Goal: Navigation & Orientation: Go to known website

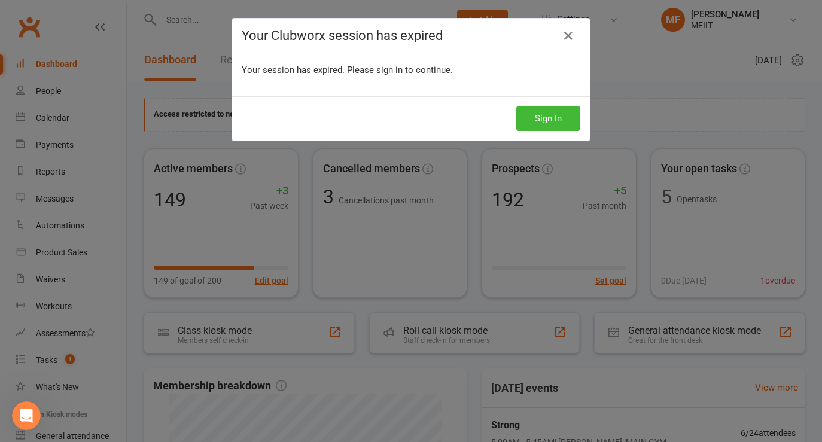
click at [562, 132] on div "Sign In" at bounding box center [411, 118] width 358 height 44
click at [545, 120] on button "Sign In" at bounding box center [549, 118] width 64 height 25
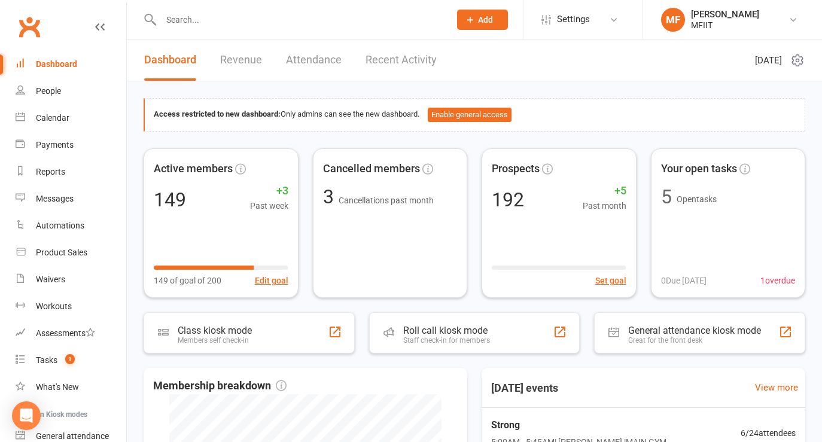
click at [233, 23] on input "text" at bounding box center [299, 19] width 284 height 17
click at [29, 420] on icon "Open Intercom Messenger" at bounding box center [26, 416] width 14 height 16
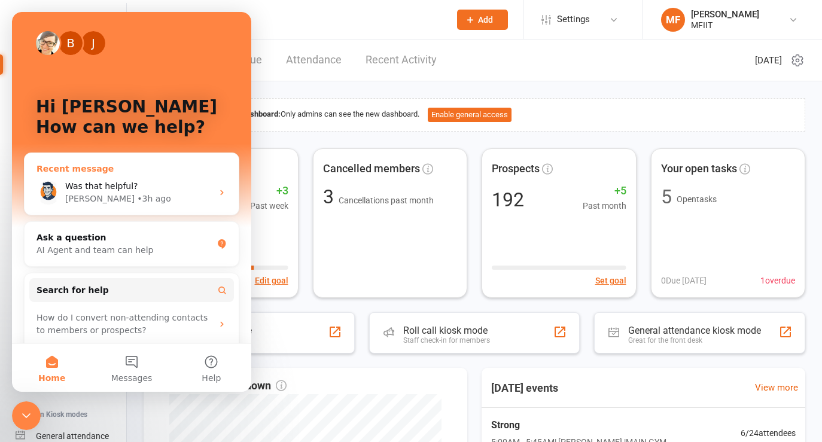
click at [105, 190] on span "Was that helpful?" at bounding box center [101, 186] width 73 height 10
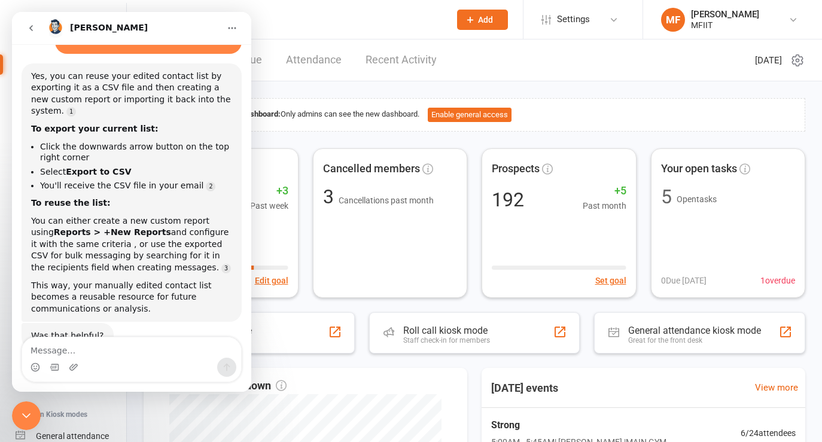
scroll to position [123, 0]
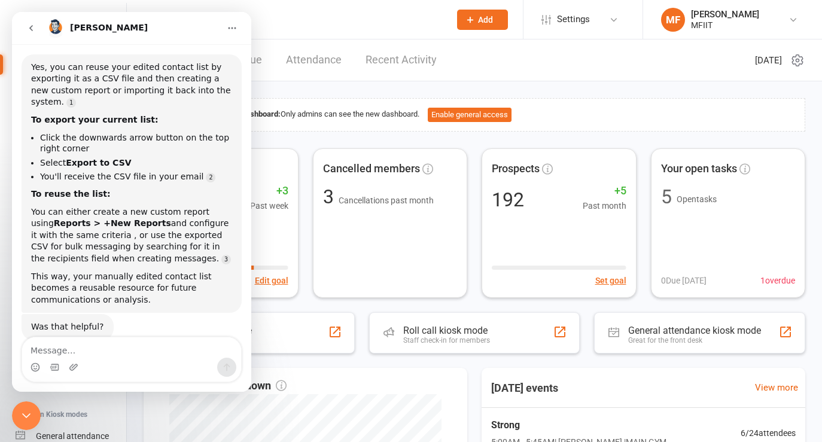
click at [324, 20] on input "text" at bounding box center [299, 19] width 284 height 17
click at [28, 418] on icon "Close Intercom Messenger" at bounding box center [26, 416] width 14 height 14
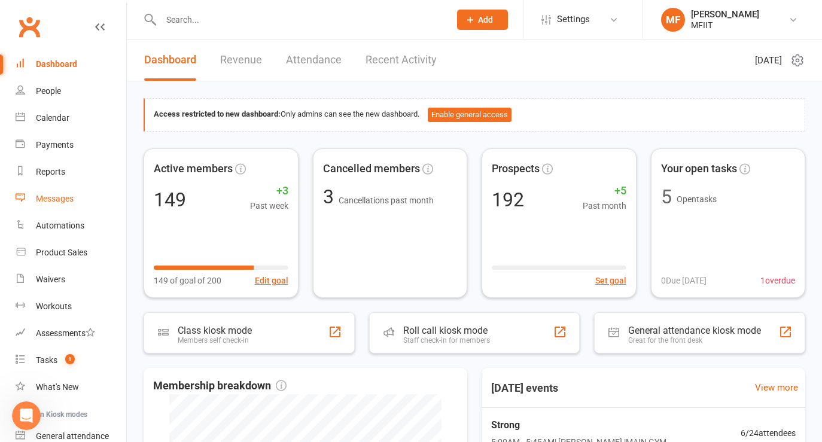
click at [55, 197] on div "Messages" at bounding box center [55, 199] width 38 height 10
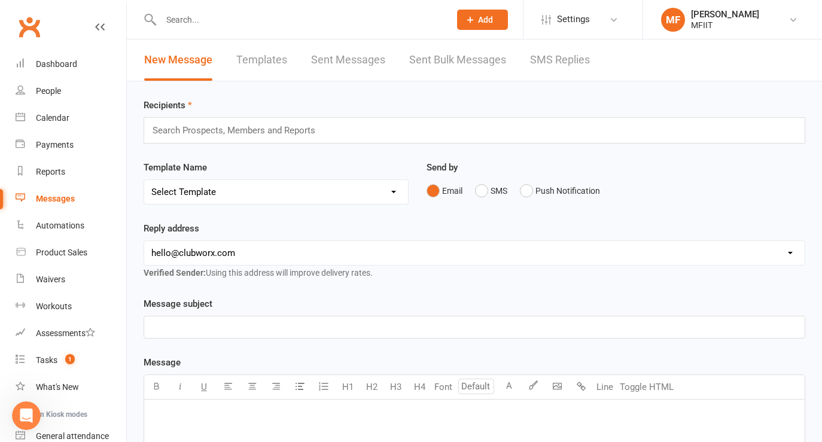
click at [460, 60] on link "Sent Bulk Messages" at bounding box center [457, 60] width 97 height 41
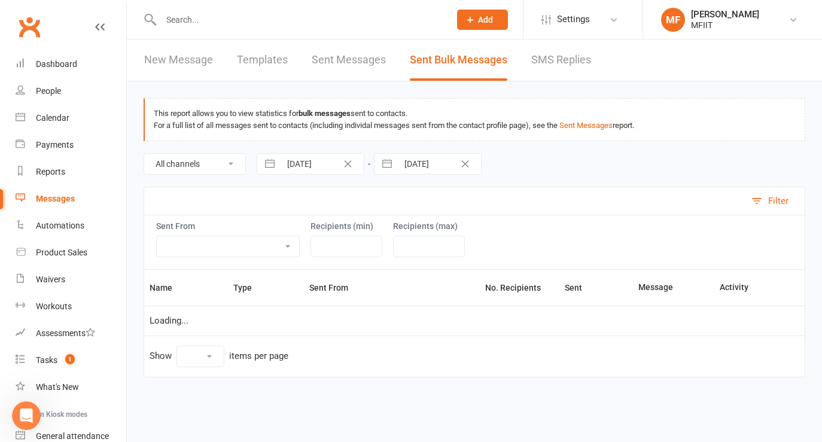
select select "10"
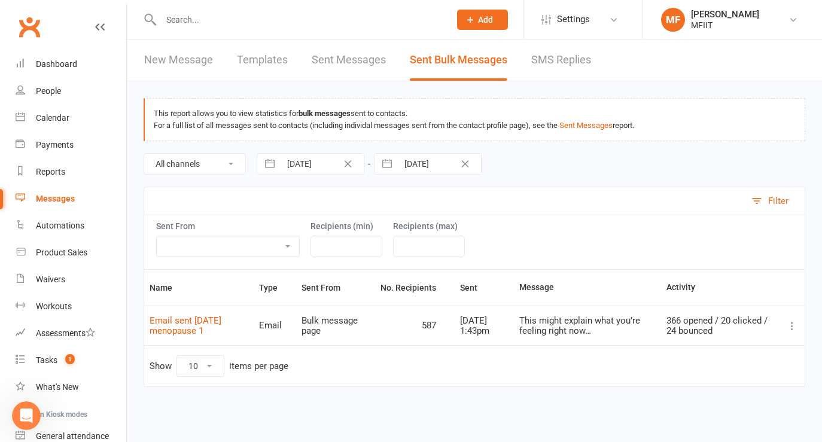
click at [791, 325] on icon at bounding box center [792, 326] width 12 height 12
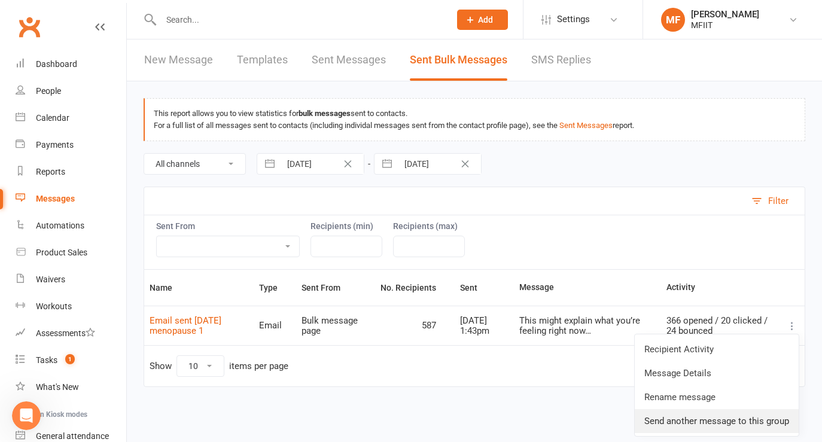
click at [671, 422] on link "Send another message to this group" at bounding box center [717, 421] width 164 height 24
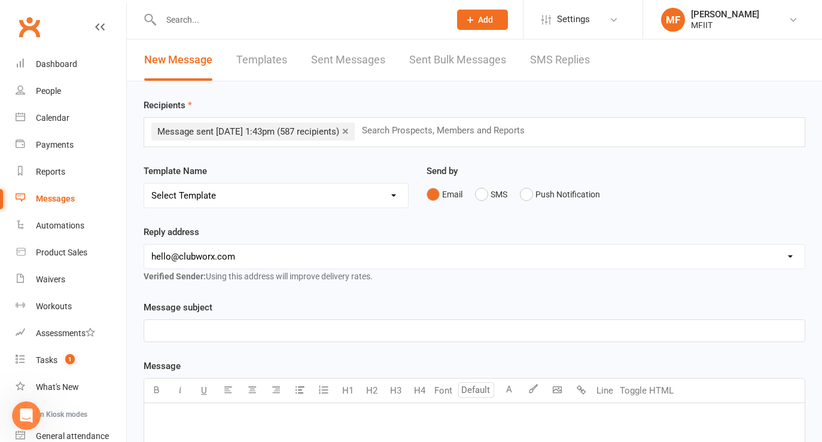
click at [251, 197] on select "Select Template" at bounding box center [276, 196] width 264 height 24
click at [221, 260] on select "[EMAIL_ADDRESS][DOMAIN_NAME] [PERSON_NAME][EMAIL_ADDRESS][DOMAIN_NAME] [EMAIL_A…" at bounding box center [474, 257] width 661 height 24
select select "1"
click at [144, 245] on select "[EMAIL_ADDRESS][DOMAIN_NAME] [PERSON_NAME][EMAIL_ADDRESS][DOMAIN_NAME] [EMAIL_A…" at bounding box center [474, 257] width 661 height 24
click at [187, 331] on p "﻿" at bounding box center [474, 331] width 646 height 14
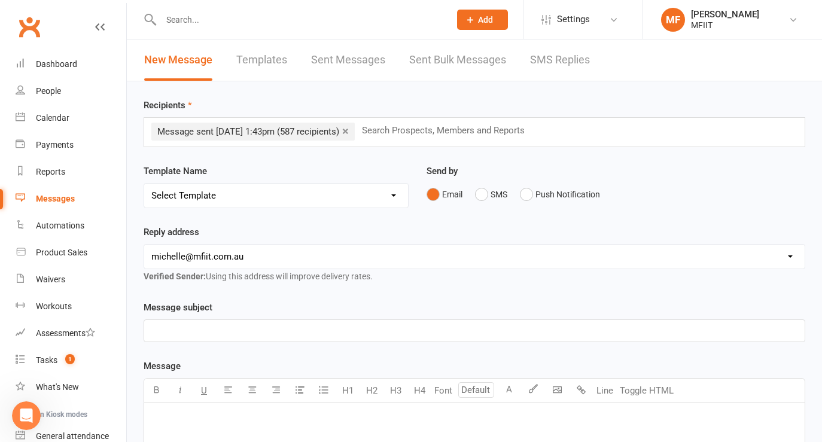
click at [169, 418] on p "﻿" at bounding box center [474, 419] width 646 height 14
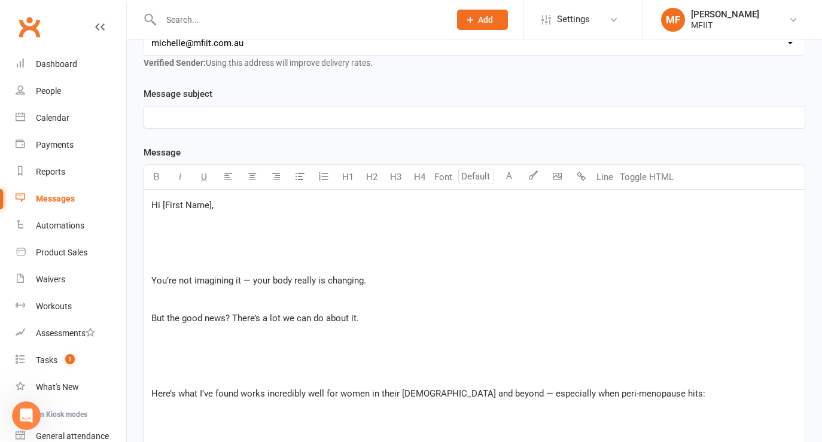
scroll to position [245, 0]
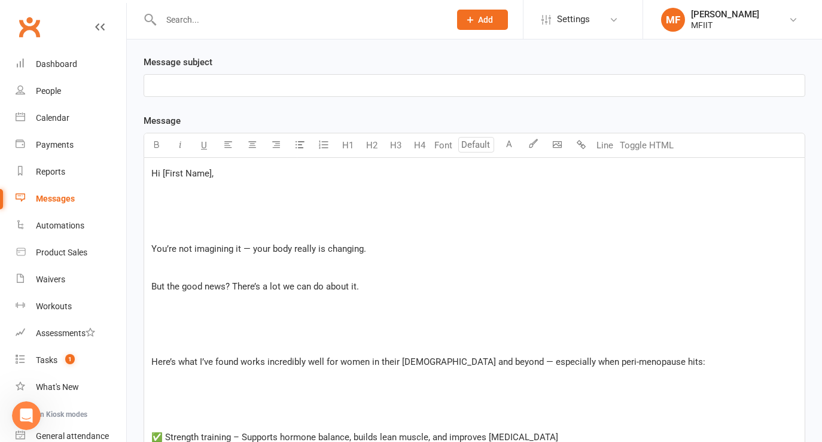
click at [210, 175] on span "Hi [First Name]," at bounding box center [182, 173] width 62 height 11
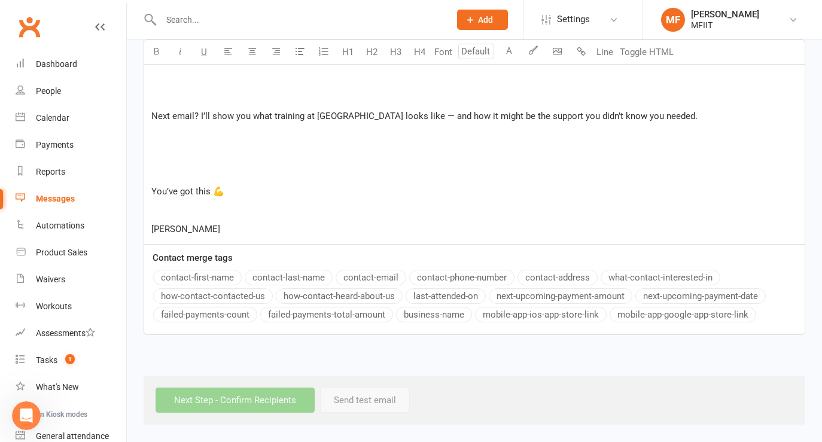
scroll to position [198, 0]
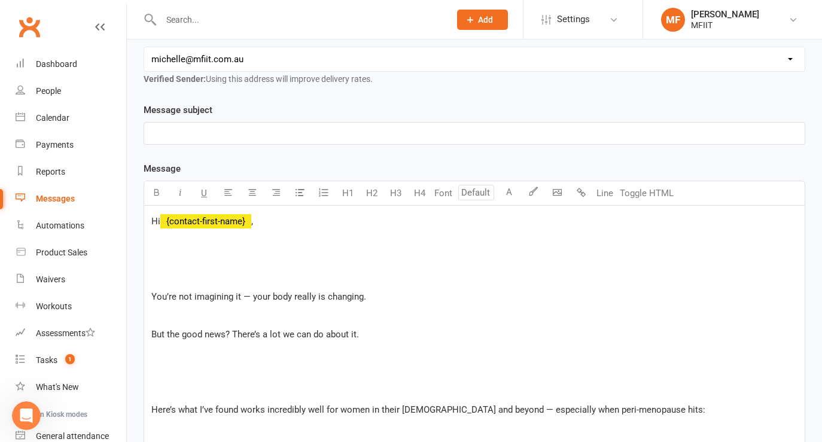
click at [239, 277] on p "﻿" at bounding box center [474, 278] width 646 height 14
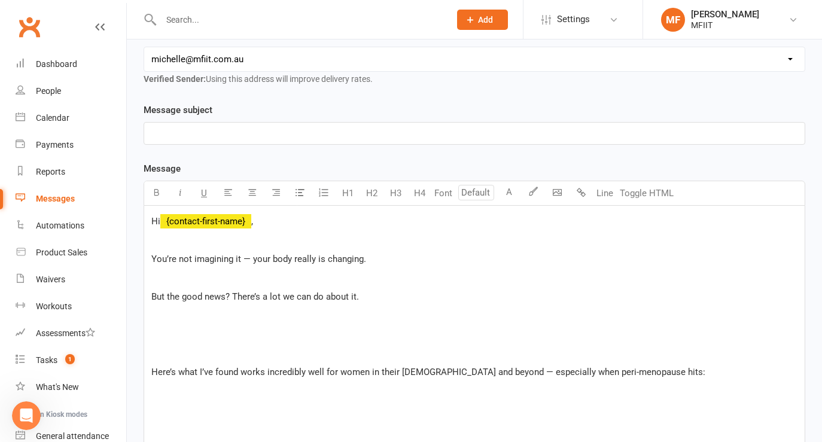
click at [215, 290] on p "But the good news? There’s a lot we can do about it." at bounding box center [474, 297] width 646 height 14
click at [193, 281] on p "﻿" at bounding box center [474, 278] width 646 height 14
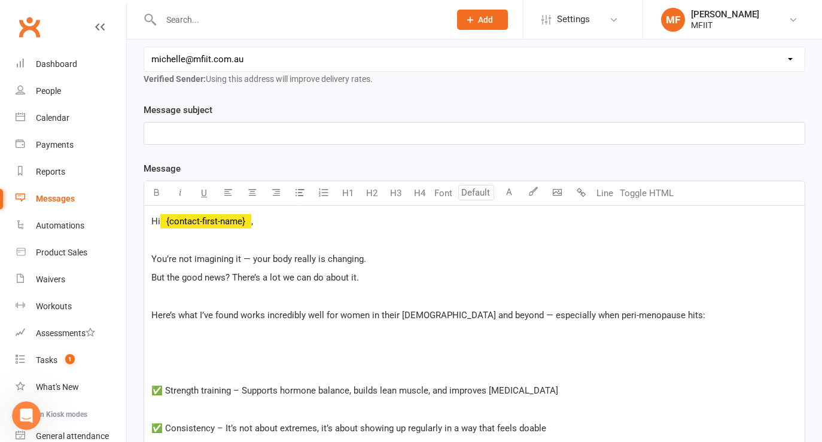
click at [203, 316] on span "Here’s what I’ve found works incredibly well for women in their [DEMOGRAPHIC_DA…" at bounding box center [428, 315] width 554 height 11
click at [402, 317] on span "Here’s what I’ve found works incredibly well for women in their [DEMOGRAPHIC_DA…" at bounding box center [428, 315] width 554 height 11
click at [652, 309] on p "Here’s what I’ve found works incredibly well for women in their [DEMOGRAPHIC_DA…" at bounding box center [474, 315] width 646 height 14
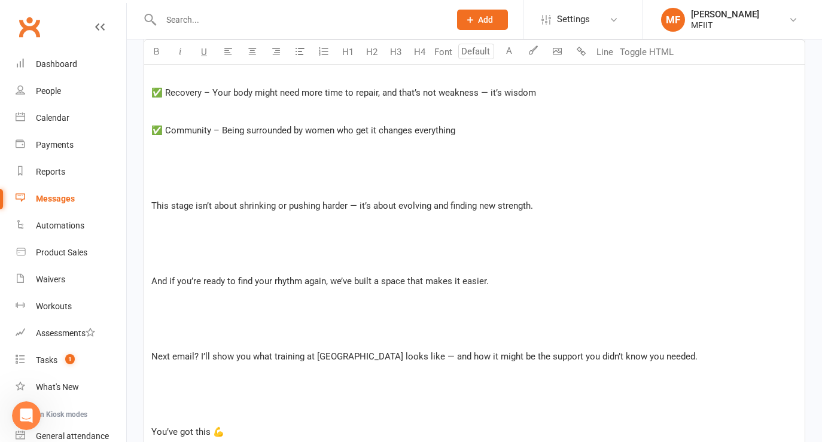
scroll to position [541, 0]
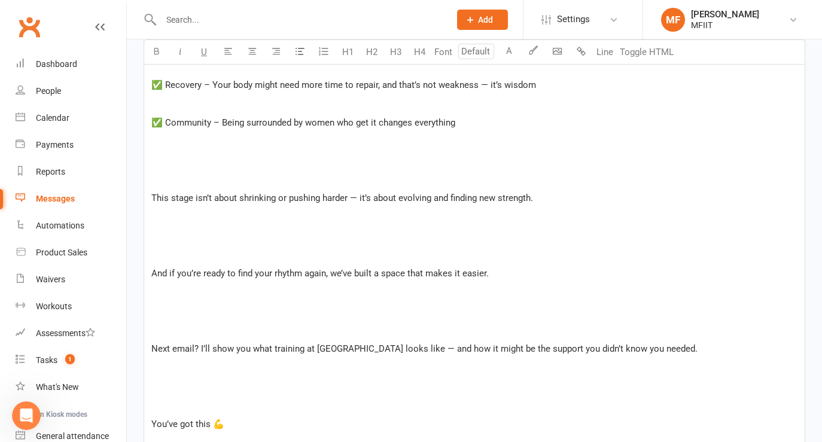
click at [254, 244] on div "Hi ﻿ {contact-first-name} , ﻿ You’re not imagining it — your body really is cha…" at bounding box center [474, 169] width 661 height 615
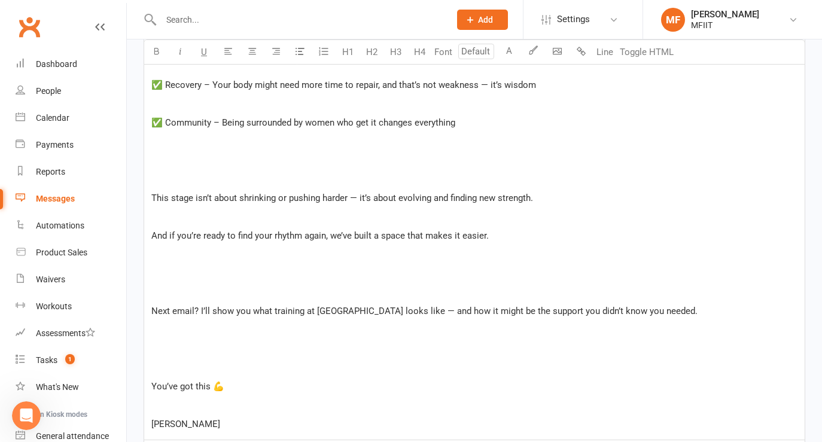
click at [226, 288] on p "﻿" at bounding box center [474, 292] width 646 height 14
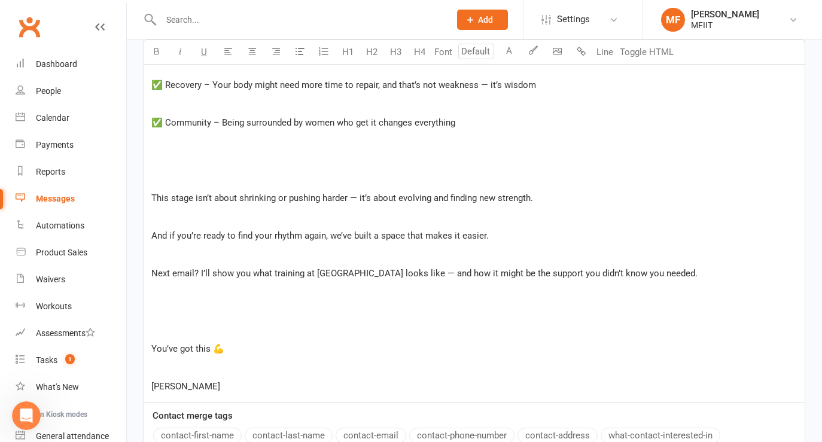
click at [405, 238] on span "And if you’re ready to find your rhythm again, we’ve built a space that makes i…" at bounding box center [320, 235] width 338 height 11
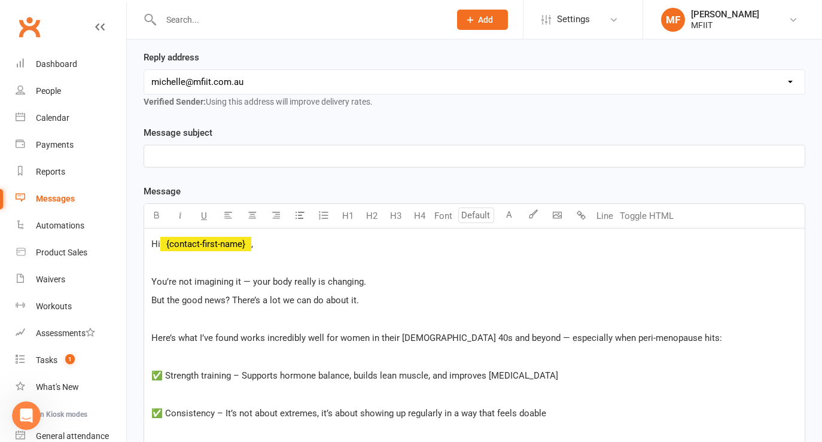
scroll to position [214, 0]
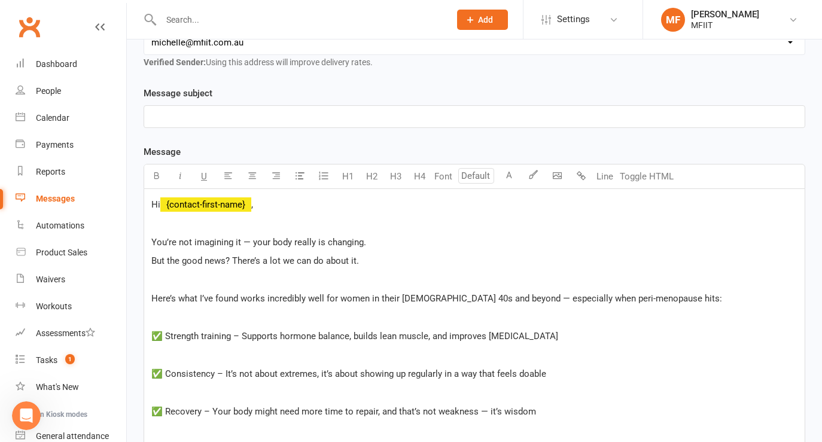
click at [195, 117] on p "﻿" at bounding box center [474, 117] width 646 height 14
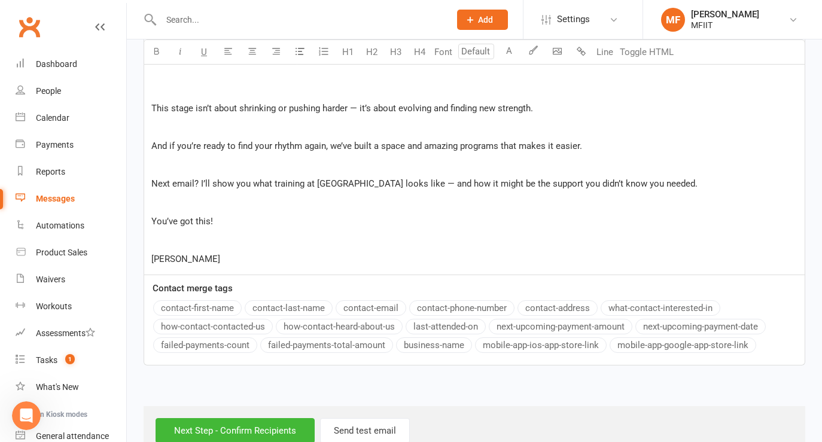
click at [247, 229] on div "Hi ﻿ {contact-first-name} , ﻿ You’re not imagining it — your body really is cha…" at bounding box center [474, 24] width 661 height 502
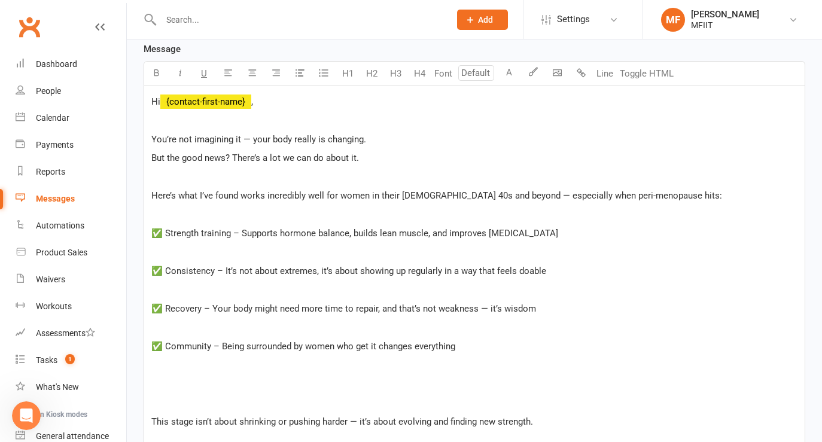
scroll to position [233, 0]
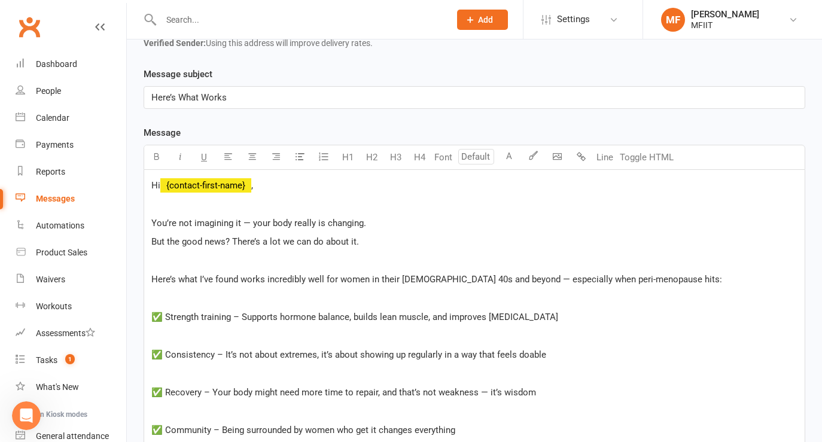
click at [168, 199] on p "﻿" at bounding box center [474, 204] width 646 height 14
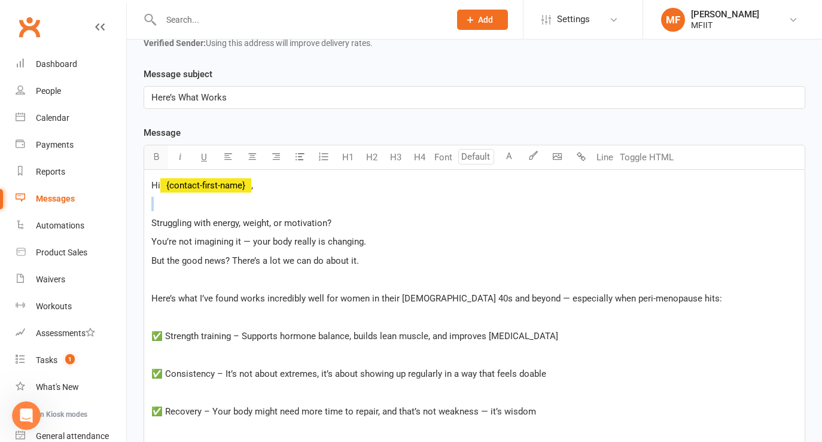
click at [153, 153] on icon "button" at bounding box center [156, 156] width 9 height 9
click at [354, 221] on p "Struggling with energy, weight, or motivation?" at bounding box center [474, 223] width 646 height 14
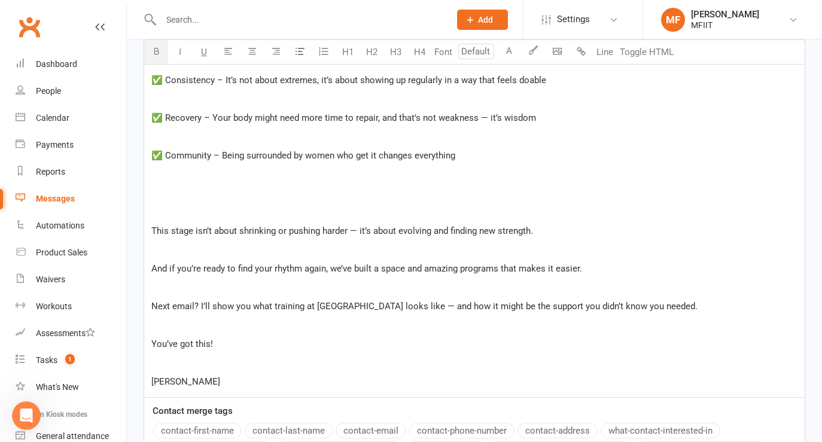
scroll to position [561, 0]
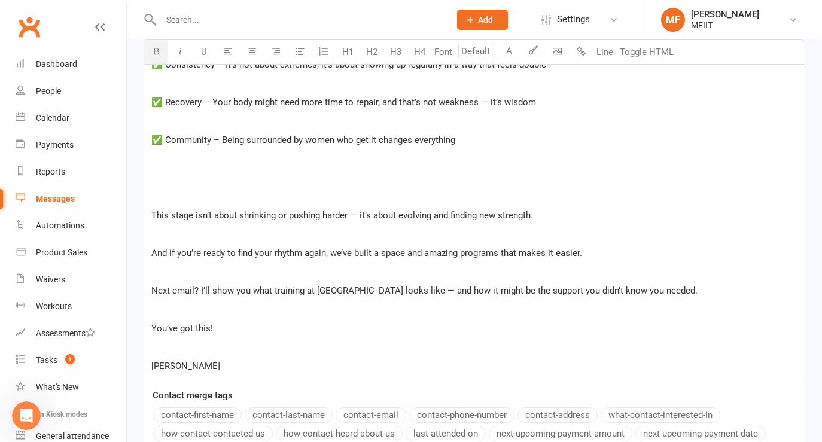
click at [209, 351] on p "﻿" at bounding box center [474, 348] width 646 height 14
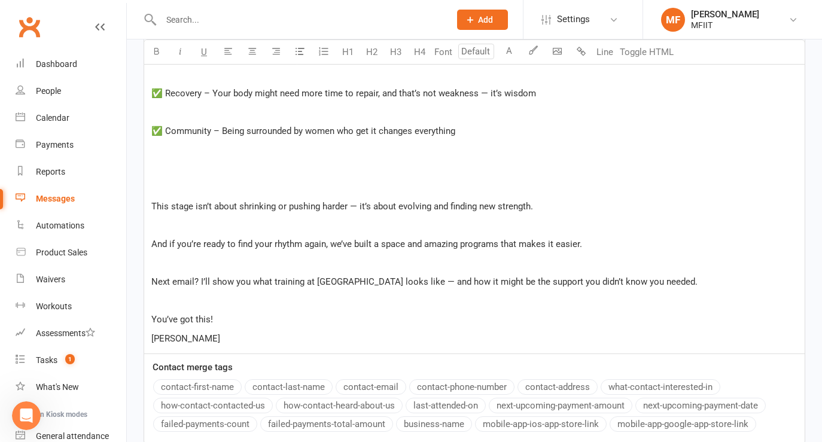
scroll to position [680, 0]
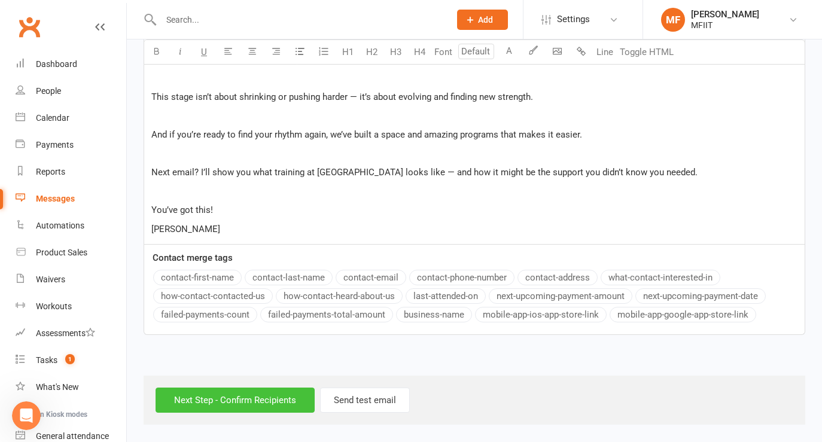
click at [223, 397] on input "Next Step - Confirm Recipients" at bounding box center [235, 400] width 159 height 25
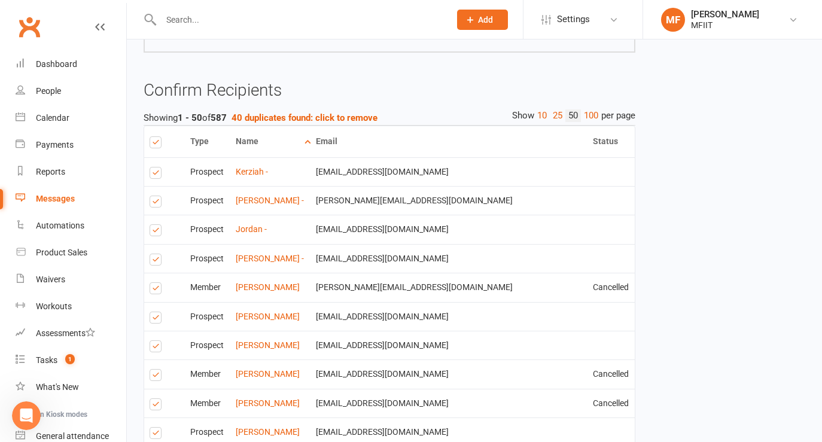
scroll to position [718, 0]
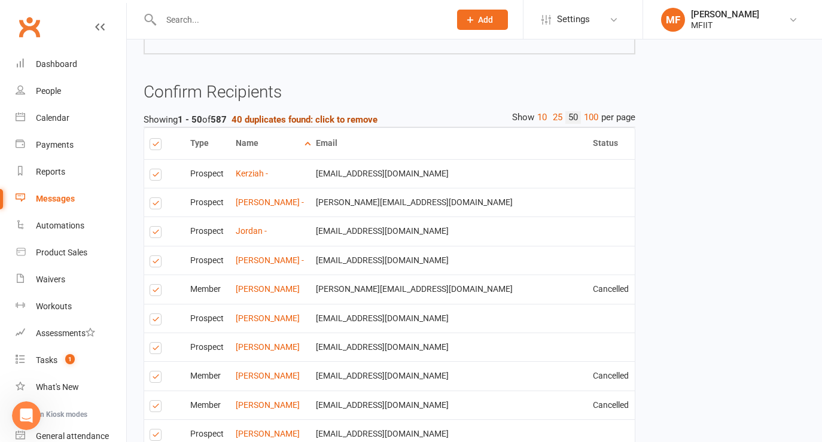
click at [317, 119] on strong "40 duplicates found: click to remove" at bounding box center [305, 119] width 146 height 11
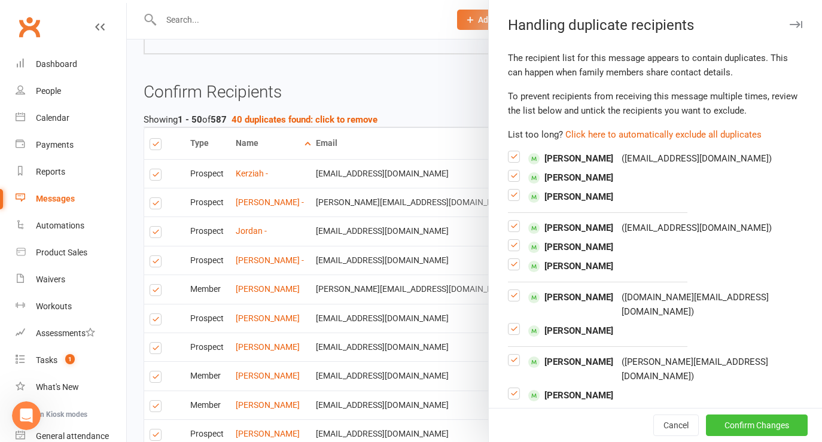
click at [744, 426] on button "Confirm Changes" at bounding box center [757, 426] width 102 height 22
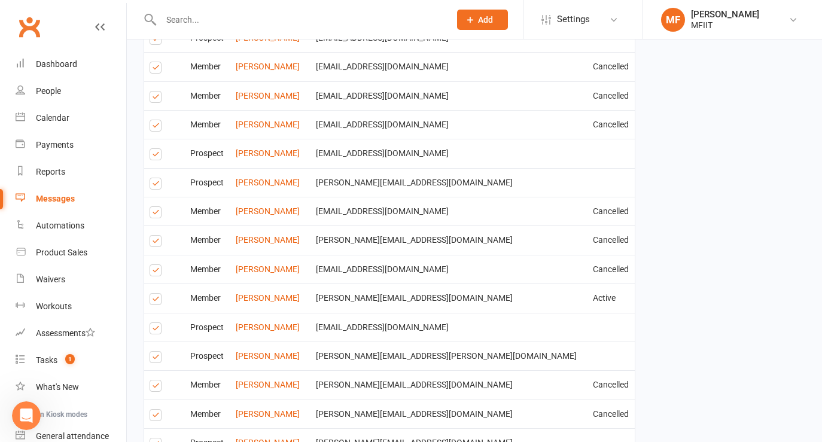
scroll to position [1605, 0]
click at [152, 100] on label at bounding box center [158, 100] width 16 height 0
click at [152, 93] on input "checkbox" at bounding box center [154, 93] width 8 height 0
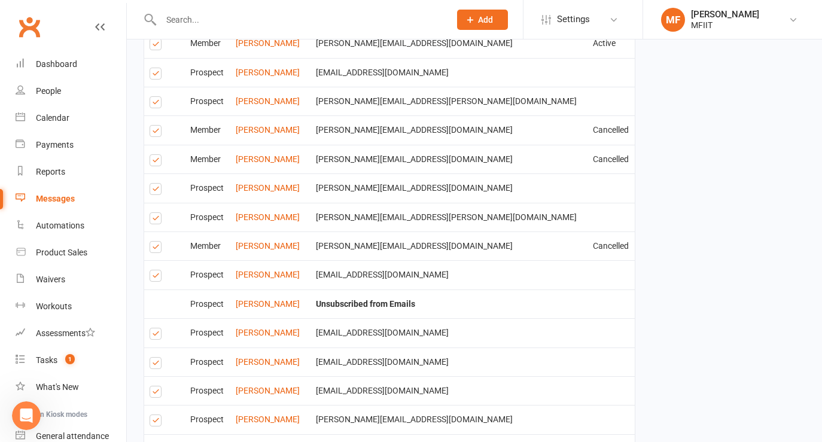
scroll to position [2001, 0]
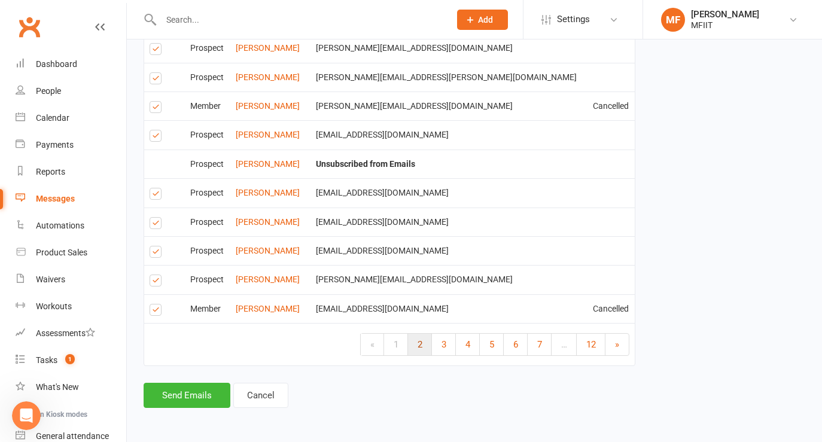
click at [421, 344] on link "2" at bounding box center [420, 345] width 24 height 22
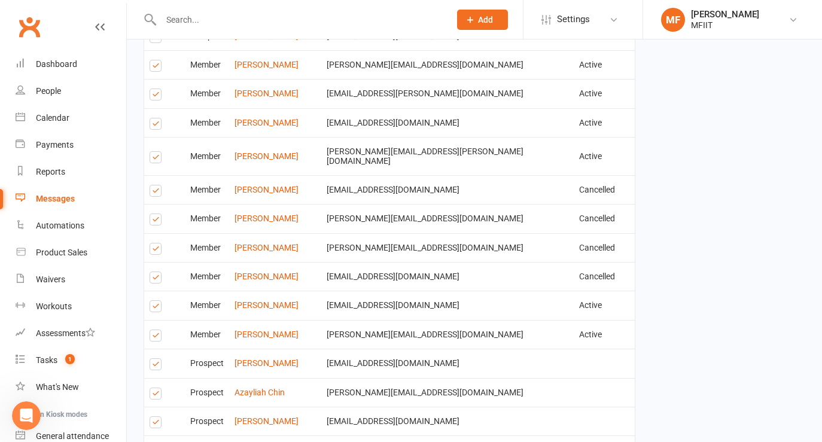
scroll to position [1460, 0]
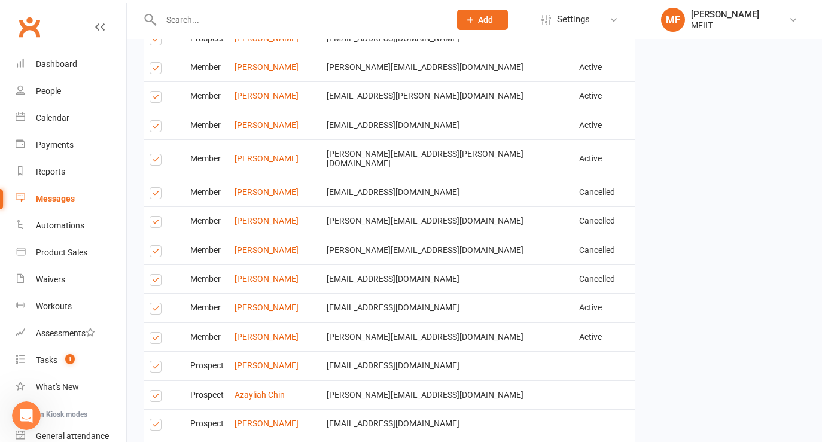
click at [154, 224] on label at bounding box center [158, 224] width 16 height 0
click at [154, 217] on input "checkbox" at bounding box center [154, 217] width 8 height 0
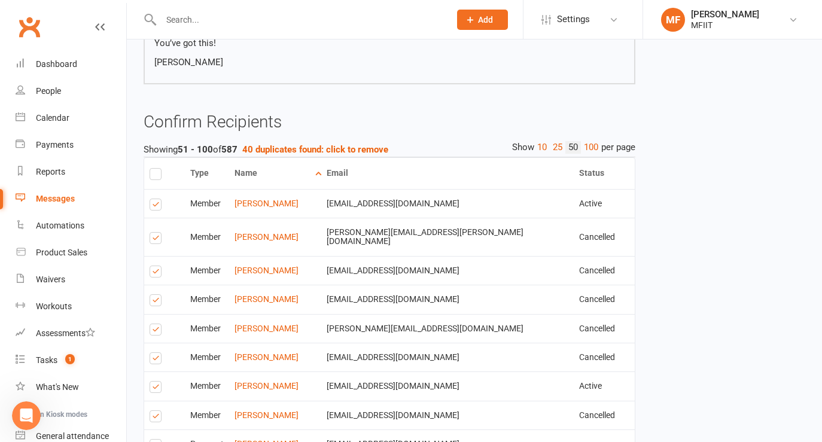
scroll to position [685, 0]
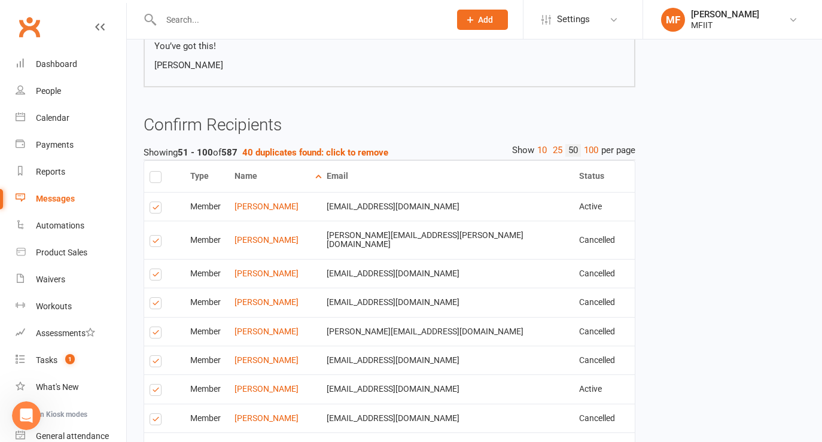
click at [158, 209] on label at bounding box center [158, 209] width 16 height 0
click at [157, 202] on input "checkbox" at bounding box center [154, 202] width 8 height 0
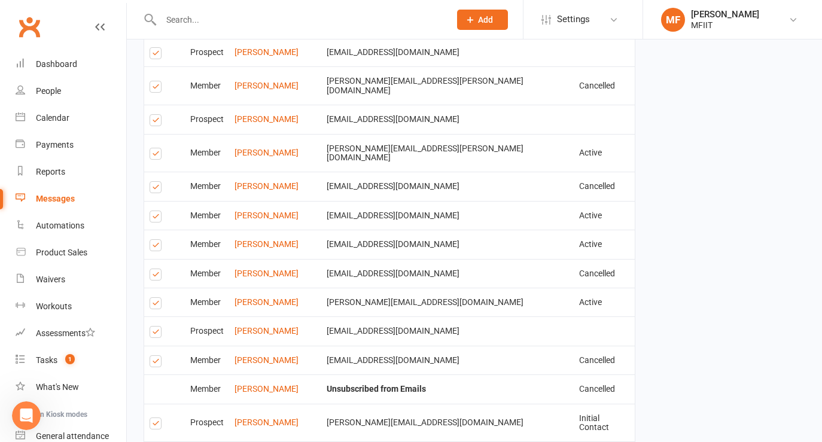
scroll to position [2001, 0]
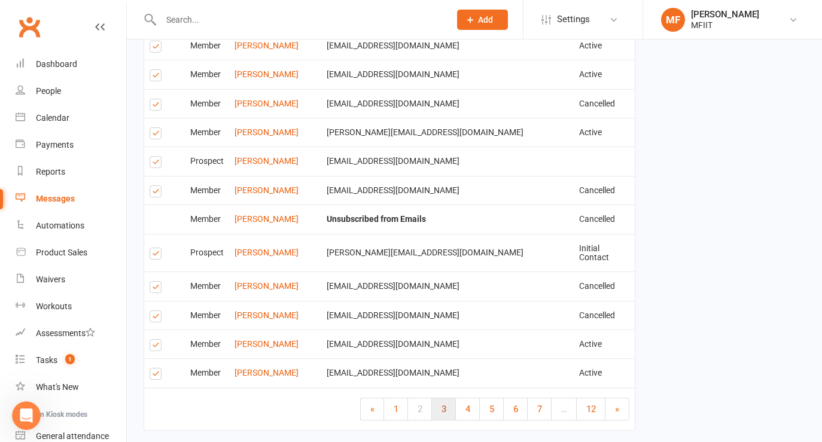
click at [446, 399] on link "3" at bounding box center [444, 410] width 24 height 22
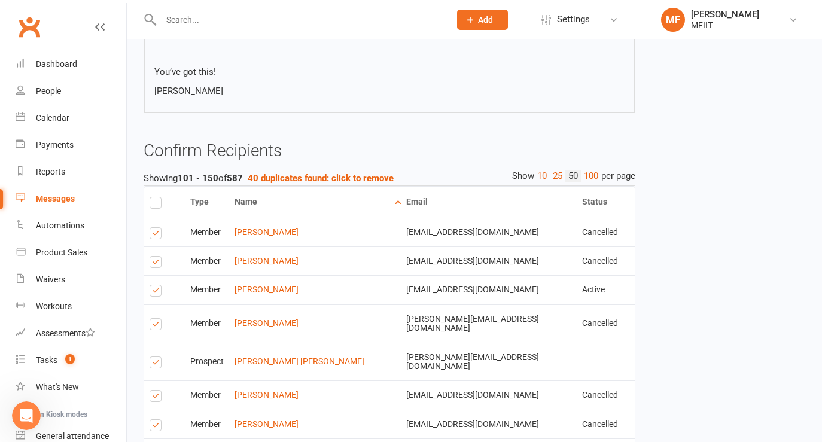
scroll to position [769, 0]
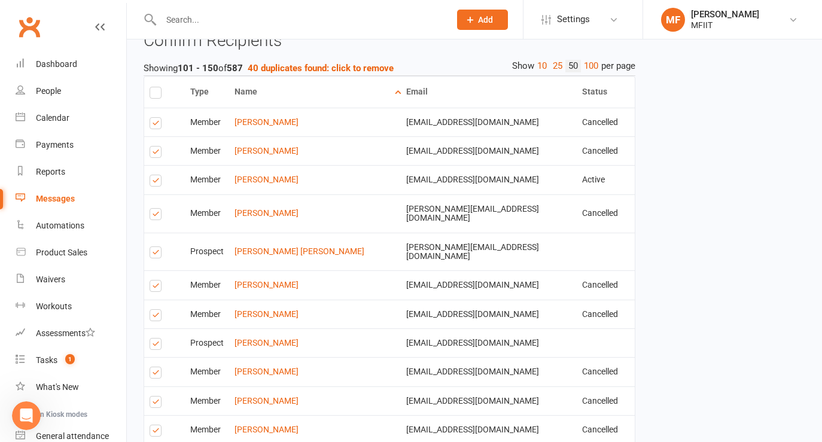
click at [157, 125] on label at bounding box center [158, 125] width 16 height 0
click at [157, 118] on input "checkbox" at bounding box center [154, 118] width 8 height 0
click at [157, 154] on label at bounding box center [158, 154] width 16 height 0
click at [157, 147] on input "checkbox" at bounding box center [154, 147] width 8 height 0
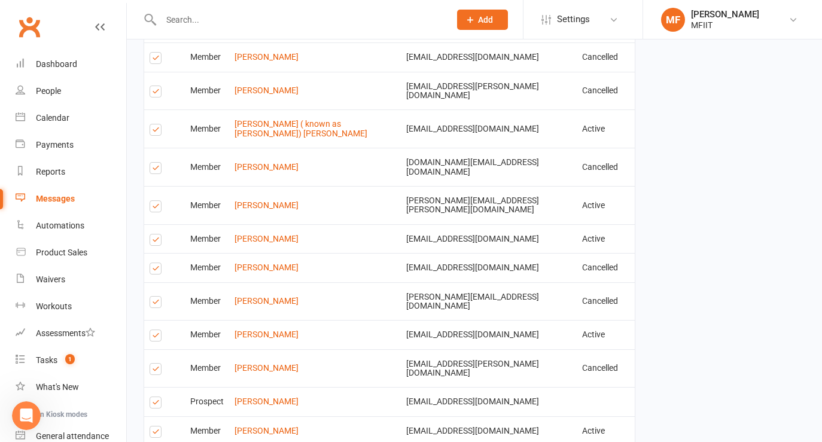
scroll to position [2001, 0]
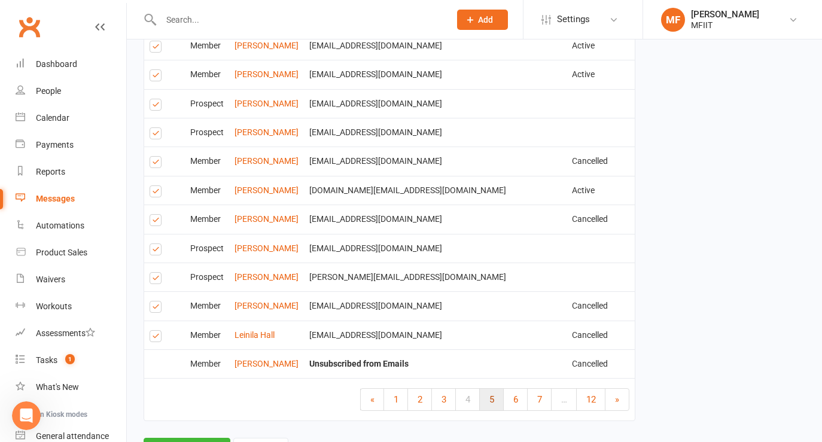
click at [494, 389] on link "5" at bounding box center [492, 400] width 24 height 22
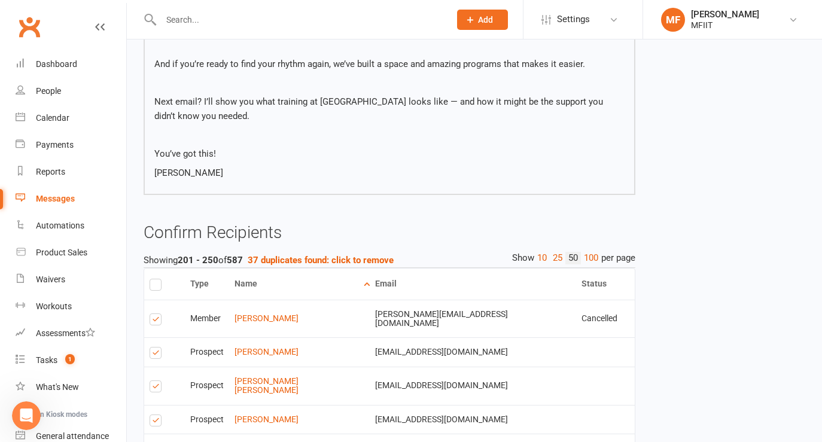
scroll to position [575, 0]
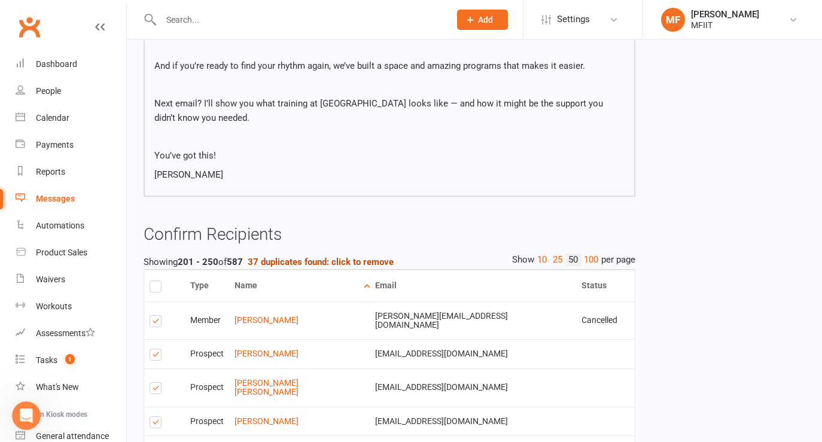
click at [344, 257] on strong "37 duplicates found: click to remove" at bounding box center [321, 262] width 146 height 11
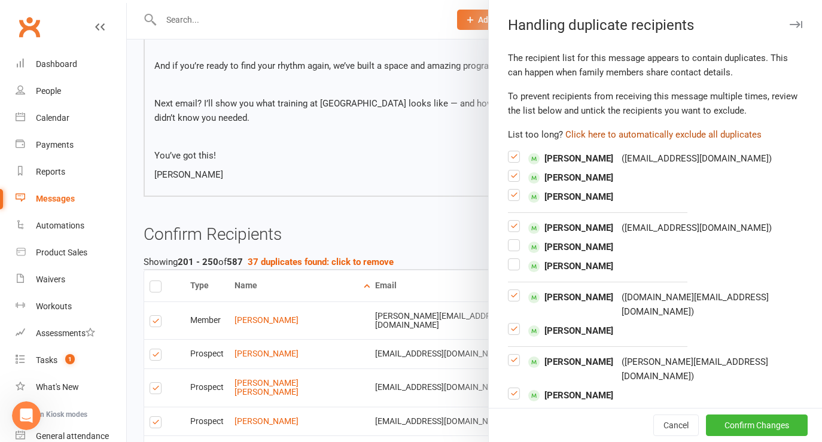
click at [642, 135] on button "Click here to automatically exclude all duplicates" at bounding box center [664, 134] width 196 height 14
click at [586, 133] on button "Click here to automatically exclude all duplicates" at bounding box center [664, 134] width 196 height 14
click at [752, 424] on button "Confirm Changes" at bounding box center [757, 426] width 102 height 22
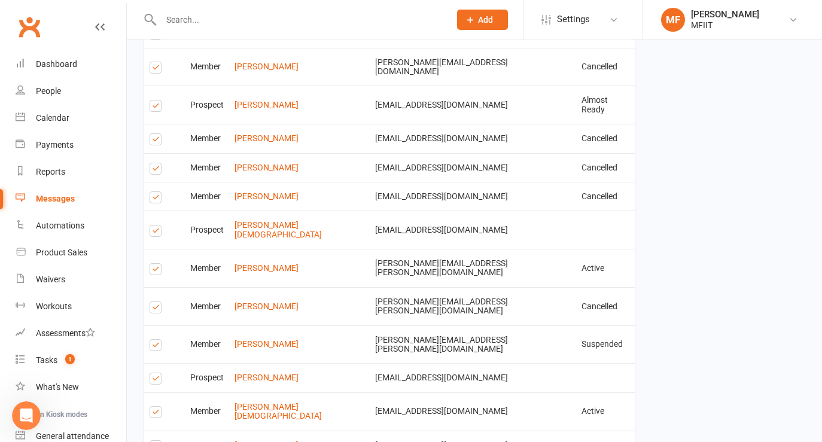
scroll to position [1965, 0]
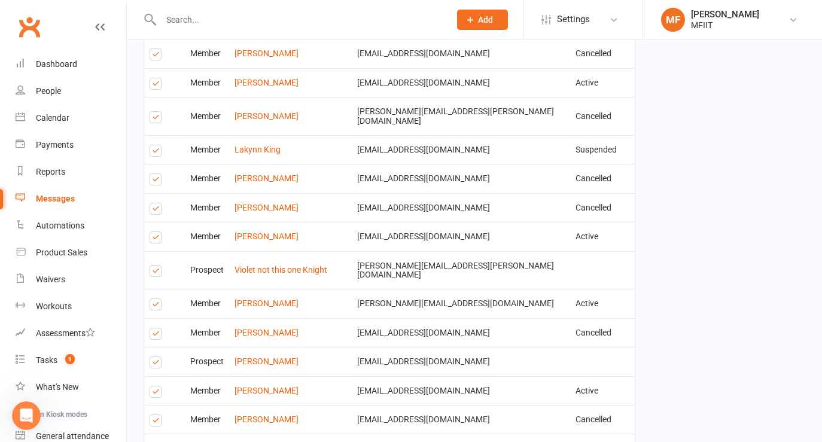
scroll to position [2001, 0]
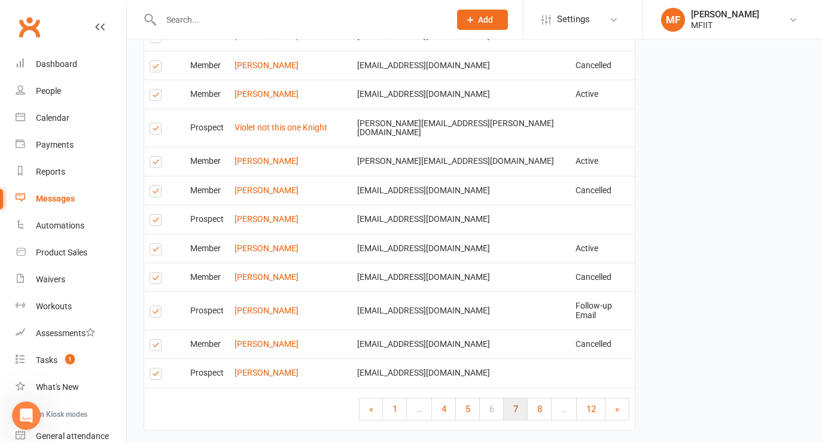
click at [514, 404] on span "7" at bounding box center [516, 409] width 5 height 11
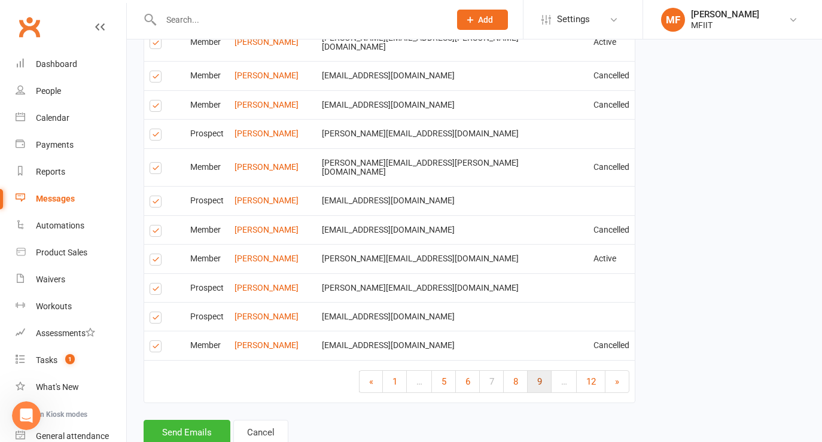
click at [539, 376] on span "9" at bounding box center [539, 381] width 5 height 11
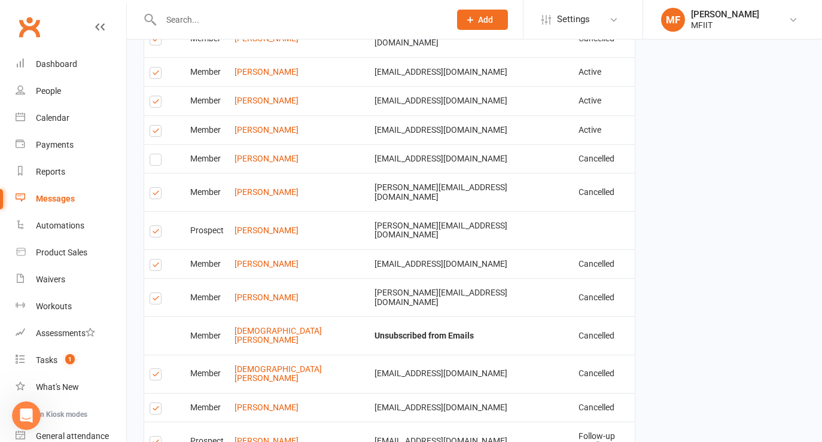
click at [154, 300] on label at bounding box center [158, 300] width 16 height 0
click at [154, 293] on input "checkbox" at bounding box center [154, 293] width 8 height 0
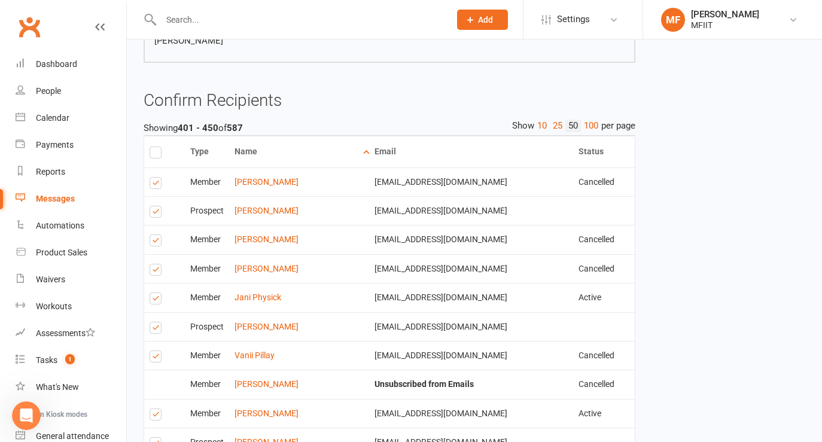
scroll to position [706, 0]
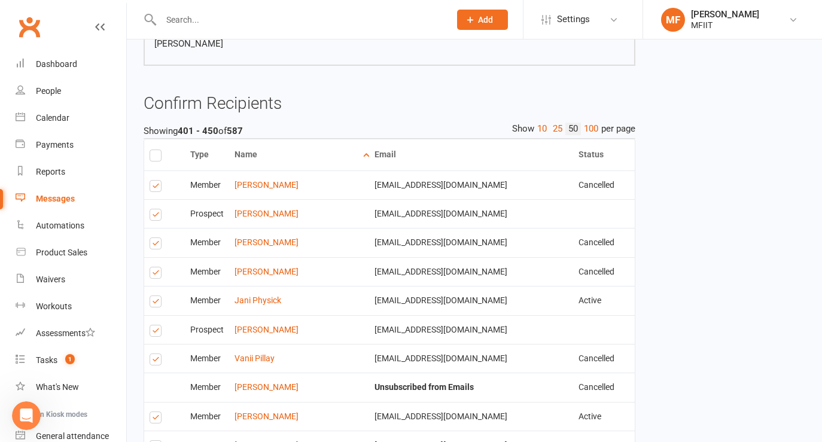
click at [154, 188] on label at bounding box center [158, 188] width 16 height 0
click at [154, 181] on input "checkbox" at bounding box center [154, 181] width 8 height 0
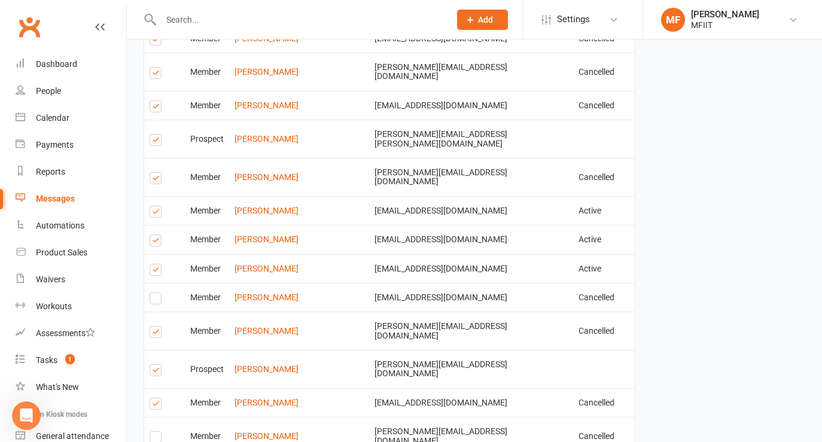
scroll to position [2001, 0]
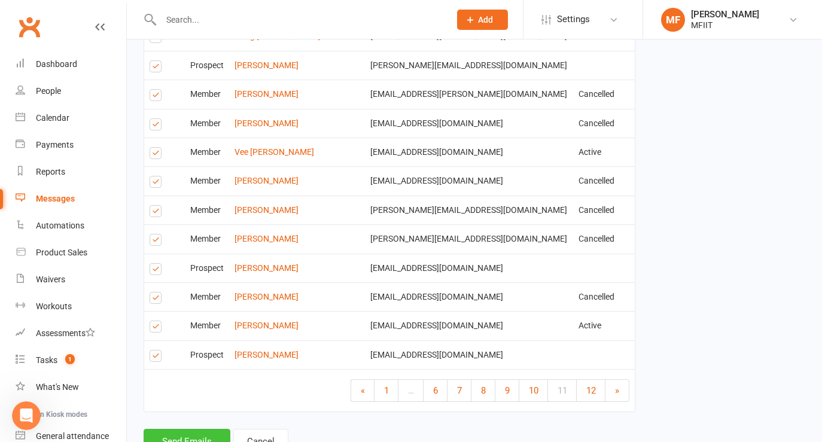
click at [184, 429] on button "Send Emails" at bounding box center [187, 441] width 87 height 25
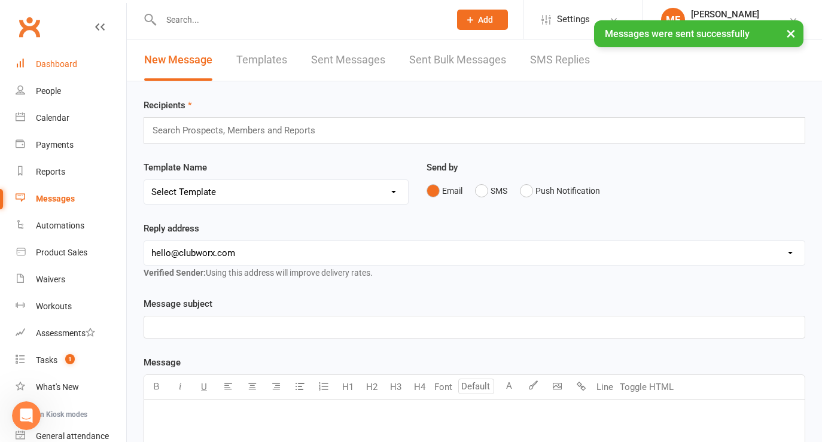
click at [50, 63] on div "Dashboard" at bounding box center [56, 64] width 41 height 10
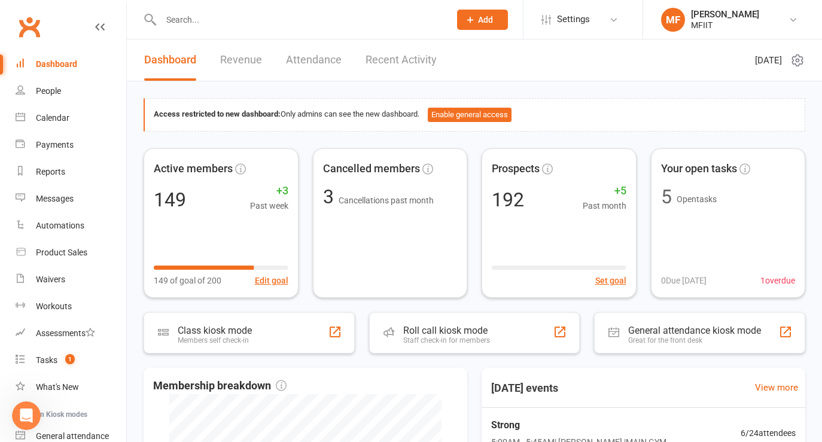
click at [194, 23] on input "text" at bounding box center [299, 19] width 284 height 17
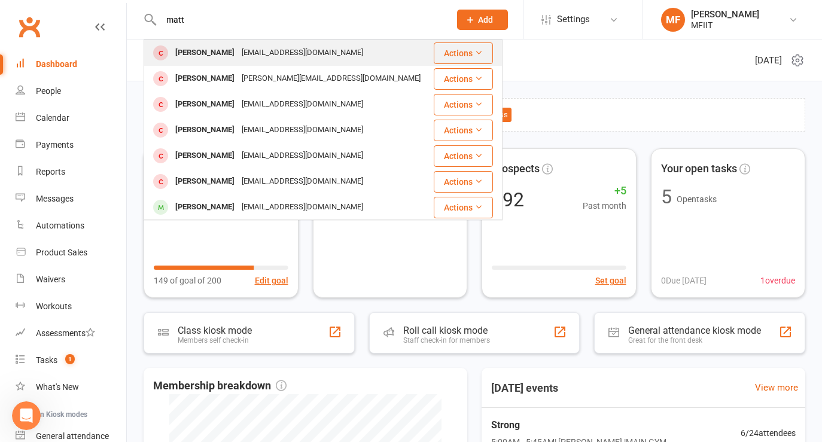
type input "matt"
click at [206, 56] on div "[PERSON_NAME]" at bounding box center [205, 52] width 66 height 17
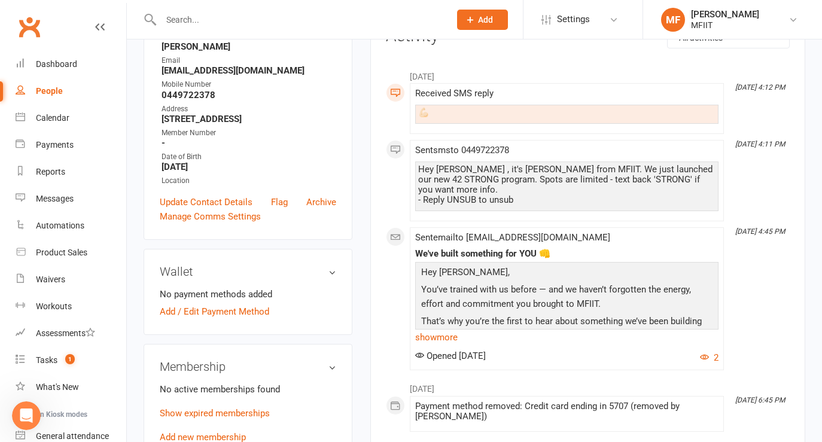
scroll to position [174, 0]
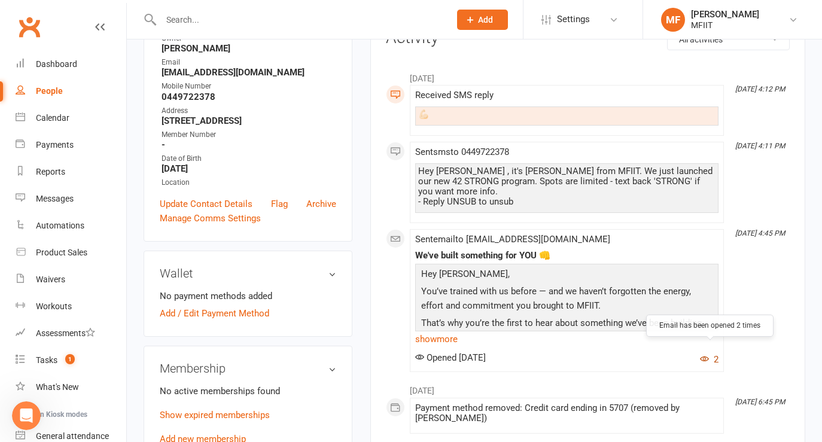
click at [706, 354] on icon "button" at bounding box center [704, 358] width 9 height 9
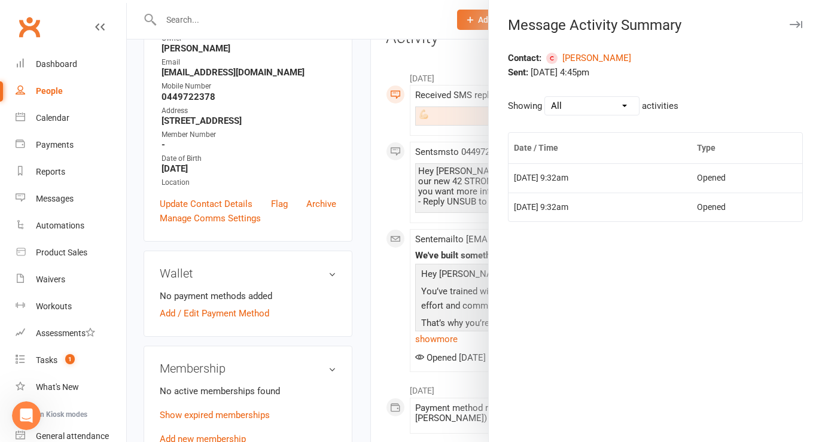
click at [386, 310] on div at bounding box center [474, 221] width 695 height 442
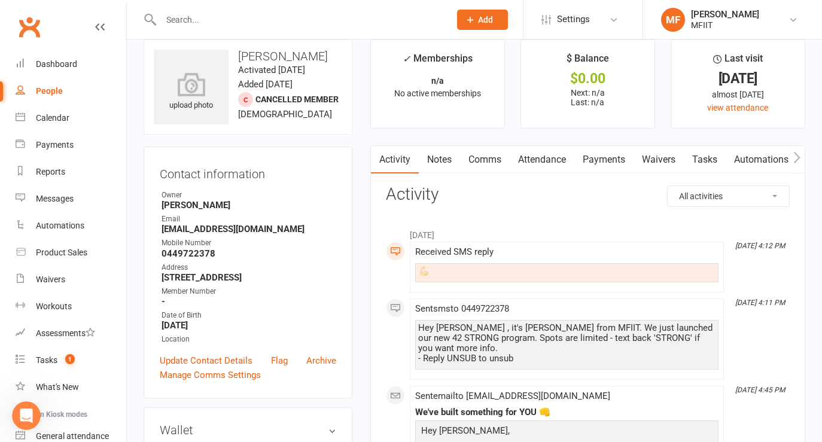
scroll to position [0, 0]
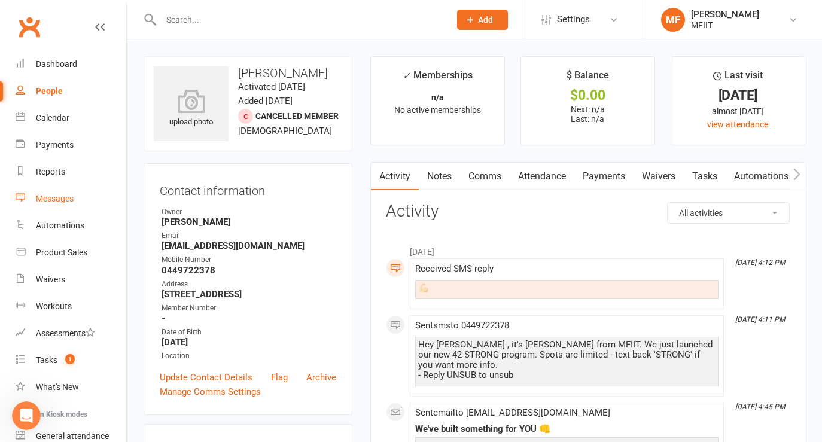
click at [60, 198] on div "Messages" at bounding box center [55, 199] width 38 height 10
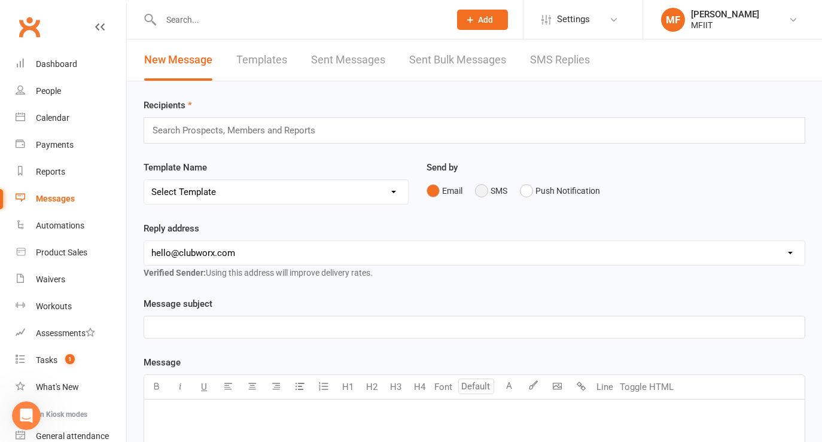
click at [484, 191] on button "SMS" at bounding box center [491, 191] width 32 height 23
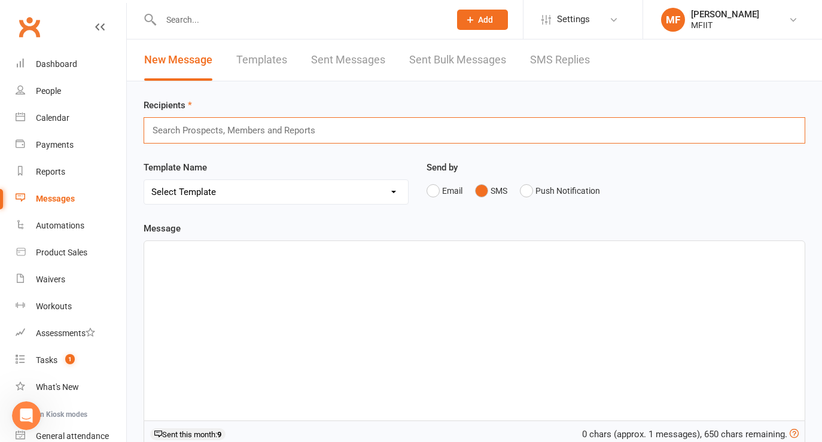
click at [278, 133] on input "text" at bounding box center [238, 131] width 175 height 16
click at [181, 268] on div "﻿" at bounding box center [474, 331] width 661 height 180
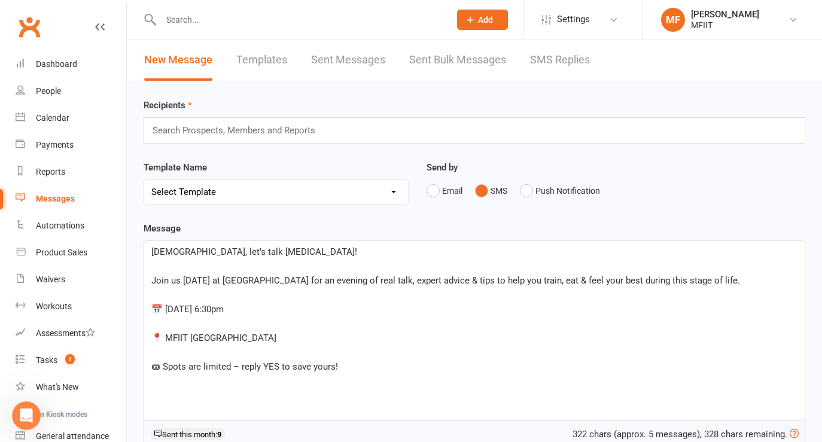
click at [196, 262] on p "﻿" at bounding box center [474, 266] width 646 height 14
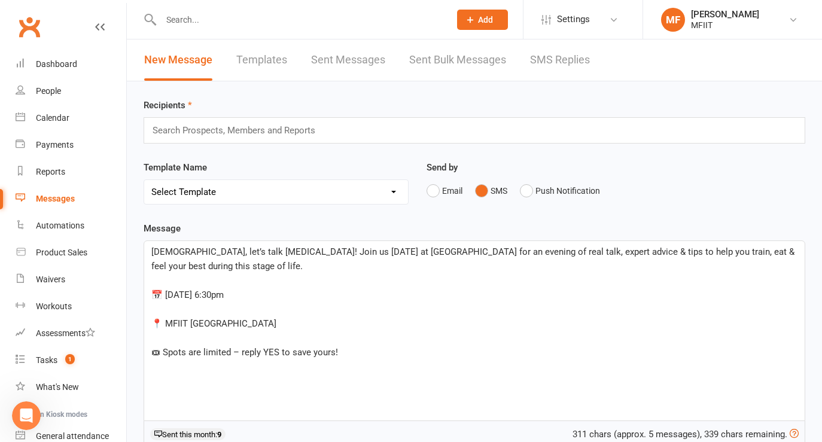
click at [166, 283] on p "﻿" at bounding box center [474, 281] width 646 height 14
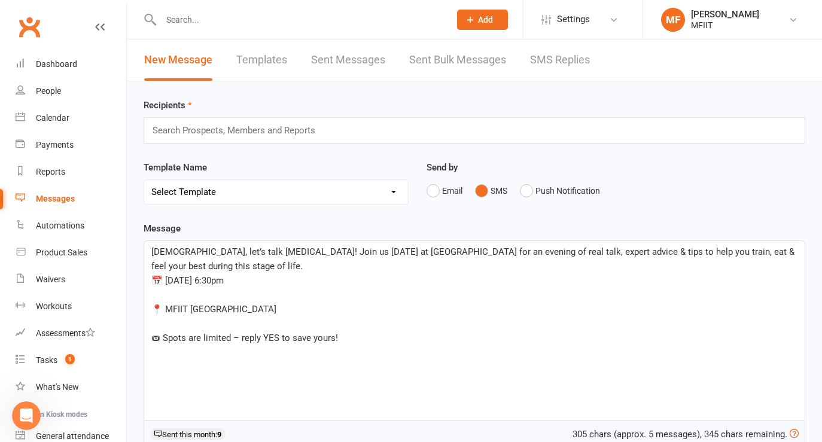
click at [171, 302] on p "📍 MFIIT [GEOGRAPHIC_DATA]" at bounding box center [474, 309] width 646 height 14
click at [169, 296] on p "﻿" at bounding box center [474, 295] width 646 height 14
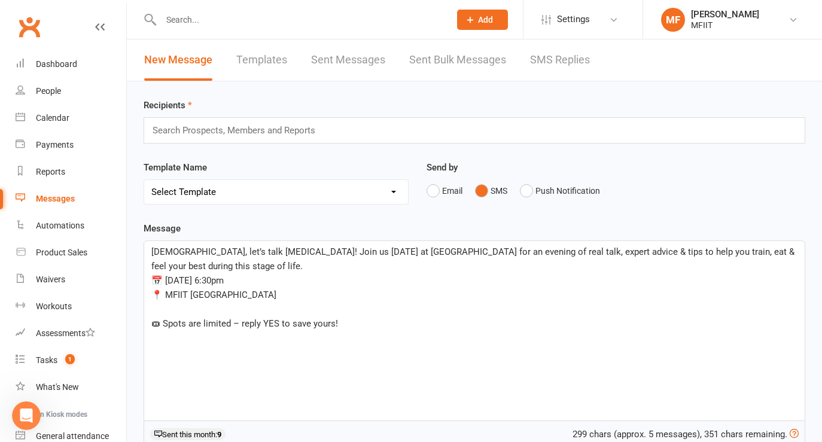
click at [169, 309] on p "﻿" at bounding box center [474, 309] width 646 height 14
click at [239, 293] on p "📍 MFIIT [GEOGRAPHIC_DATA]" at bounding box center [474, 295] width 646 height 14
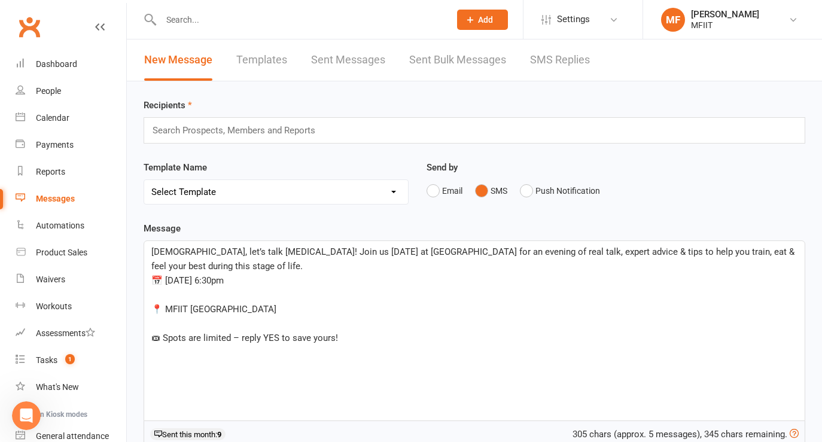
click at [202, 295] on p "﻿" at bounding box center [474, 295] width 646 height 14
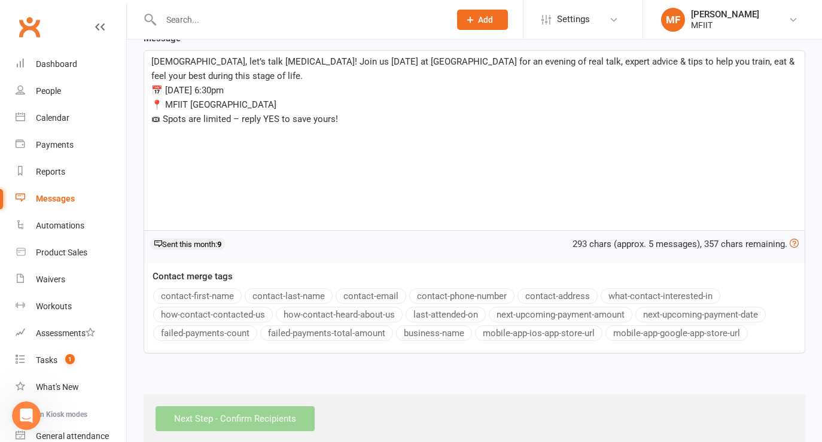
scroll to position [192, 0]
click at [162, 60] on span "[DEMOGRAPHIC_DATA], let’s talk [MEDICAL_DATA]! Join us [DATE] at [GEOGRAPHIC_DA…" at bounding box center [474, 67] width 646 height 25
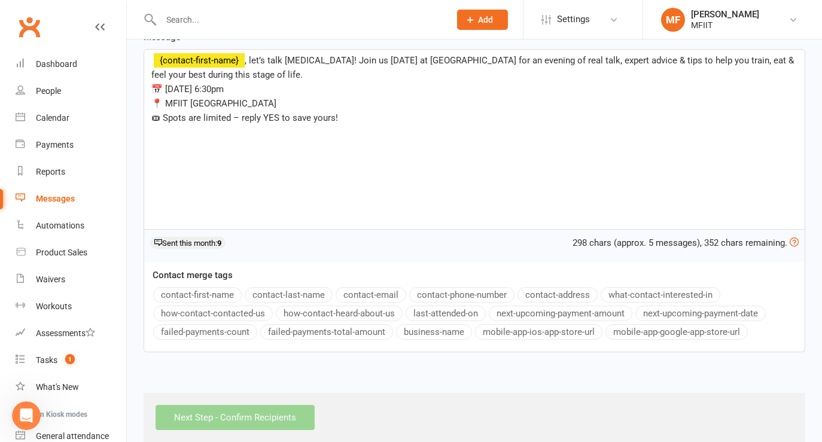
click at [184, 296] on button "contact-first-name" at bounding box center [197, 295] width 89 height 16
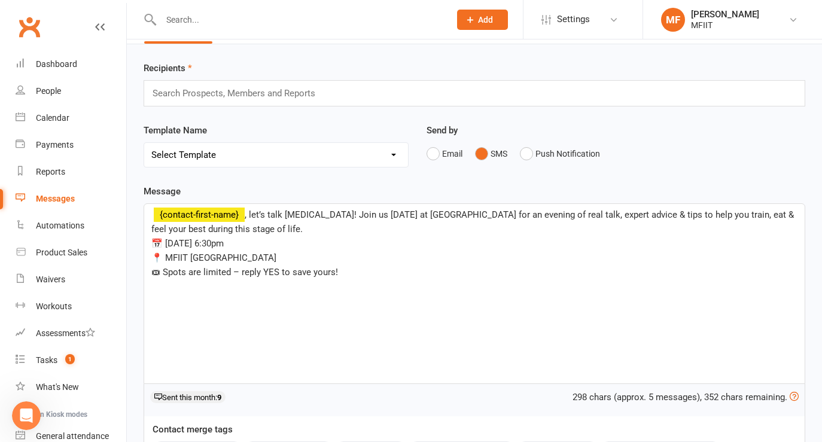
scroll to position [0, 0]
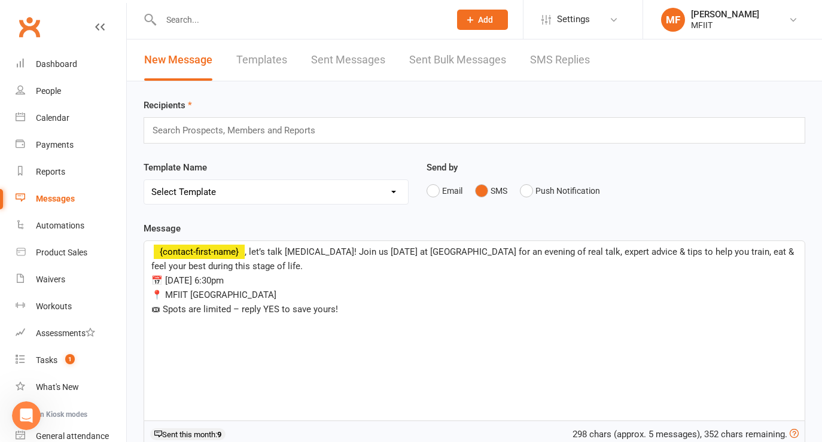
click at [198, 133] on input "text" at bounding box center [238, 131] width 175 height 16
click at [46, 174] on div "Reports" at bounding box center [50, 172] width 29 height 10
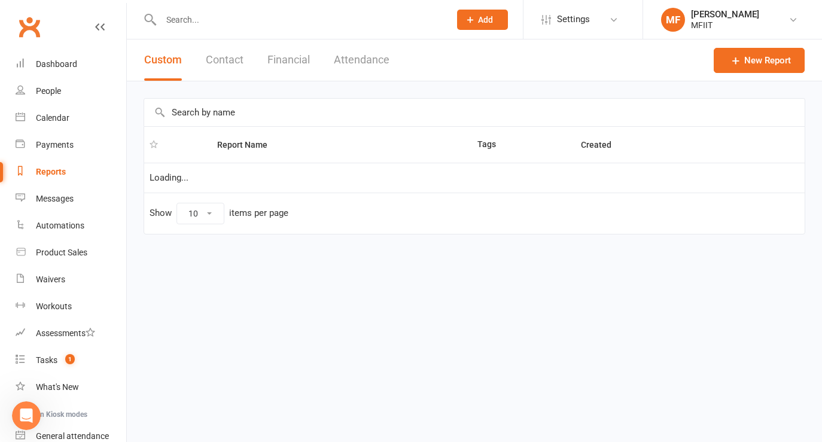
select select "100"
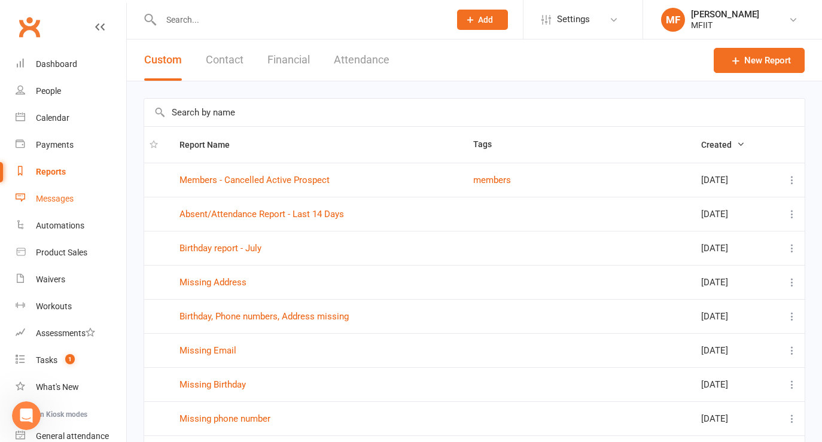
click at [50, 200] on div "Messages" at bounding box center [55, 199] width 38 height 10
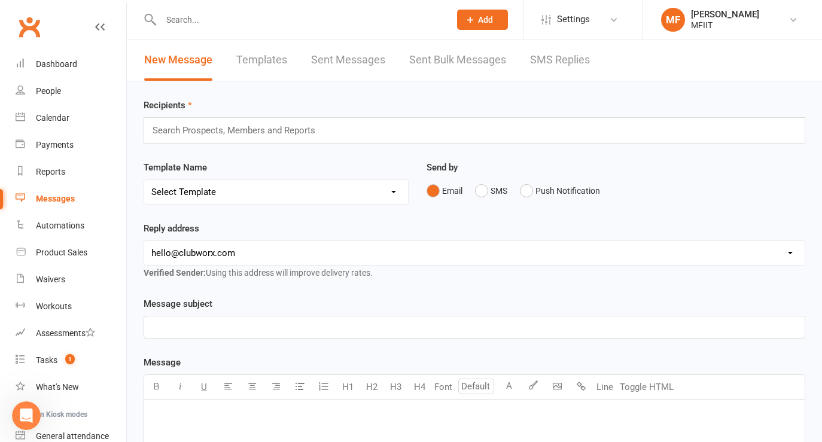
click at [172, 411] on p "﻿" at bounding box center [474, 415] width 646 height 14
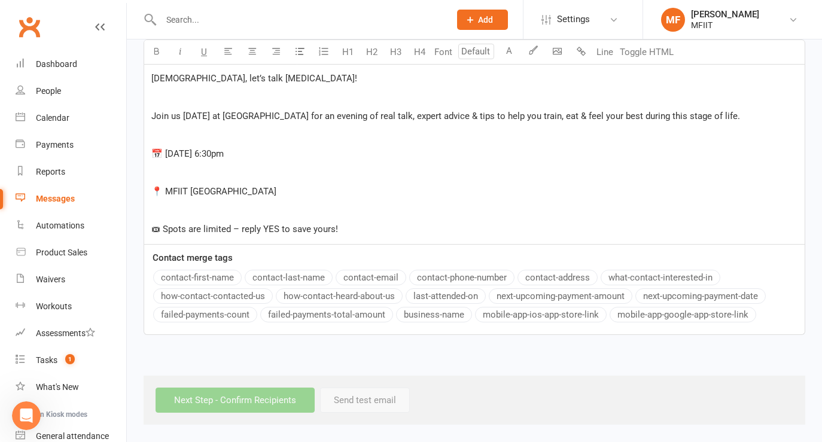
click at [208, 134] on p "﻿" at bounding box center [474, 134] width 646 height 14
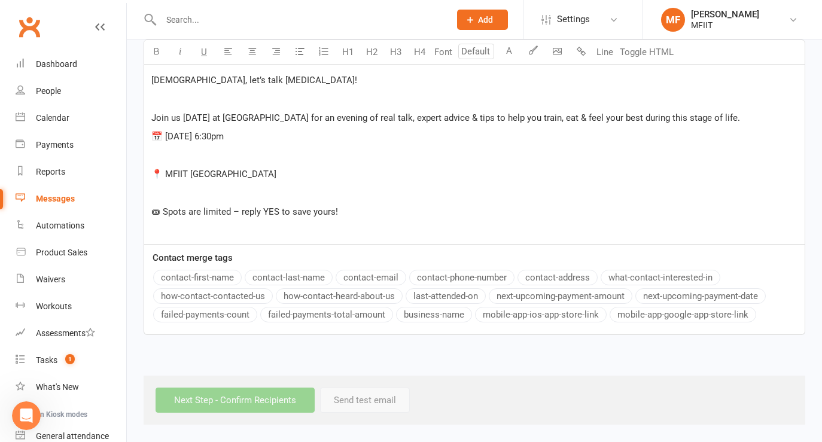
click at [194, 151] on p "﻿" at bounding box center [474, 155] width 646 height 14
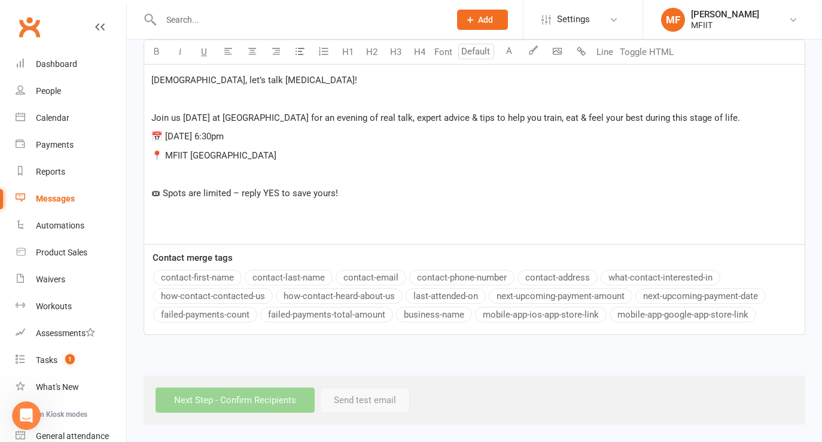
click at [161, 179] on p "﻿" at bounding box center [474, 174] width 646 height 14
click at [169, 96] on p "﻿" at bounding box center [474, 99] width 646 height 14
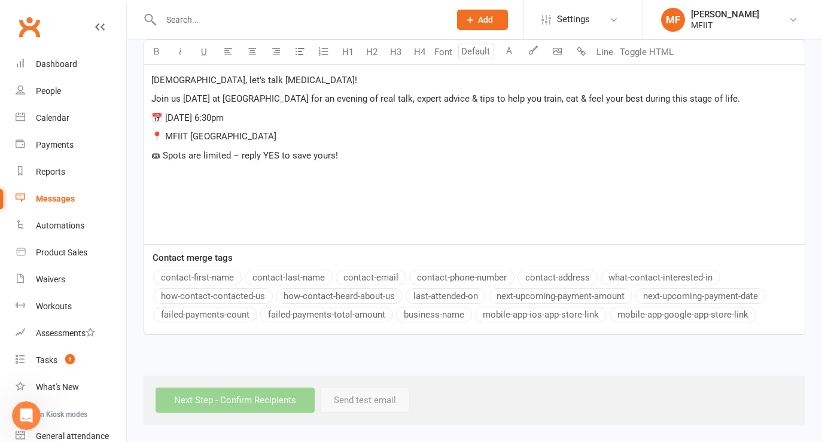
click at [162, 78] on span "[DEMOGRAPHIC_DATA], let’s talk [MEDICAL_DATA]!" at bounding box center [254, 80] width 206 height 11
click at [186, 277] on button "contact-first-name" at bounding box center [197, 278] width 89 height 16
click at [153, 97] on span "Join us [DATE] at [GEOGRAPHIC_DATA] for an evening of real talk, expert advice …" at bounding box center [445, 98] width 589 height 11
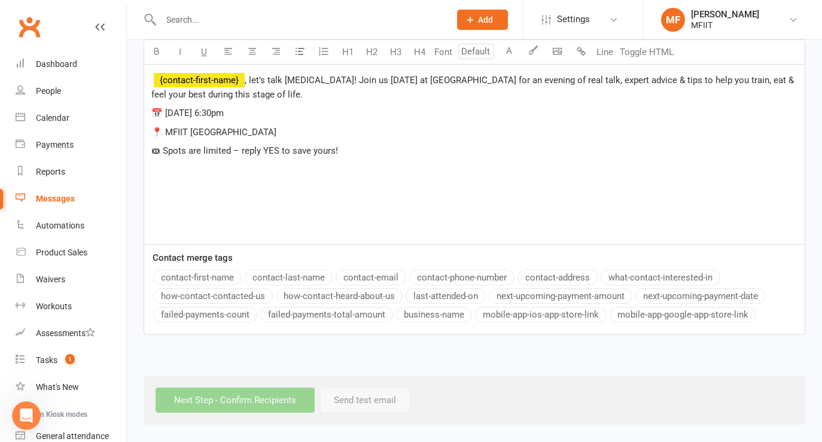
click at [233, 130] on p "📍 MFIIT [GEOGRAPHIC_DATA]" at bounding box center [474, 132] width 646 height 14
click at [149, 132] on div "﻿ {contact-first-name} , let’s talk [MEDICAL_DATA]! Join us [DATE] at [GEOGRAPH…" at bounding box center [474, 155] width 661 height 180
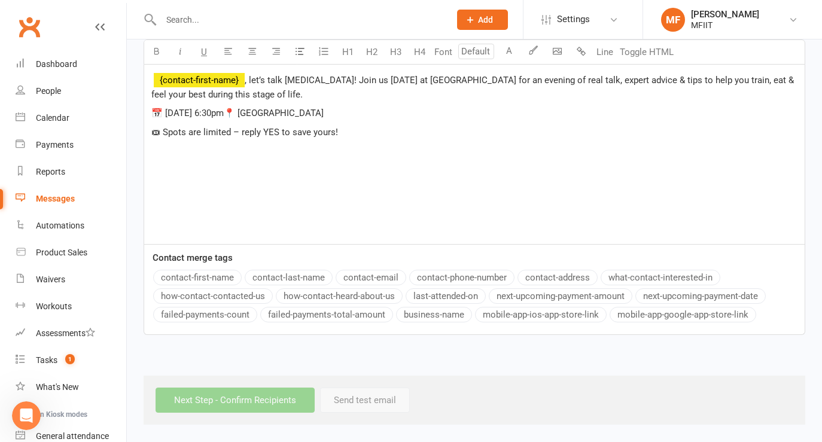
click at [150, 133] on div "﻿ {contact-first-name} , let’s talk [MEDICAL_DATA]! Join us [DATE] at [GEOGRAPH…" at bounding box center [474, 155] width 661 height 180
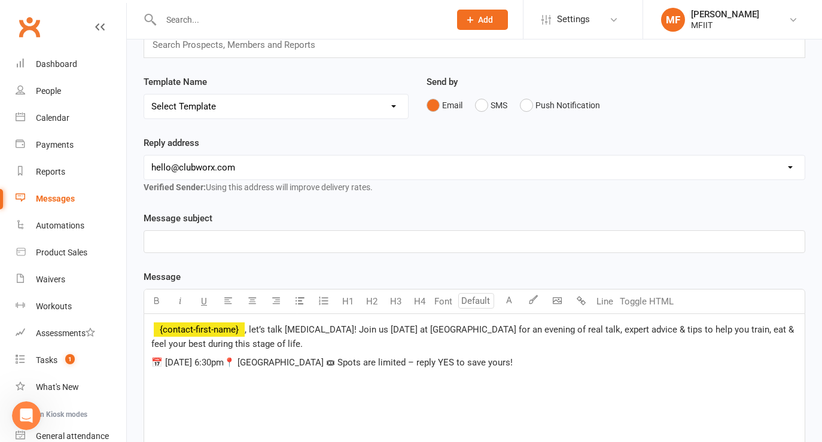
scroll to position [52, 0]
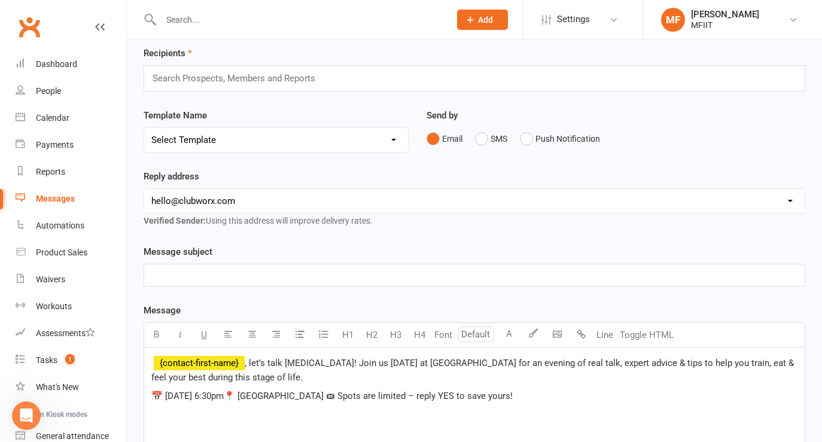
click at [208, 78] on input "text" at bounding box center [238, 79] width 175 height 16
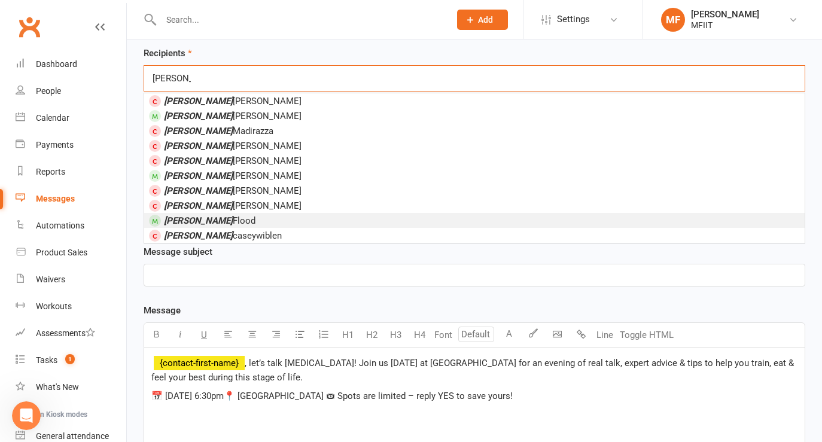
type input "[PERSON_NAME]"
click at [200, 220] on span "[PERSON_NAME]" at bounding box center [210, 220] width 92 height 11
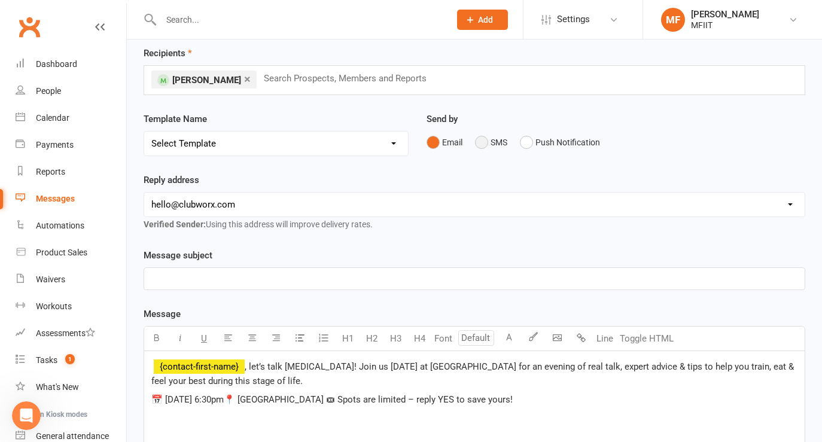
click at [482, 141] on button "SMS" at bounding box center [491, 142] width 32 height 23
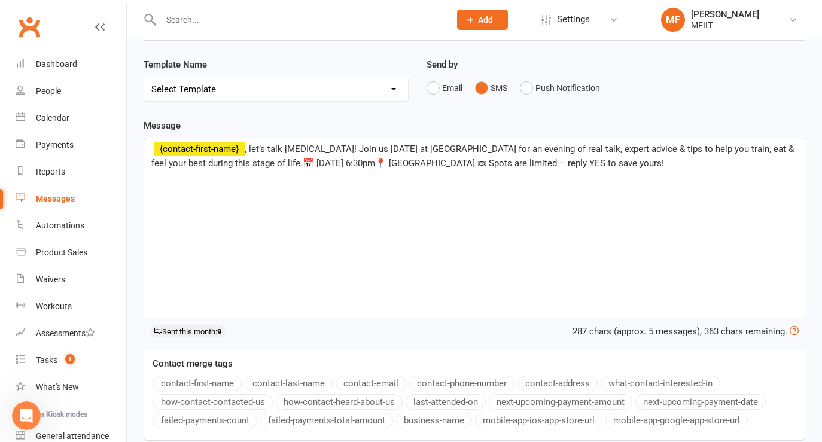
scroll to position [212, 0]
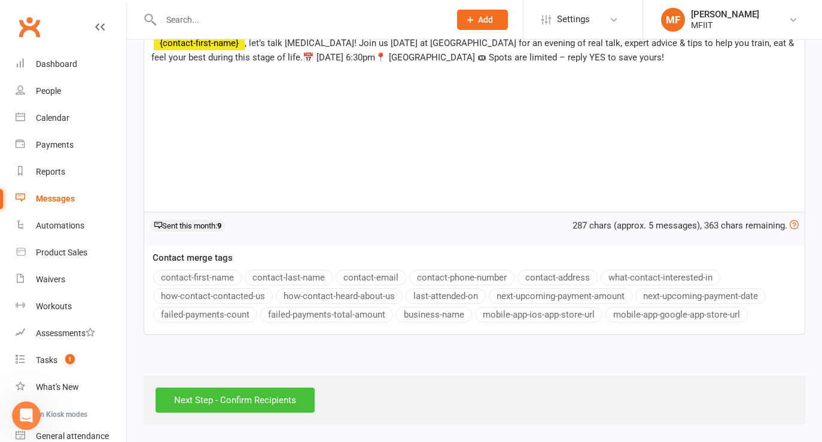
click at [220, 403] on input "Next Step - Confirm Recipients" at bounding box center [235, 400] width 159 height 25
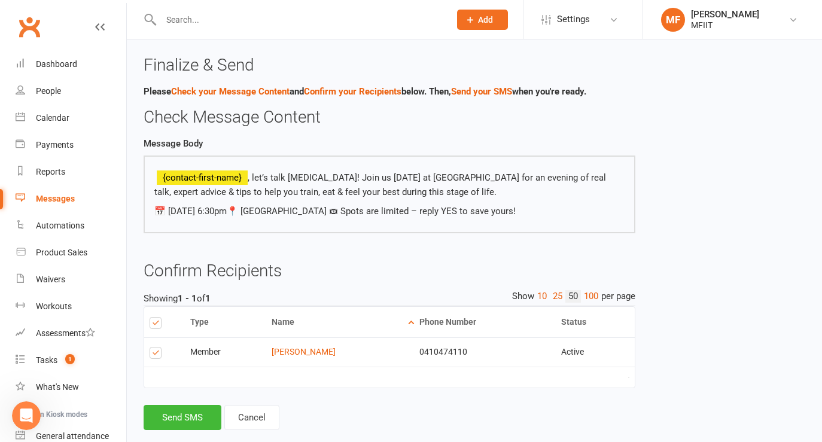
scroll to position [22, 0]
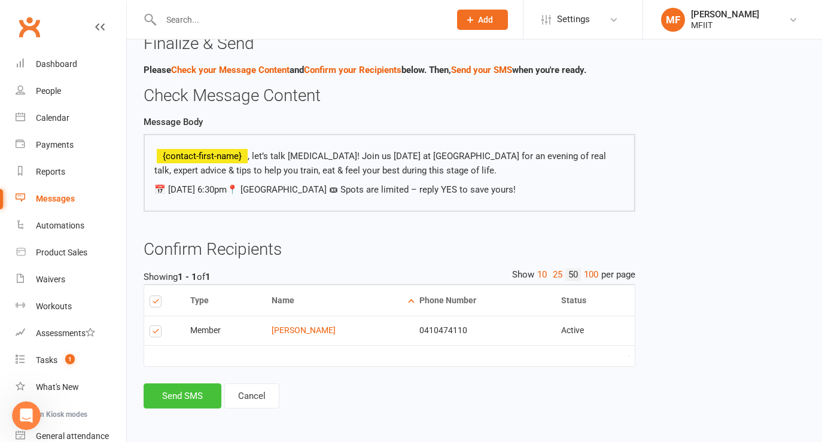
click at [181, 401] on button "Send SMS" at bounding box center [183, 396] width 78 height 25
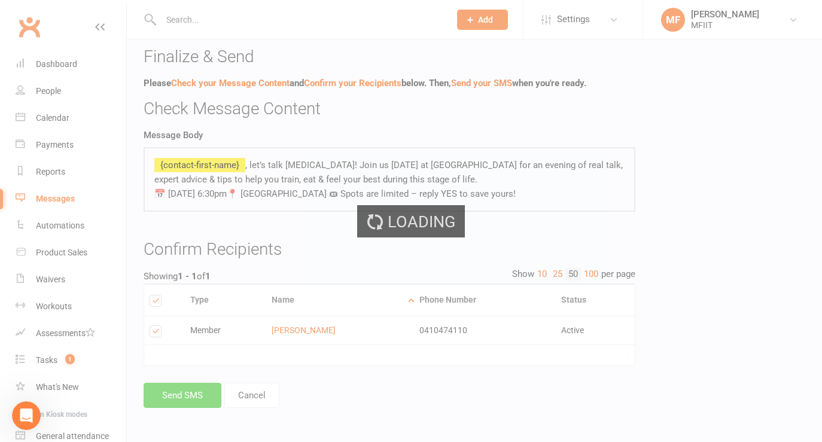
scroll to position [8, 0]
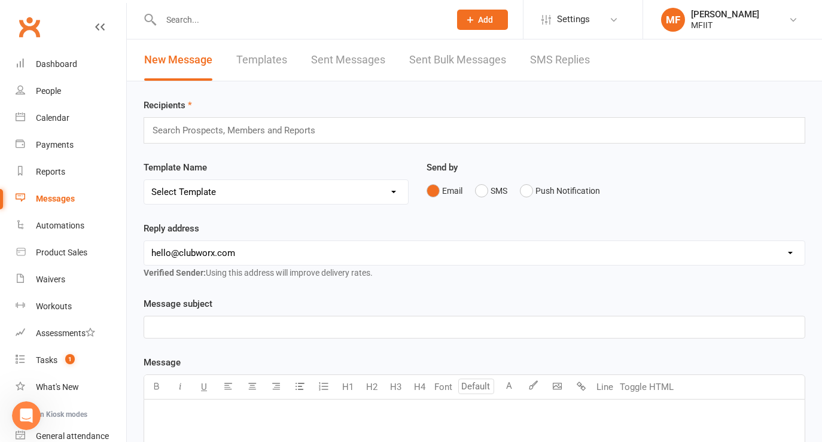
click at [181, 412] on p "﻿" at bounding box center [474, 415] width 646 height 14
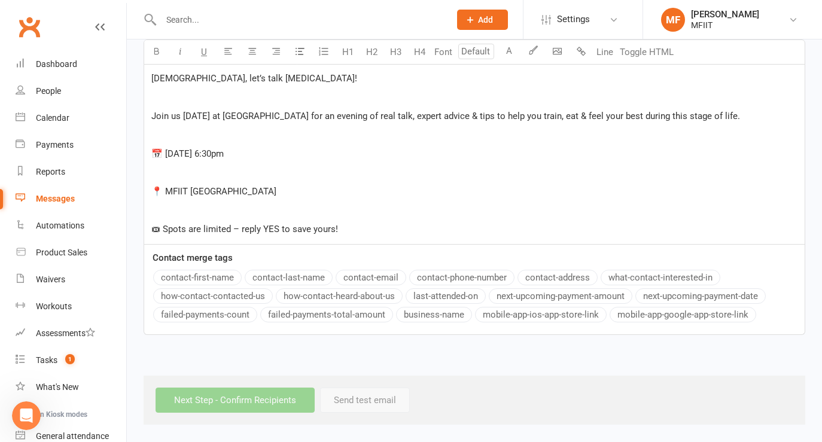
click at [187, 100] on p "﻿" at bounding box center [474, 97] width 646 height 14
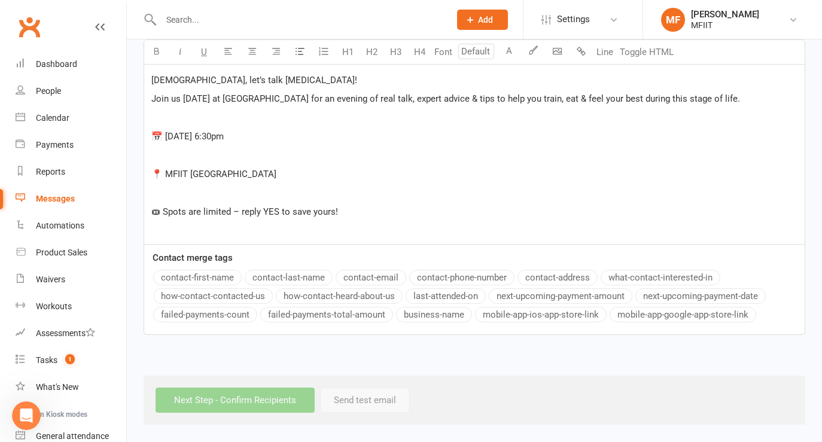
click at [173, 117] on p "﻿" at bounding box center [474, 118] width 646 height 14
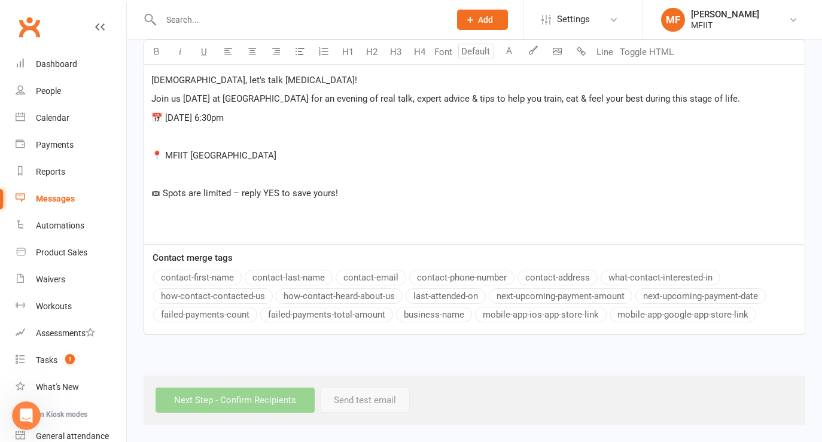
click at [170, 138] on p "﻿" at bounding box center [474, 136] width 646 height 14
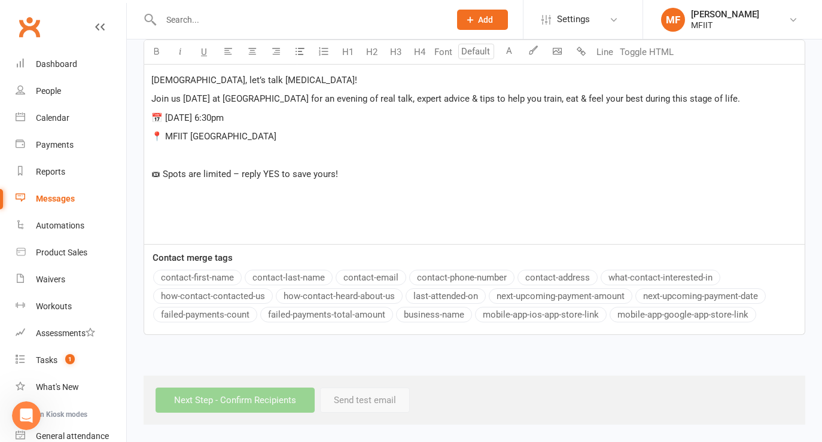
click at [156, 160] on p "﻿" at bounding box center [474, 155] width 646 height 14
click at [168, 83] on span "[DEMOGRAPHIC_DATA], let’s talk [MEDICAL_DATA]!" at bounding box center [254, 80] width 206 height 11
click at [175, 274] on button "contact-first-name" at bounding box center [197, 278] width 89 height 16
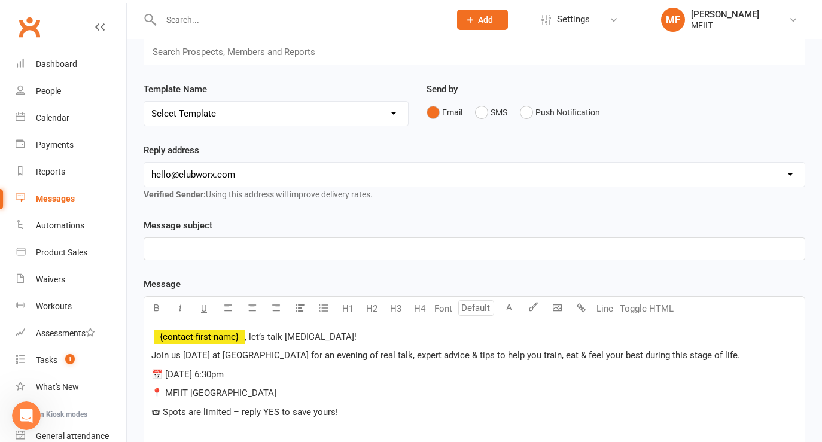
scroll to position [0, 0]
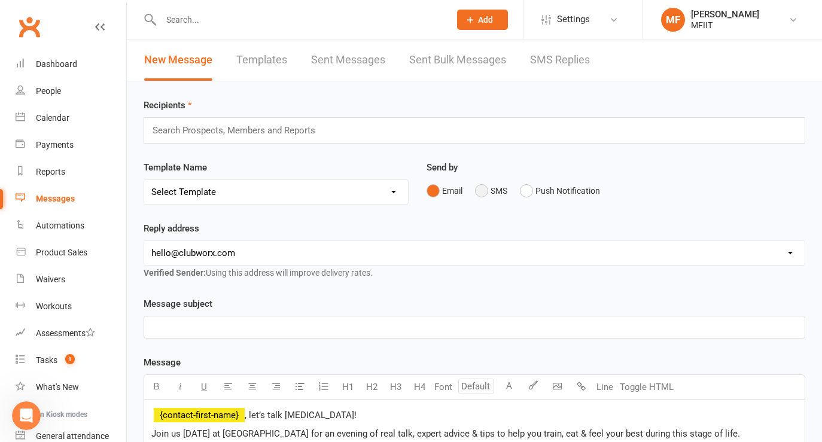
click at [484, 191] on button "SMS" at bounding box center [491, 191] width 32 height 23
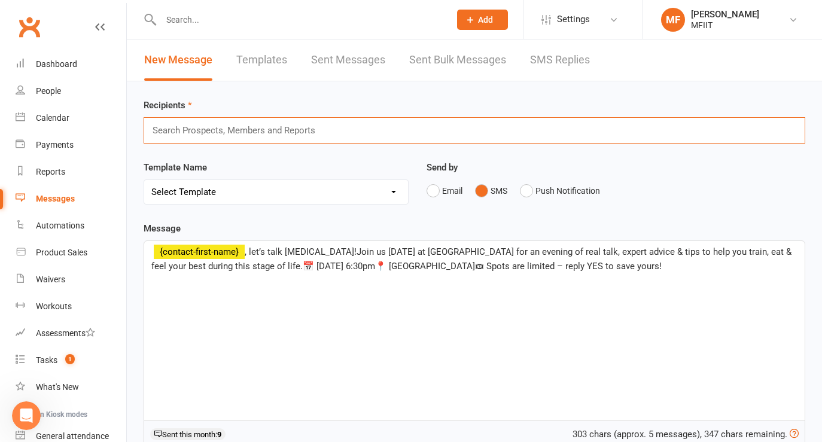
click at [187, 127] on input "text" at bounding box center [238, 131] width 175 height 16
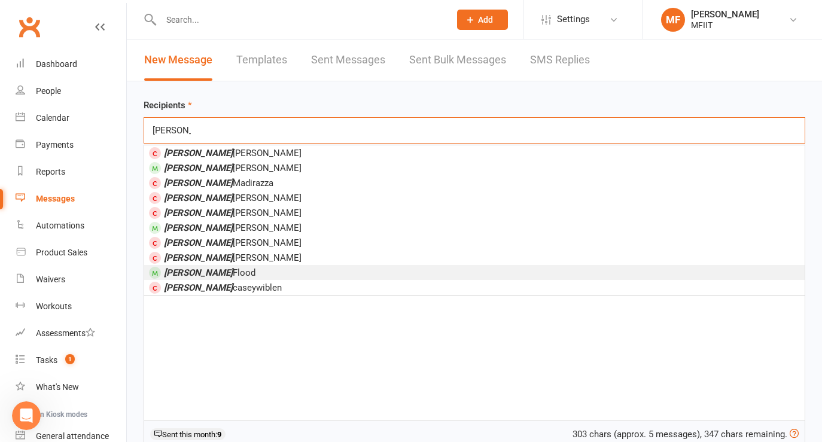
type input "[PERSON_NAME]"
click at [180, 277] on em "[PERSON_NAME]" at bounding box center [198, 273] width 69 height 11
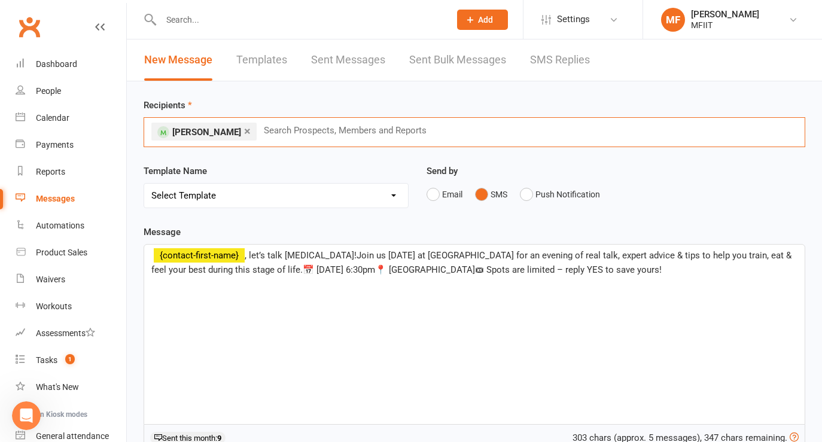
scroll to position [212, 0]
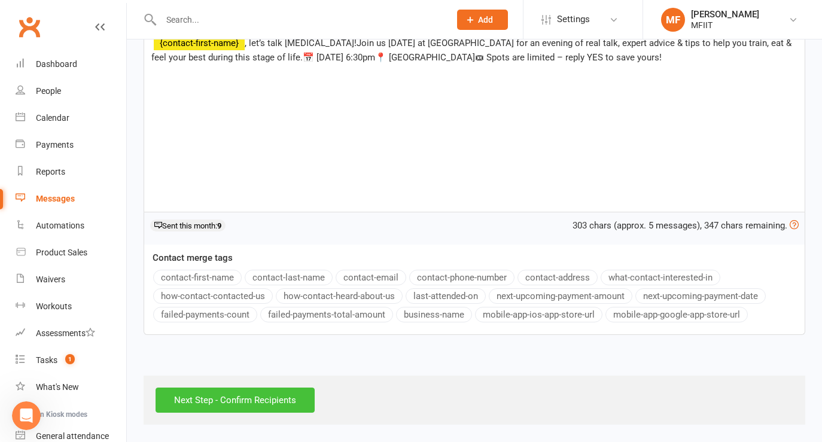
click at [209, 399] on input "Next Step - Confirm Recipients" at bounding box center [235, 400] width 159 height 25
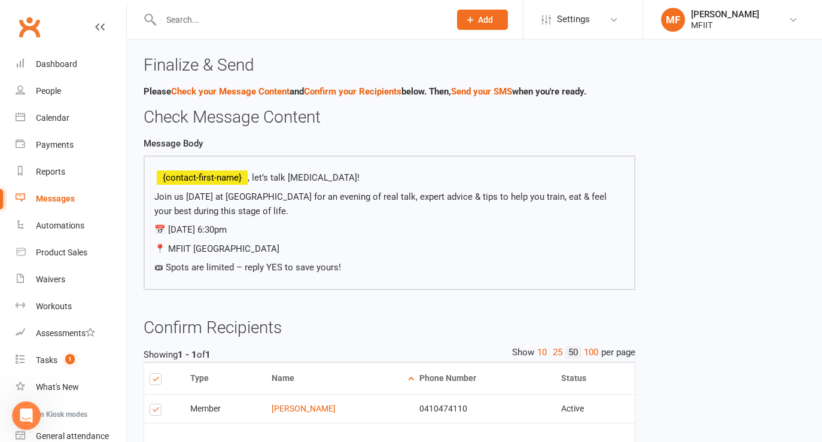
scroll to position [78, 0]
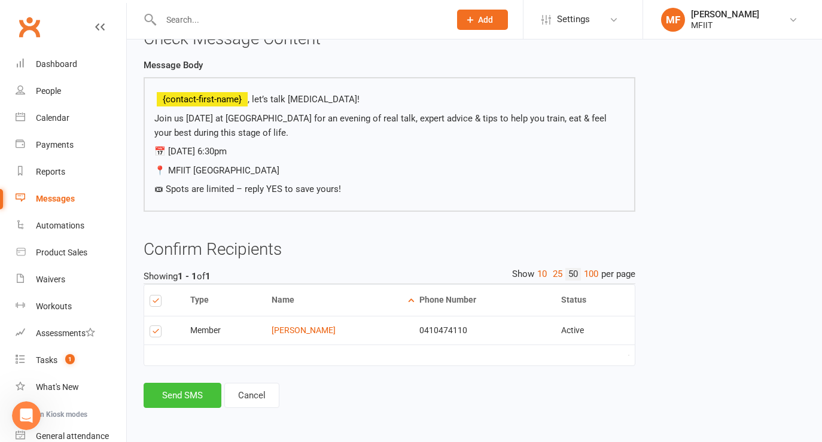
click at [187, 396] on button "Send SMS" at bounding box center [183, 395] width 78 height 25
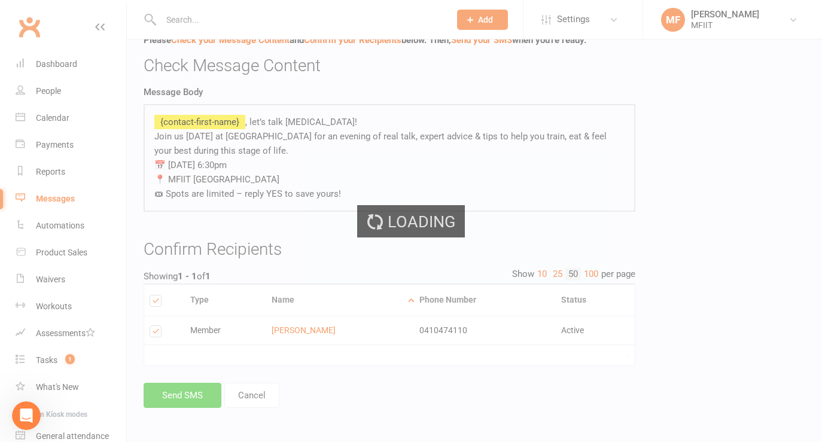
scroll to position [51, 0]
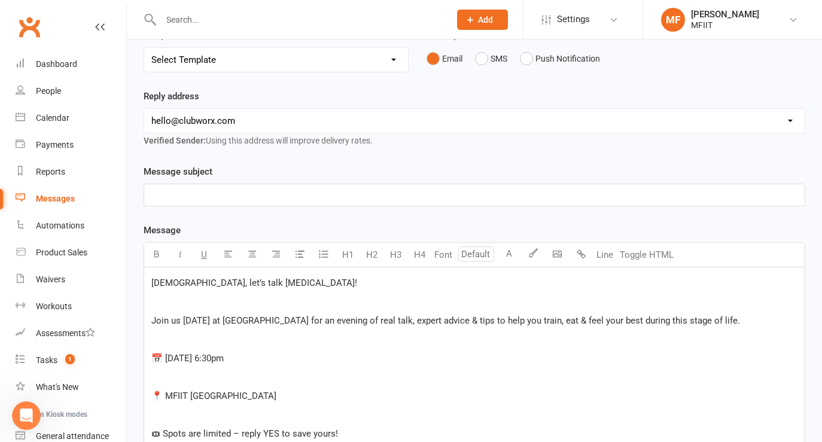
scroll to position [133, 0]
click at [484, 53] on button "SMS" at bounding box center [491, 57] width 32 height 23
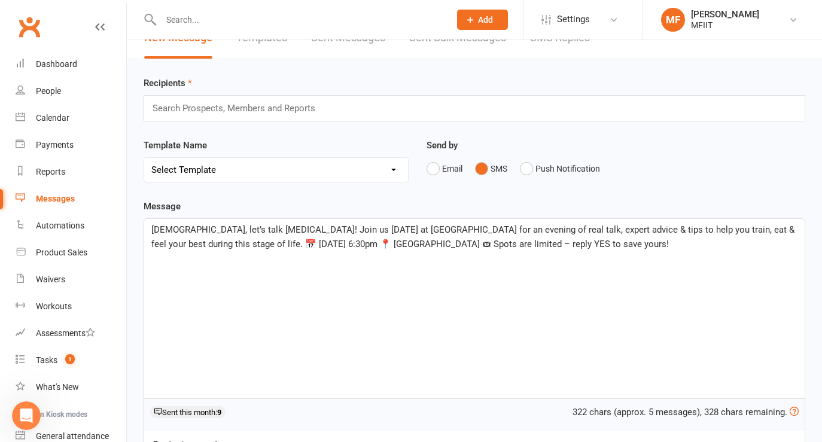
scroll to position [17, 0]
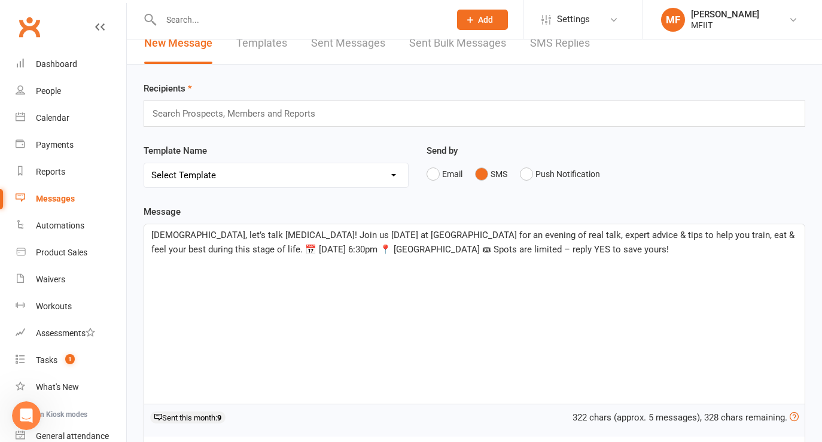
click at [161, 237] on span "[DEMOGRAPHIC_DATA], let’s talk [MEDICAL_DATA]! Join us [DATE] at [GEOGRAPHIC_DA…" at bounding box center [474, 242] width 646 height 25
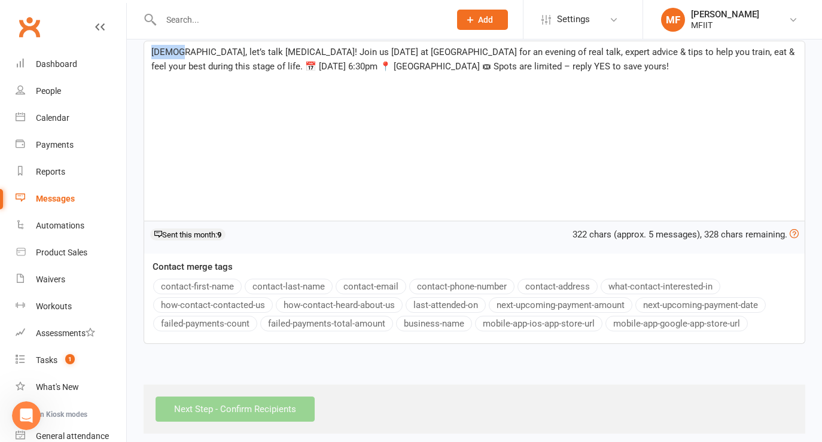
scroll to position [209, 0]
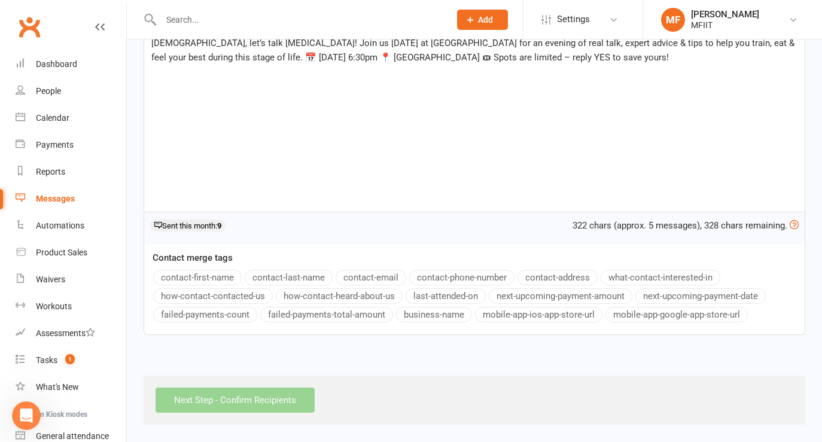
click at [176, 282] on button "contact-first-name" at bounding box center [197, 278] width 89 height 16
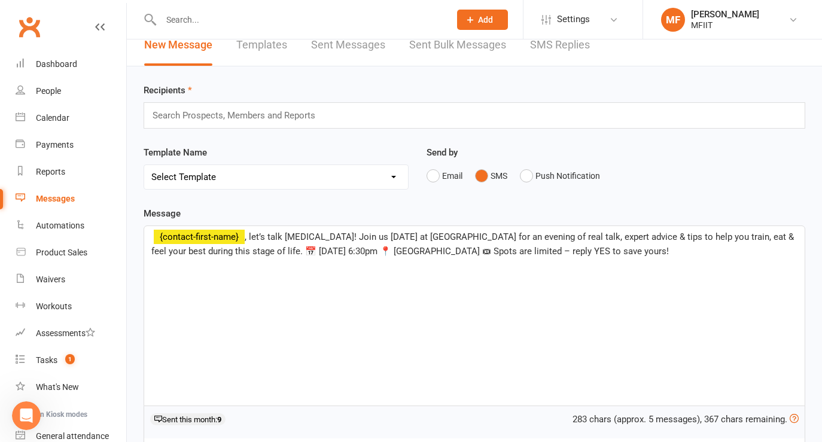
scroll to position [7, 0]
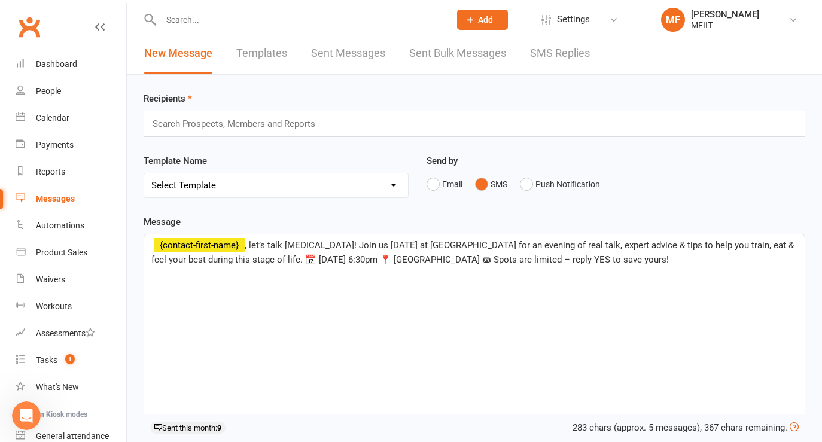
click at [169, 119] on input "text" at bounding box center [238, 124] width 175 height 16
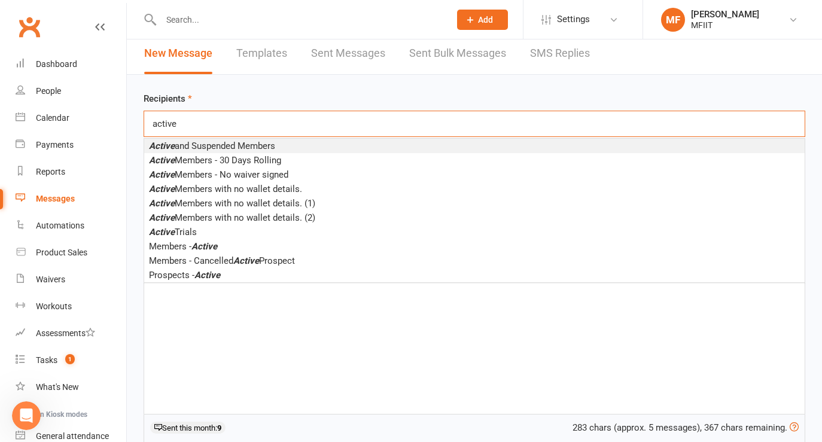
type input "active"
click at [198, 147] on span "Active and Suspended Members" at bounding box center [212, 146] width 126 height 11
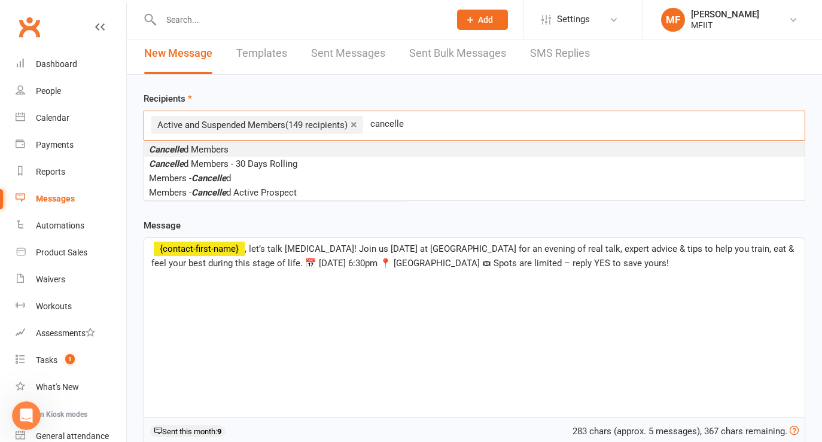
type input "cancelle"
click at [200, 150] on span "Cancelle d Members" at bounding box center [189, 149] width 80 height 11
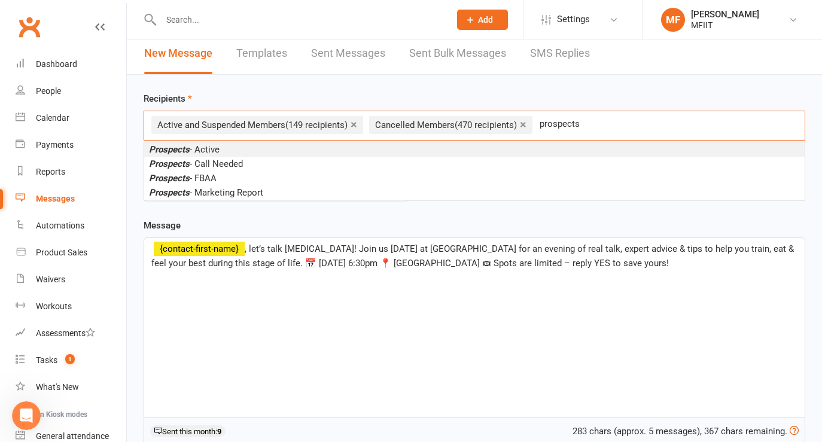
type input "prospects"
click at [203, 148] on span "Prospects - Active" at bounding box center [184, 149] width 71 height 11
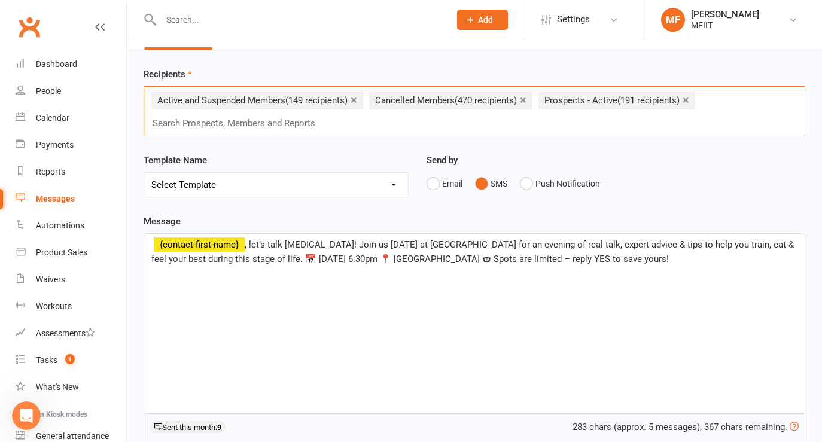
scroll to position [25, 0]
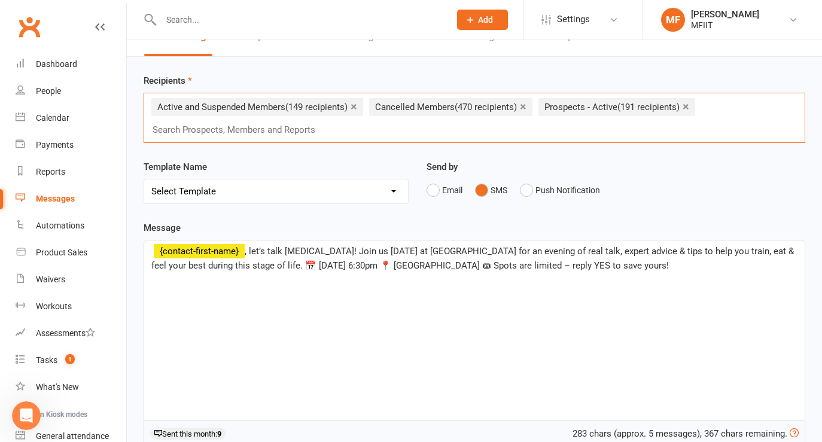
click at [689, 107] on link "×" at bounding box center [686, 106] width 7 height 19
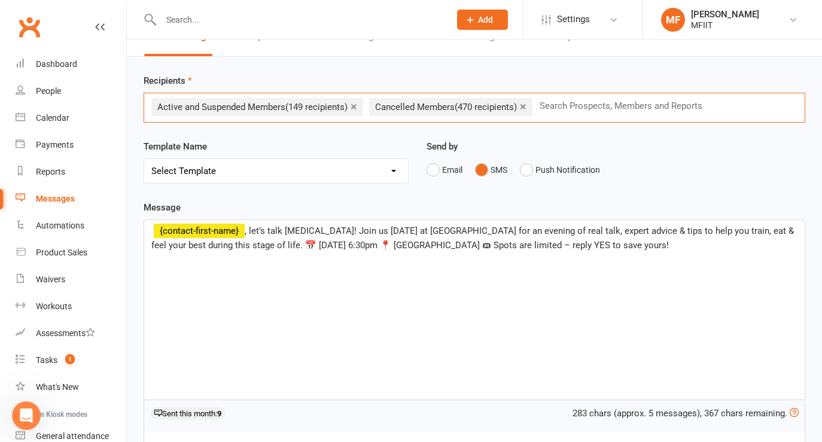
click at [527, 107] on link "×" at bounding box center [523, 106] width 7 height 19
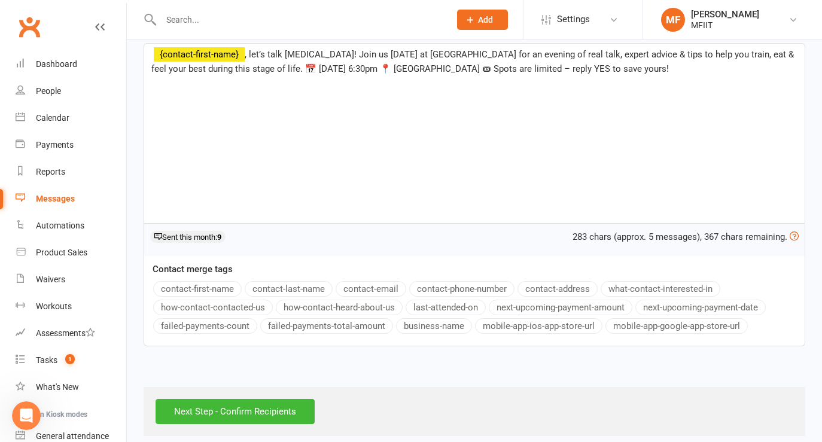
scroll to position [212, 0]
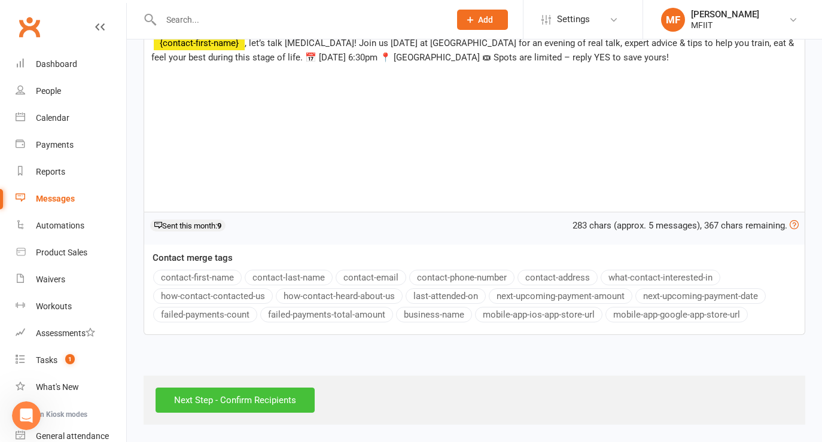
click at [212, 402] on input "Next Step - Confirm Recipients" at bounding box center [235, 400] width 159 height 25
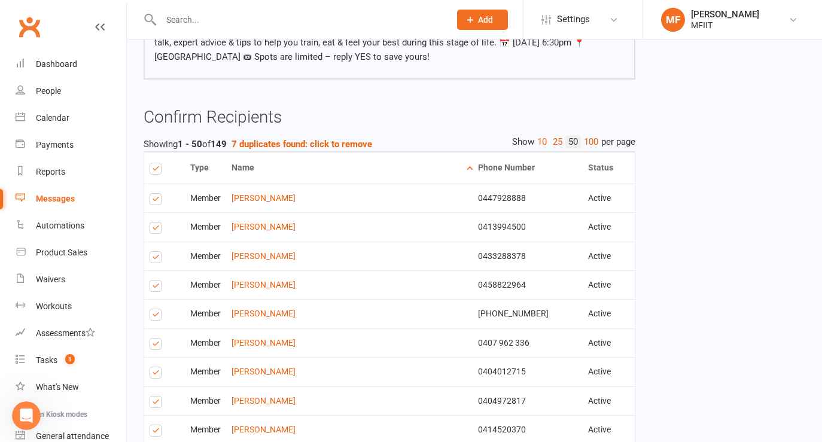
scroll to position [166, 0]
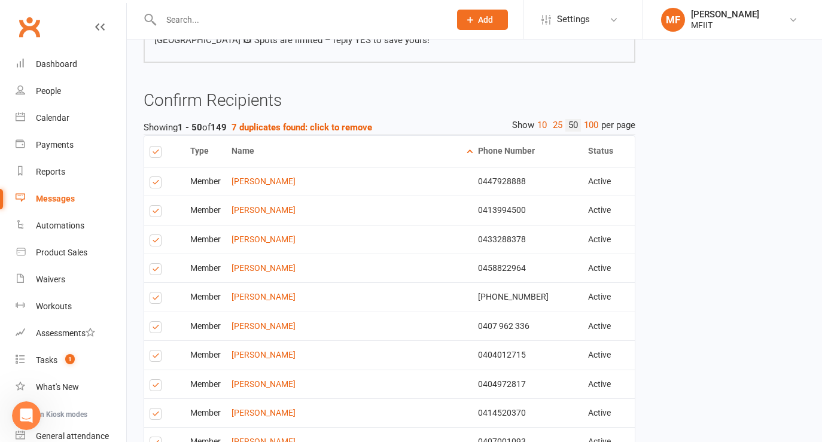
click at [153, 184] on label at bounding box center [158, 184] width 16 height 0
click at [153, 177] on input "checkbox" at bounding box center [154, 177] width 8 height 0
click at [156, 271] on label at bounding box center [158, 271] width 16 height 0
click at [156, 264] on input "checkbox" at bounding box center [154, 264] width 8 height 0
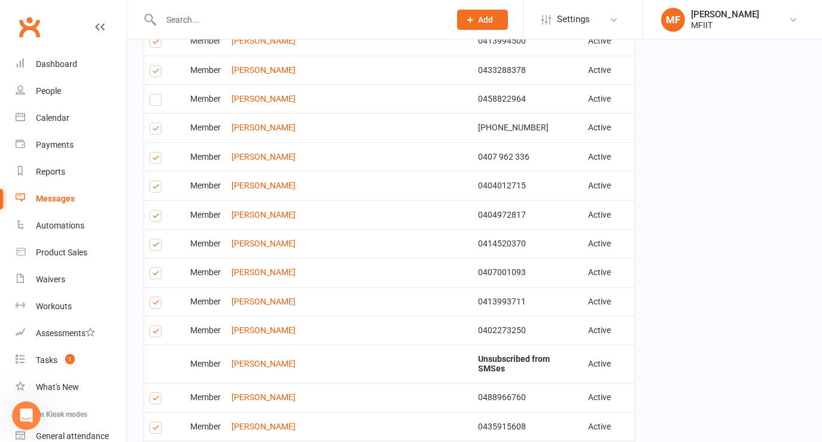
scroll to position [338, 0]
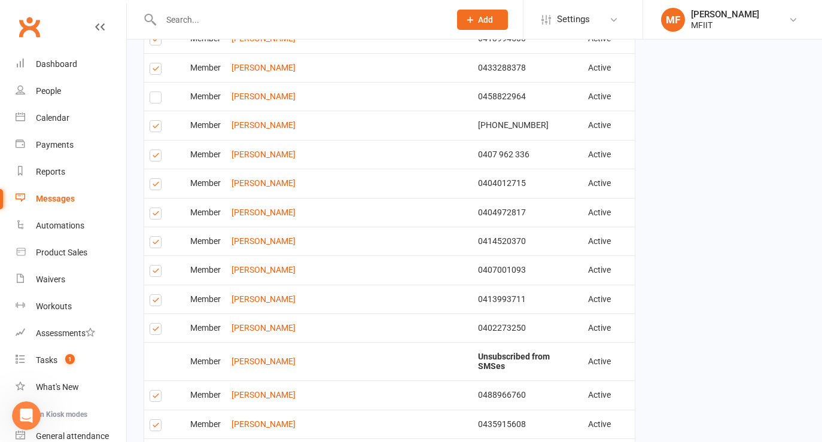
click at [155, 157] on label at bounding box center [158, 157] width 16 height 0
click at [155, 150] on input "checkbox" at bounding box center [154, 150] width 8 height 0
click at [151, 215] on label at bounding box center [158, 215] width 16 height 0
click at [151, 208] on input "checkbox" at bounding box center [154, 208] width 8 height 0
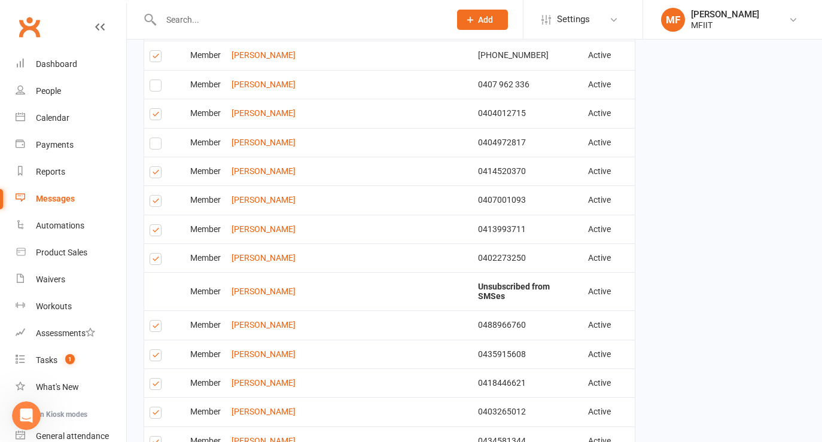
scroll to position [464, 0]
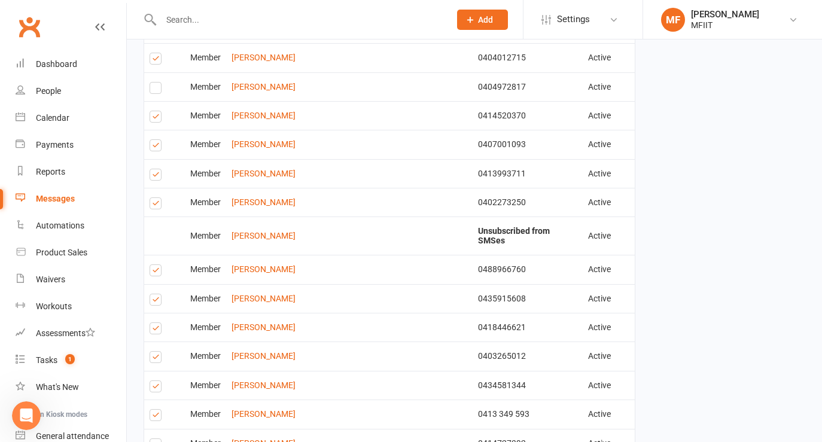
click at [154, 205] on label at bounding box center [158, 205] width 16 height 0
click at [154, 198] on input "checkbox" at bounding box center [154, 198] width 8 height 0
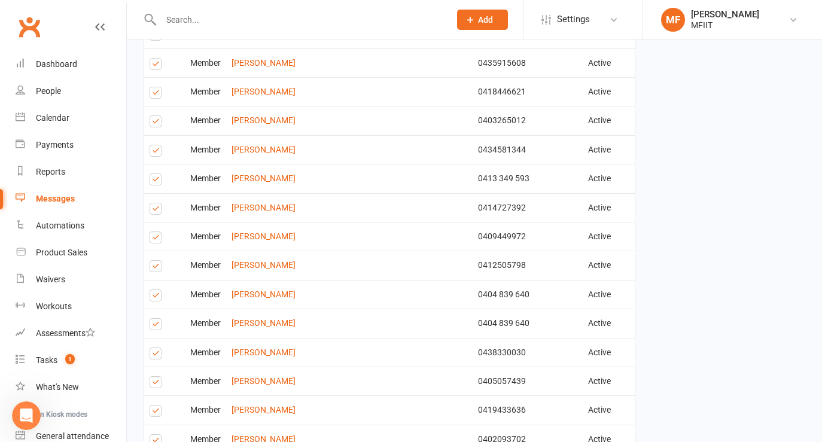
scroll to position [702, 0]
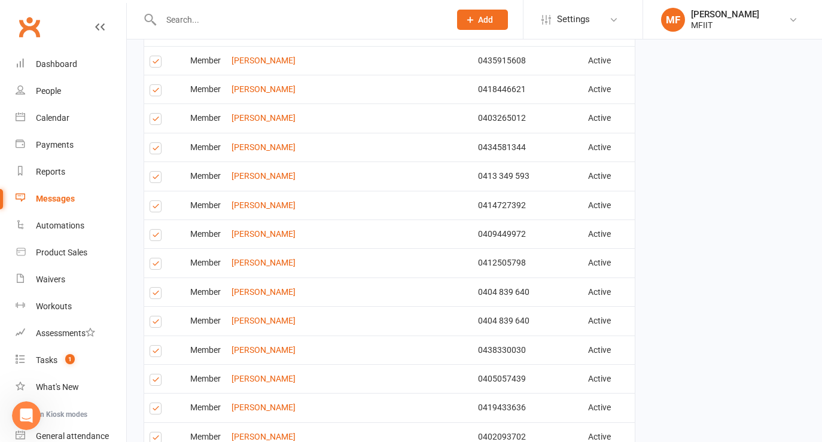
click at [155, 92] on label at bounding box center [158, 92] width 16 height 0
click at [155, 85] on input "checkbox" at bounding box center [154, 85] width 8 height 0
click at [155, 150] on label at bounding box center [158, 150] width 16 height 0
click at [155, 143] on input "checkbox" at bounding box center [154, 143] width 8 height 0
click at [156, 237] on label at bounding box center [158, 237] width 16 height 0
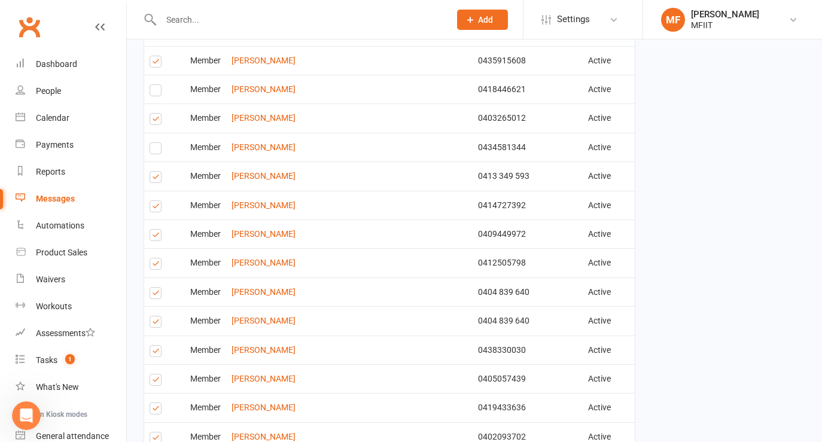
click at [156, 230] on input "checkbox" at bounding box center [154, 230] width 8 height 0
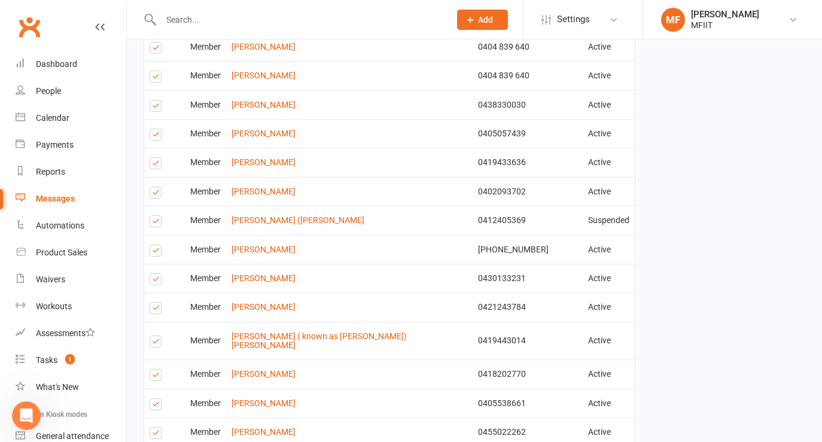
scroll to position [949, 0]
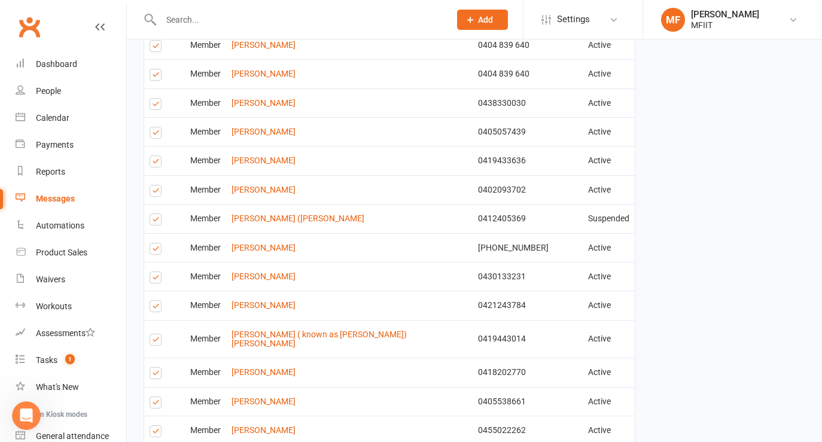
click at [157, 77] on label at bounding box center [158, 77] width 16 height 0
click at [157, 69] on input "checkbox" at bounding box center [154, 69] width 8 height 0
click at [154, 193] on label at bounding box center [158, 193] width 16 height 0
click at [154, 186] on input "checkbox" at bounding box center [154, 186] width 8 height 0
click at [157, 251] on label at bounding box center [158, 251] width 16 height 0
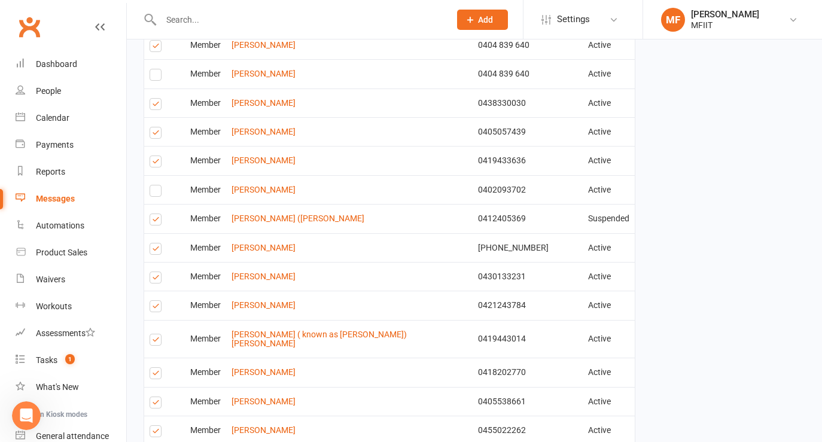
click at [157, 244] on input "checkbox" at bounding box center [154, 244] width 8 height 0
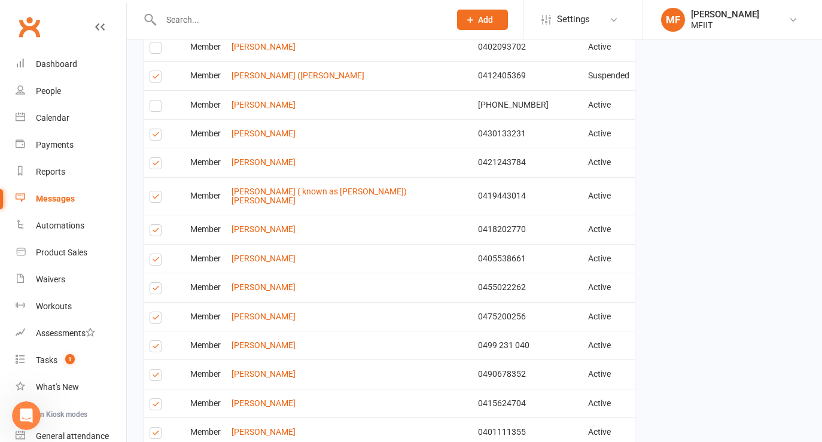
scroll to position [1101, 0]
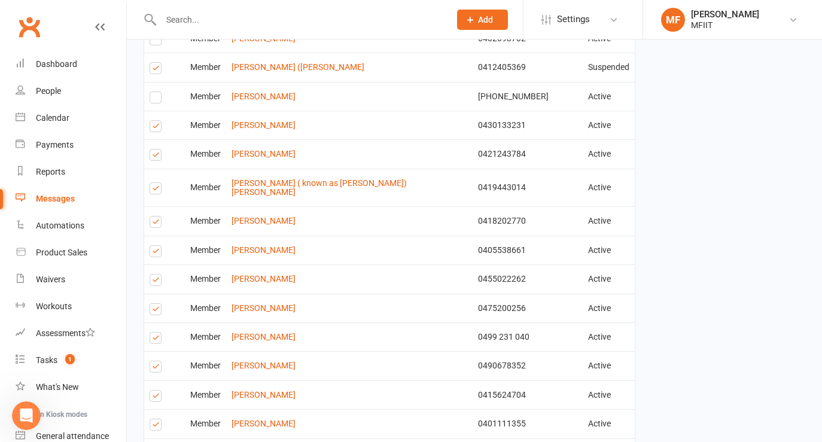
click at [156, 224] on label at bounding box center [158, 224] width 16 height 0
click at [156, 217] on input "checkbox" at bounding box center [154, 217] width 8 height 0
click at [158, 311] on label at bounding box center [158, 311] width 16 height 0
click at [157, 304] on input "checkbox" at bounding box center [154, 304] width 8 height 0
click at [157, 340] on label at bounding box center [158, 340] width 16 height 0
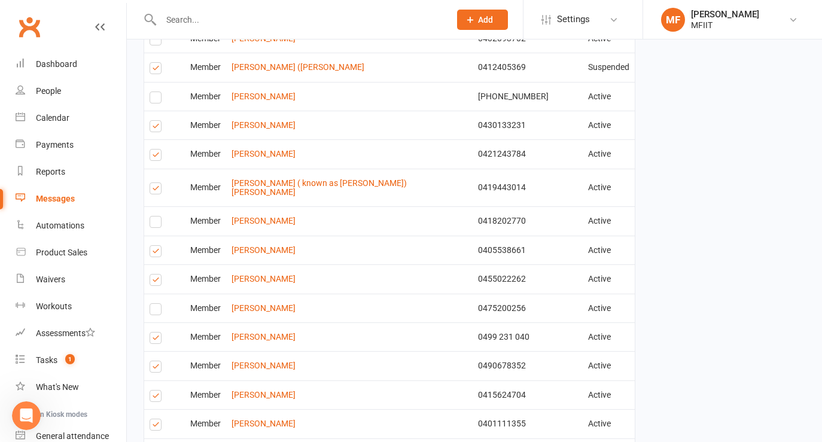
click at [157, 333] on input "checkbox" at bounding box center [154, 333] width 8 height 0
click at [154, 282] on label at bounding box center [158, 282] width 16 height 0
click at [154, 275] on input "checkbox" at bounding box center [154, 275] width 8 height 0
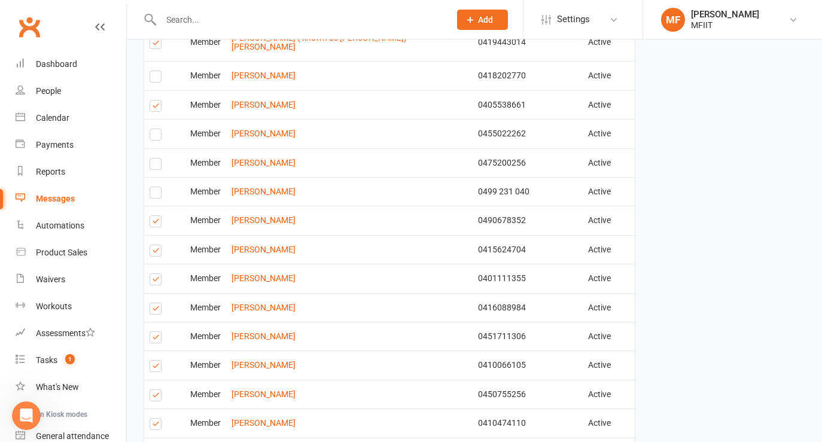
scroll to position [1247, 0]
click at [155, 252] on label at bounding box center [158, 252] width 16 height 0
click at [155, 245] on input "checkbox" at bounding box center [154, 245] width 8 height 0
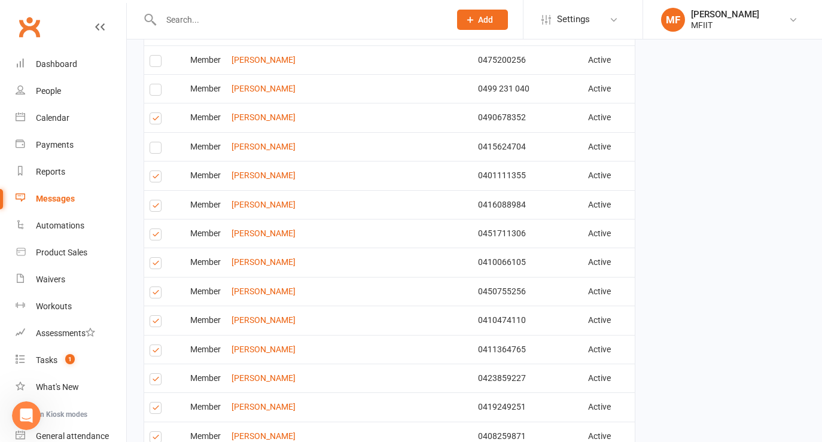
scroll to position [1358, 0]
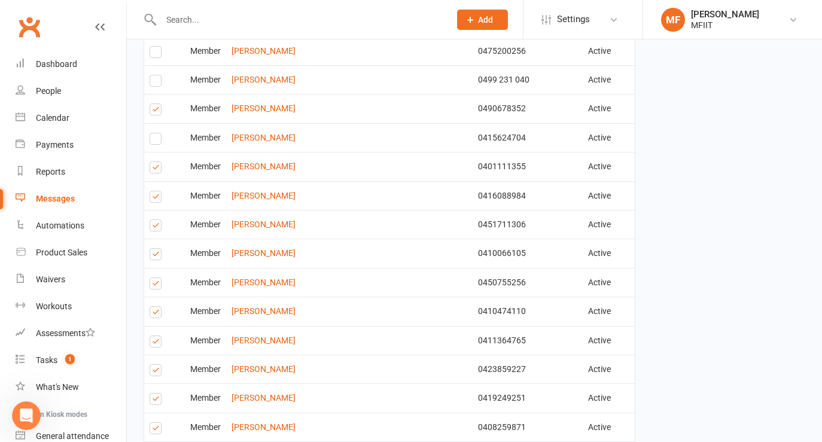
click at [154, 227] on label at bounding box center [158, 227] width 16 height 0
click at [154, 220] on input "checkbox" at bounding box center [154, 220] width 8 height 0
click at [157, 256] on label at bounding box center [158, 256] width 16 height 0
click at [157, 249] on input "checkbox" at bounding box center [154, 249] width 8 height 0
click at [157, 285] on label at bounding box center [158, 285] width 16 height 0
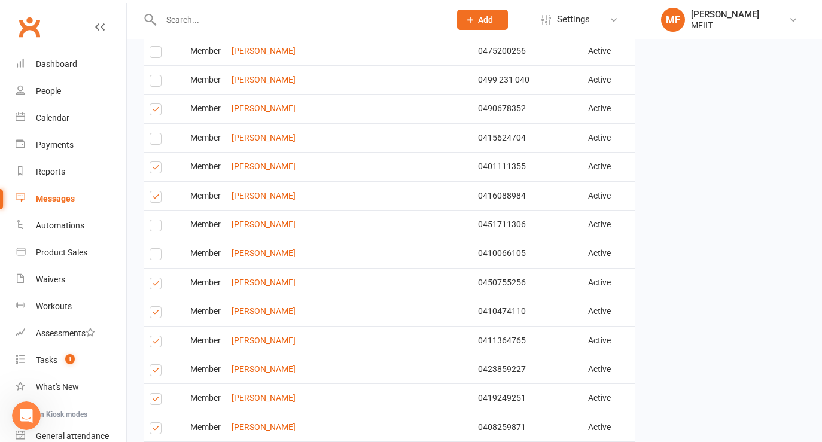
click at [157, 278] on input "checkbox" at bounding box center [154, 278] width 8 height 0
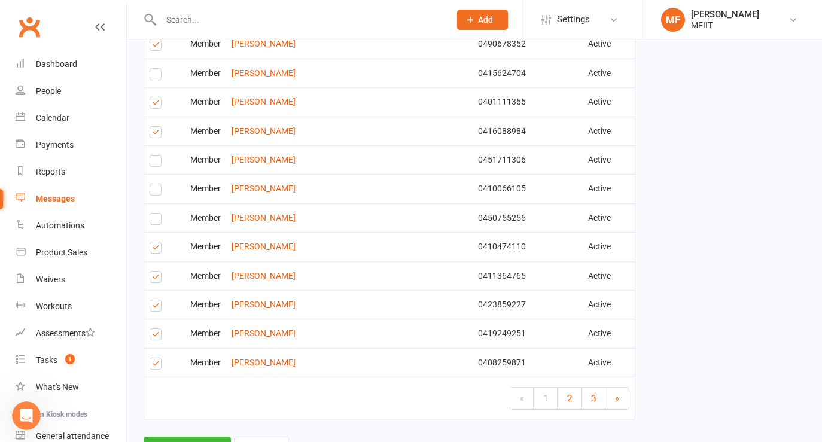
scroll to position [1458, 0]
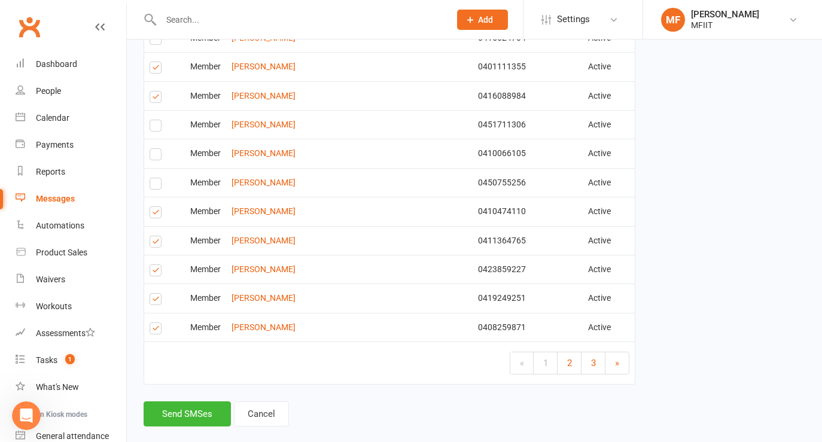
click at [156, 244] on label at bounding box center [158, 244] width 16 height 0
click at [156, 236] on input "checkbox" at bounding box center [154, 236] width 8 height 0
click at [571, 358] on span "2" at bounding box center [569, 363] width 5 height 11
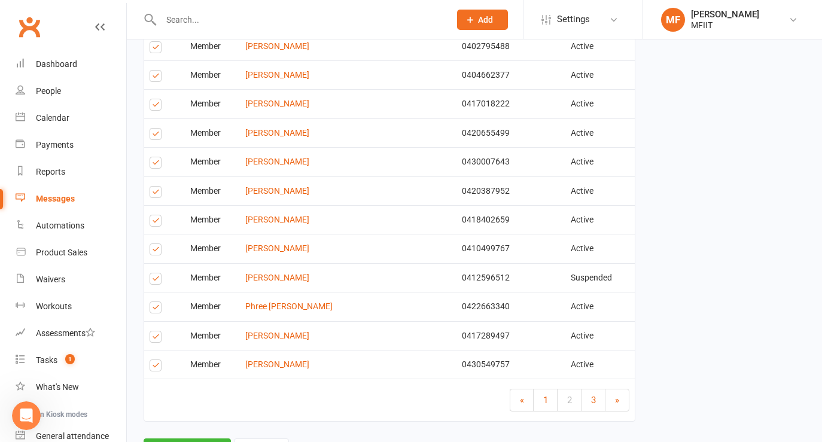
scroll to position [1387, 0]
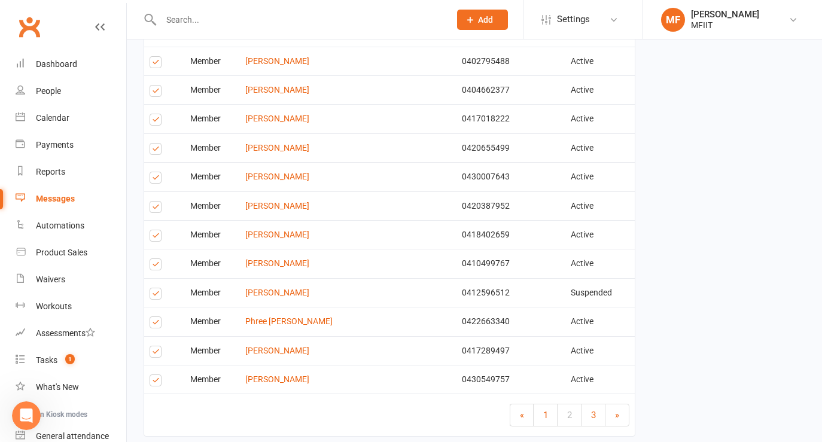
click at [154, 324] on label at bounding box center [158, 324] width 16 height 0
click at [154, 317] on input "checkbox" at bounding box center [154, 317] width 8 height 0
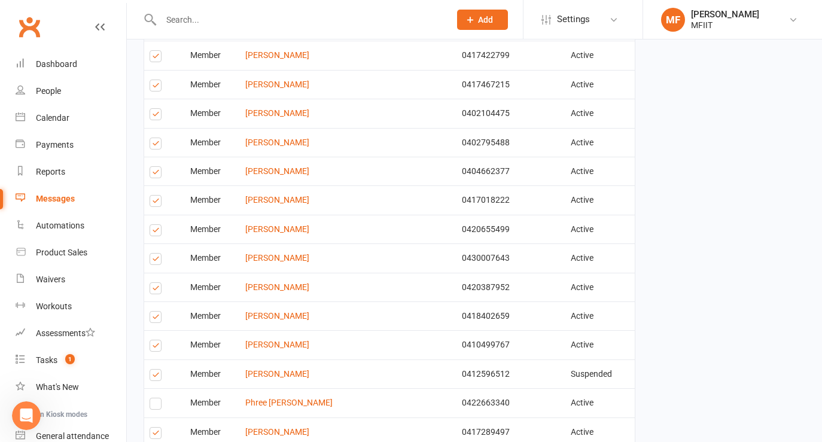
scroll to position [1304, 0]
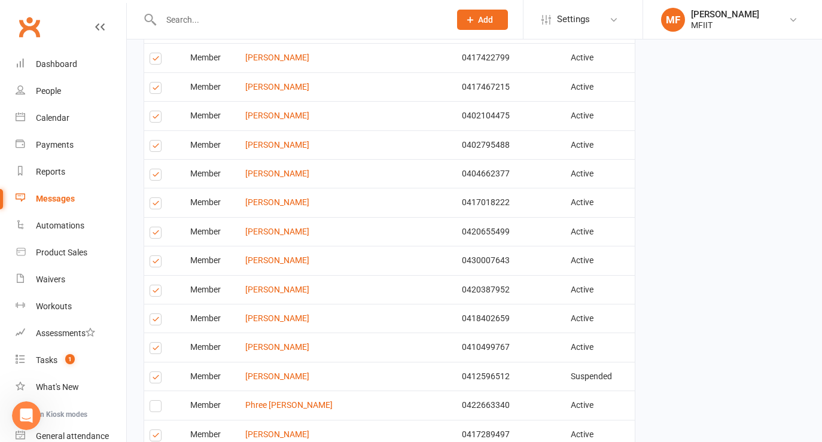
click at [157, 263] on label at bounding box center [158, 263] width 16 height 0
click at [157, 256] on input "checkbox" at bounding box center [154, 256] width 8 height 0
click at [154, 177] on label at bounding box center [158, 177] width 16 height 0
click at [154, 169] on input "checkbox" at bounding box center [154, 169] width 8 height 0
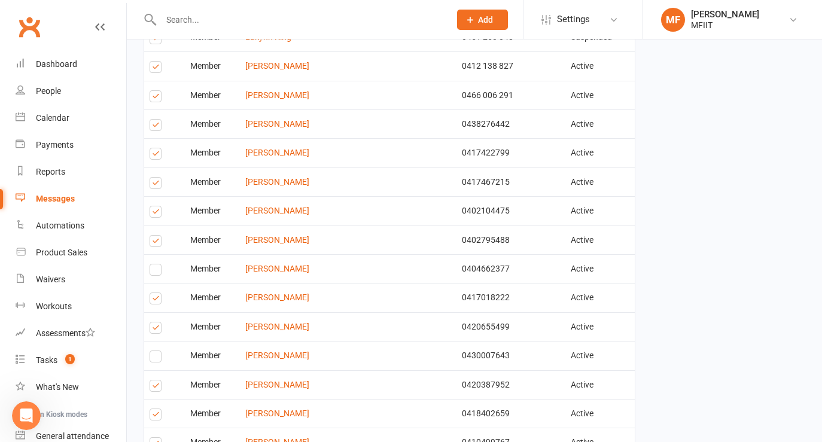
scroll to position [1201, 0]
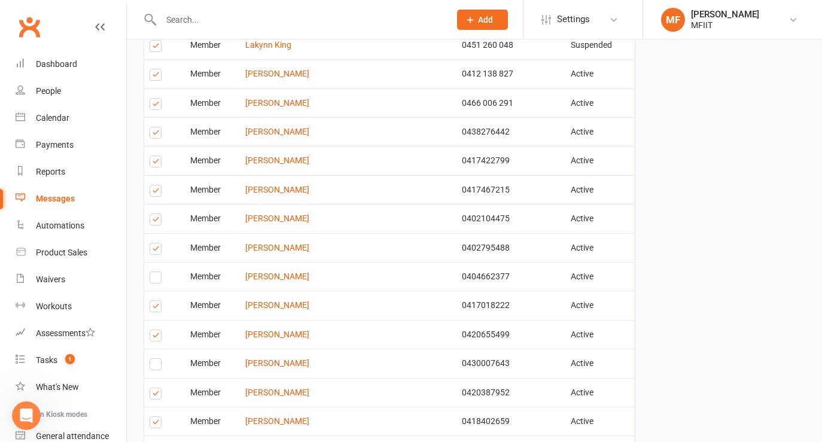
click at [155, 221] on label at bounding box center [158, 221] width 16 height 0
click at [155, 214] on input "checkbox" at bounding box center [154, 214] width 8 height 0
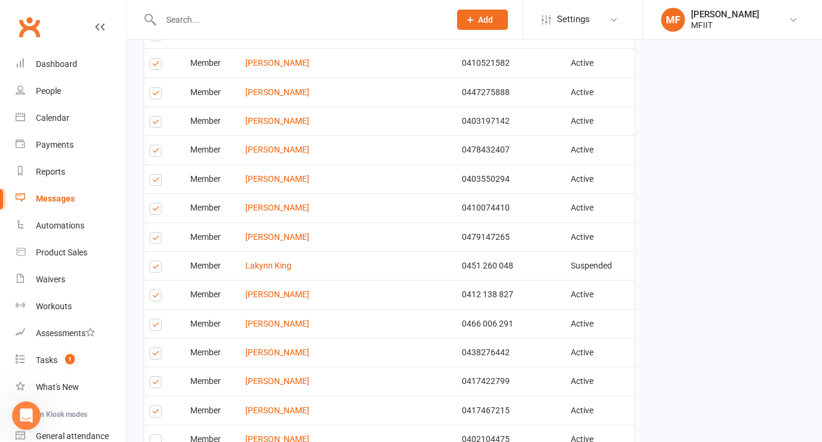
scroll to position [971, 0]
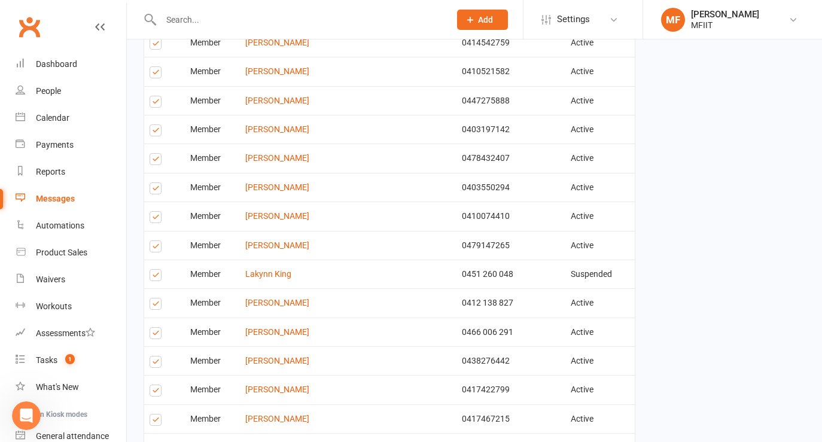
click at [155, 190] on label at bounding box center [158, 190] width 16 height 0
click at [155, 183] on input "checkbox" at bounding box center [154, 183] width 8 height 0
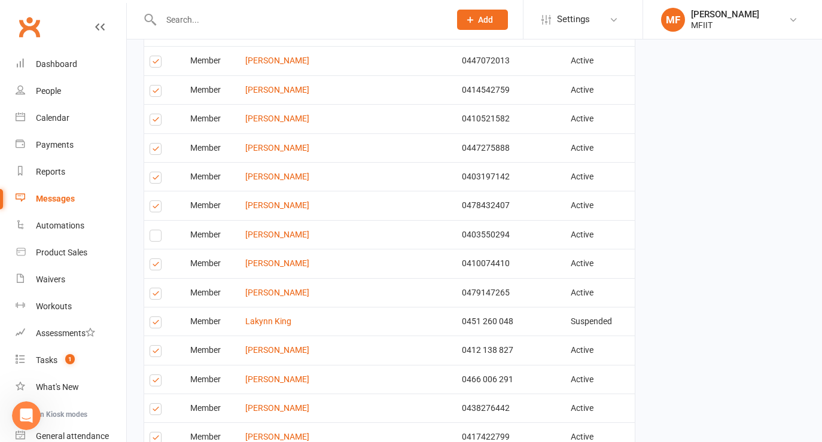
scroll to position [880, 0]
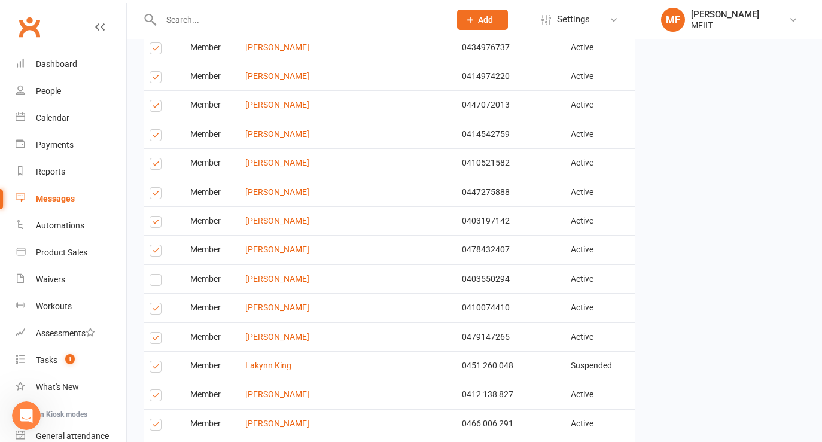
click at [158, 253] on label at bounding box center [158, 253] width 16 height 0
click at [157, 245] on input "checkbox" at bounding box center [154, 245] width 8 height 0
click at [155, 166] on label at bounding box center [158, 166] width 16 height 0
click at [155, 159] on input "checkbox" at bounding box center [154, 159] width 8 height 0
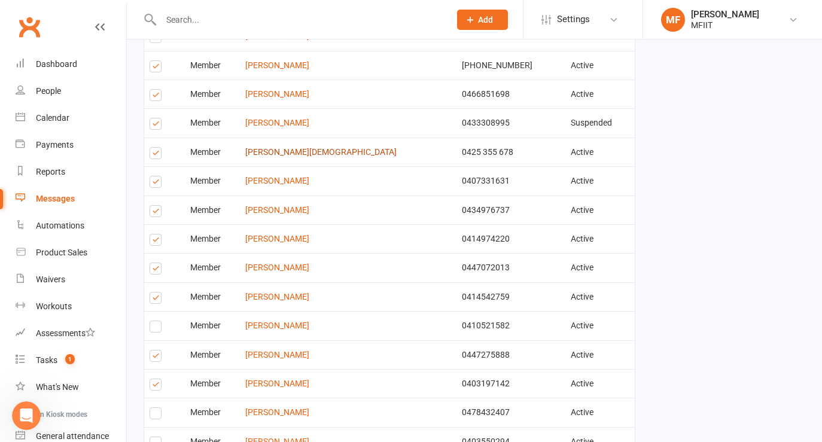
scroll to position [716, 0]
click at [153, 214] on label at bounding box center [158, 214] width 16 height 0
click at [153, 206] on input "checkbox" at bounding box center [154, 206] width 8 height 0
click at [157, 184] on label at bounding box center [158, 184] width 16 height 0
click at [157, 177] on input "checkbox" at bounding box center [154, 177] width 8 height 0
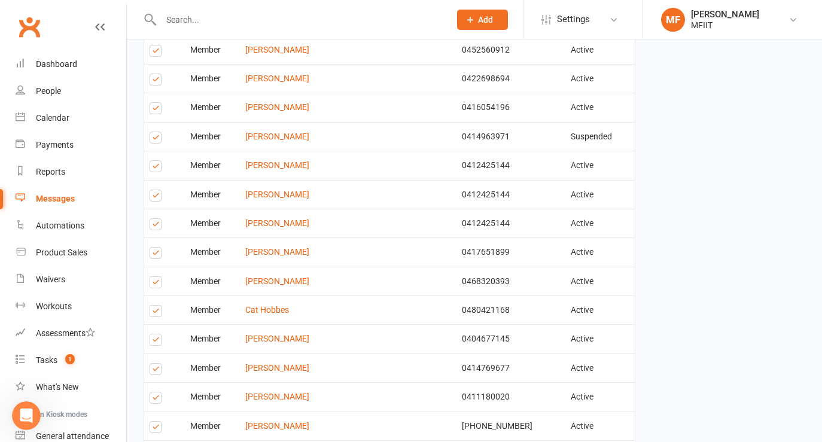
scroll to position [354, 0]
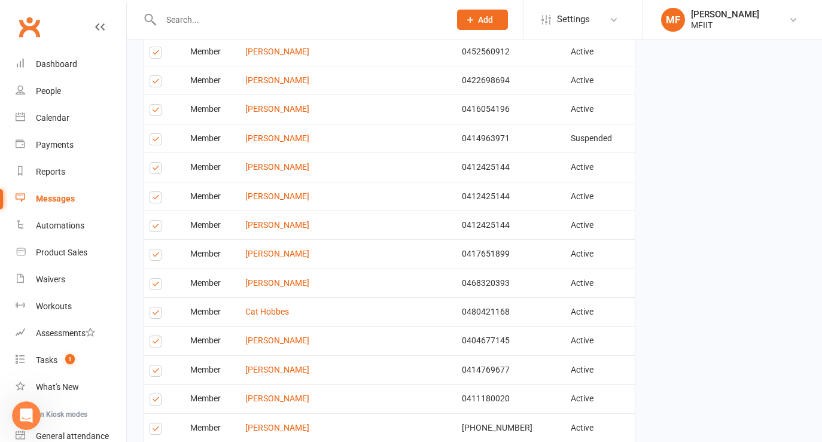
click at [156, 228] on label at bounding box center [158, 228] width 16 height 0
click at [156, 221] on input "checkbox" at bounding box center [154, 221] width 8 height 0
click at [156, 199] on label at bounding box center [158, 199] width 16 height 0
click at [156, 192] on input "checkbox" at bounding box center [154, 192] width 8 height 0
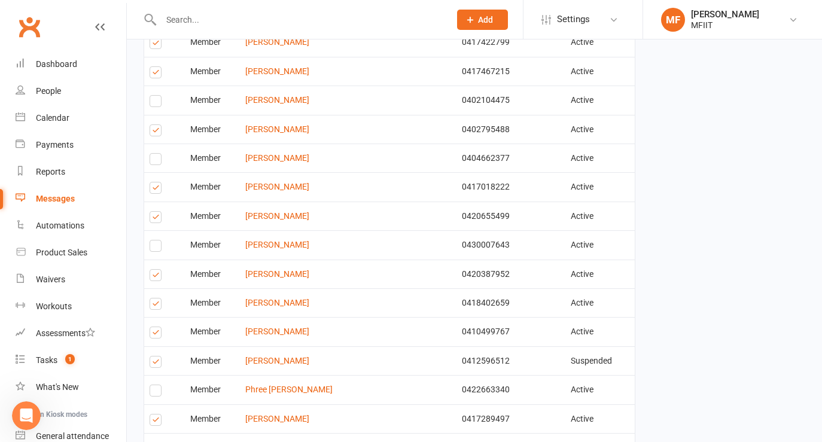
scroll to position [1458, 0]
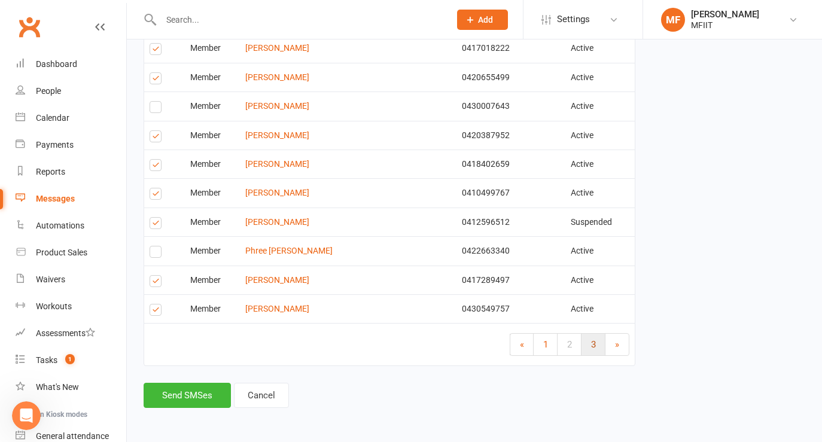
click at [596, 344] on span "3" at bounding box center [593, 344] width 5 height 11
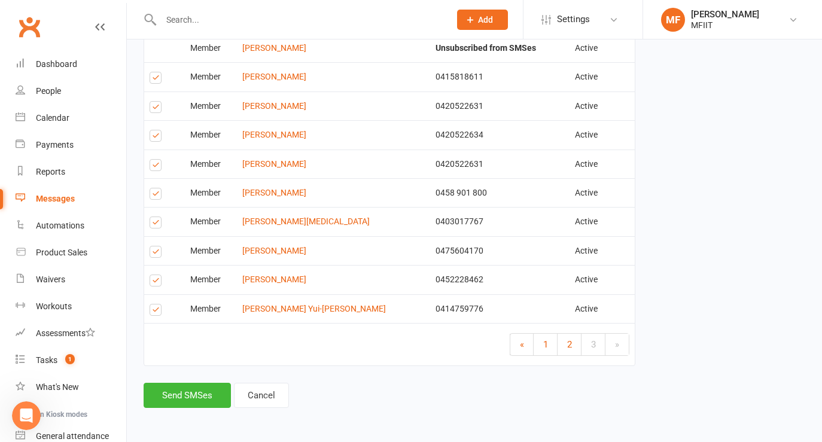
click at [155, 282] on label at bounding box center [158, 282] width 16 height 0
click at [155, 275] on input "checkbox" at bounding box center [154, 275] width 8 height 0
click at [156, 224] on label at bounding box center [158, 224] width 16 height 0
click at [156, 217] on input "checkbox" at bounding box center [154, 217] width 8 height 0
click at [157, 254] on label at bounding box center [158, 254] width 16 height 0
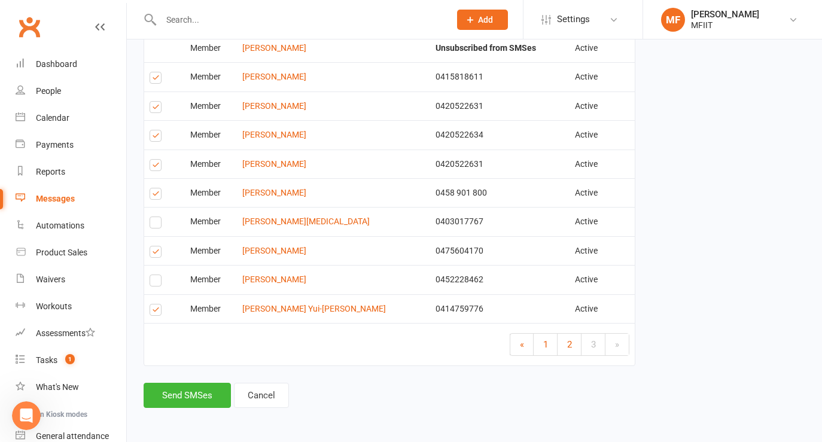
click at [157, 247] on input "checkbox" at bounding box center [154, 247] width 8 height 0
click at [154, 282] on label at bounding box center [158, 282] width 16 height 0
click at [154, 275] on input "checkbox" at bounding box center [154, 275] width 8 height 0
click at [155, 167] on label at bounding box center [158, 167] width 16 height 0
click at [155, 160] on input "checkbox" at bounding box center [154, 160] width 8 height 0
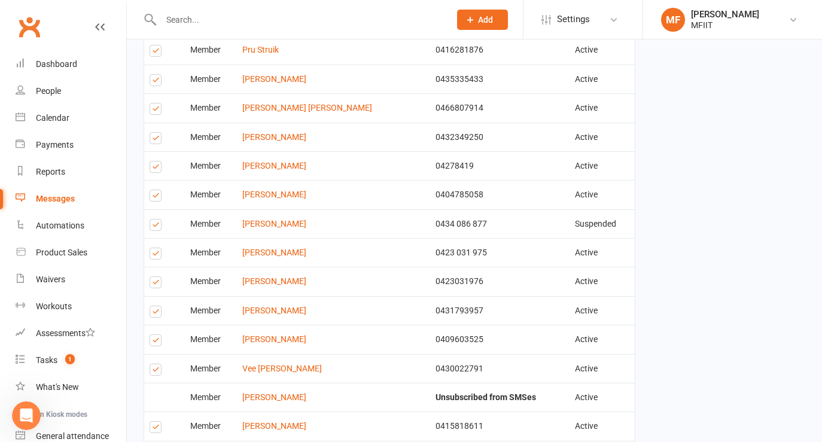
scroll to position [1073, 0]
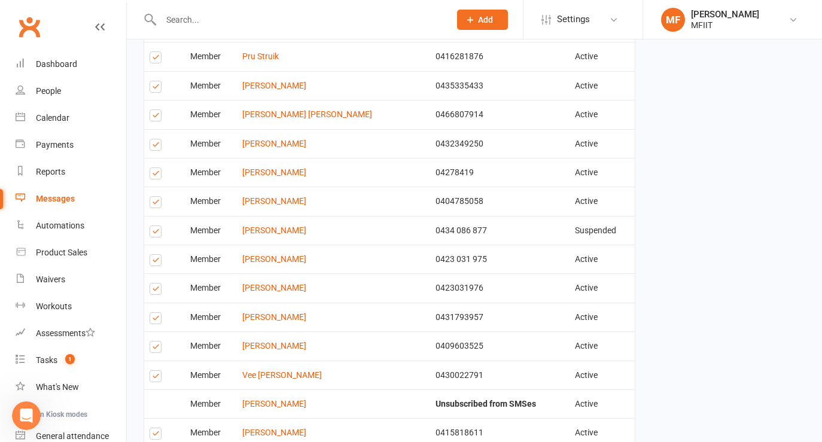
click at [156, 262] on label at bounding box center [158, 262] width 16 height 0
click at [156, 255] on input "checkbox" at bounding box center [154, 255] width 8 height 0
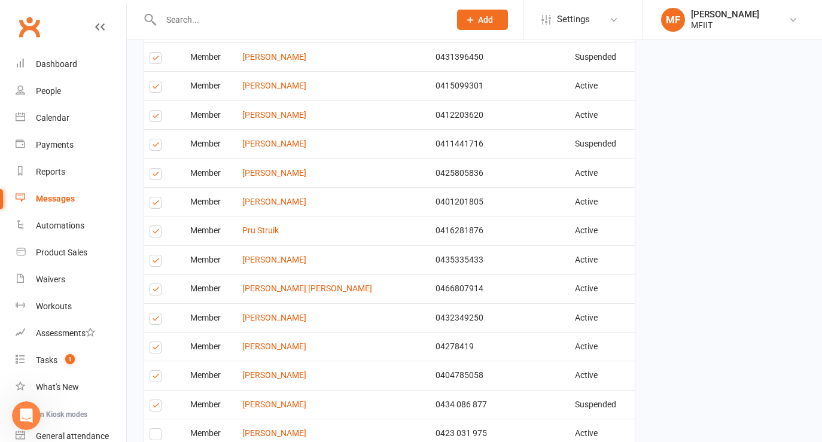
scroll to position [892, 0]
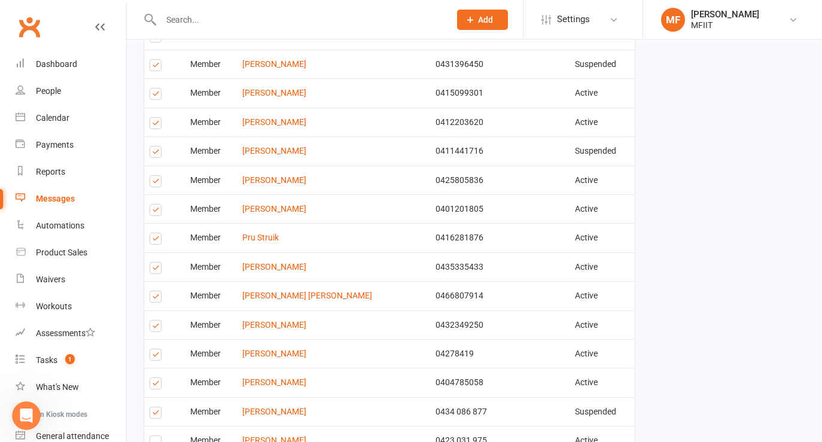
click at [155, 241] on label at bounding box center [158, 241] width 16 height 0
click at [155, 233] on input "checkbox" at bounding box center [154, 233] width 8 height 0
click at [153, 241] on label at bounding box center [158, 241] width 16 height 0
click at [153, 233] on input "checkbox" at bounding box center [154, 233] width 8 height 0
click at [156, 212] on label at bounding box center [158, 212] width 16 height 0
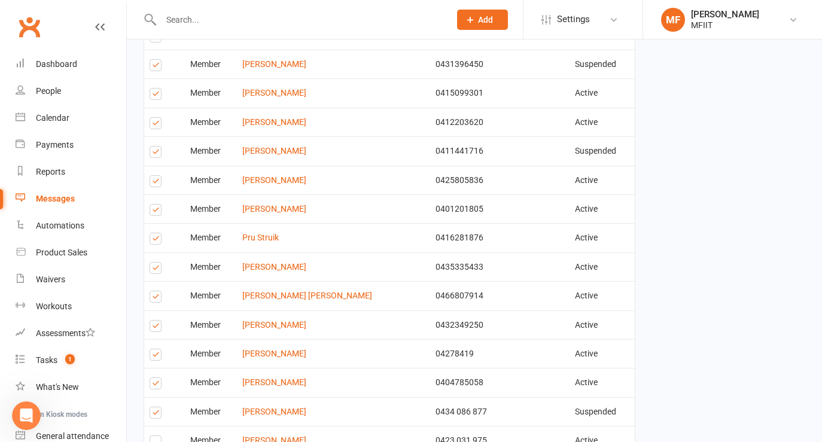
click at [156, 205] on input "checkbox" at bounding box center [154, 205] width 8 height 0
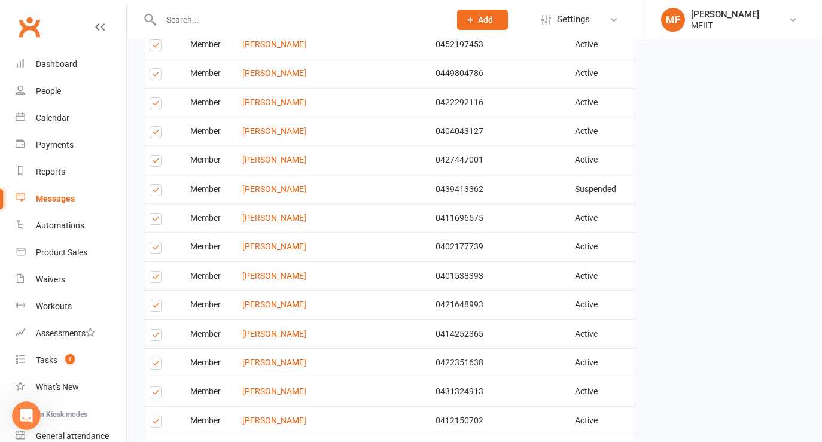
scroll to position [451, 0]
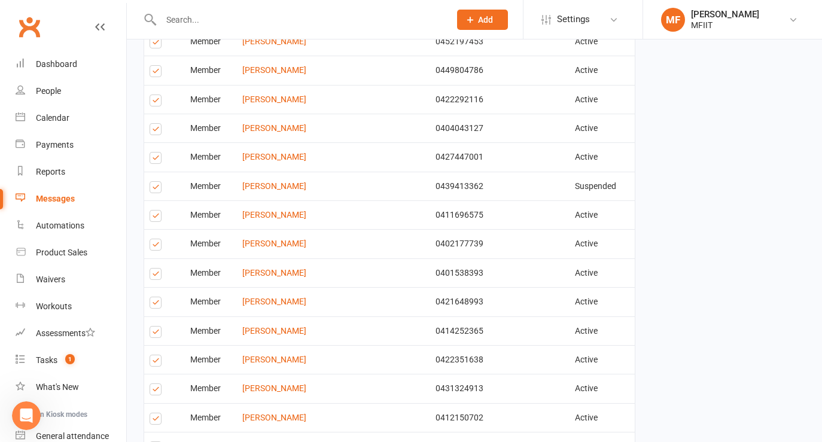
click at [156, 247] on label at bounding box center [158, 247] width 16 height 0
click at [156, 239] on input "checkbox" at bounding box center [154, 239] width 8 height 0
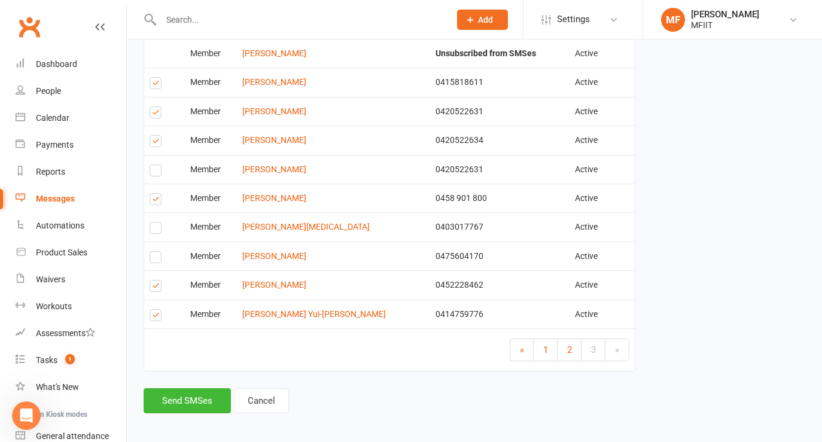
scroll to position [1429, 0]
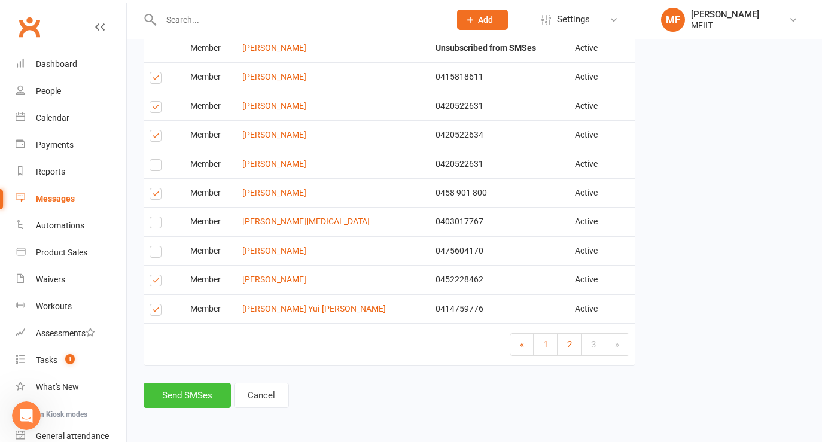
click at [188, 394] on button "Send SMSes" at bounding box center [187, 395] width 87 height 25
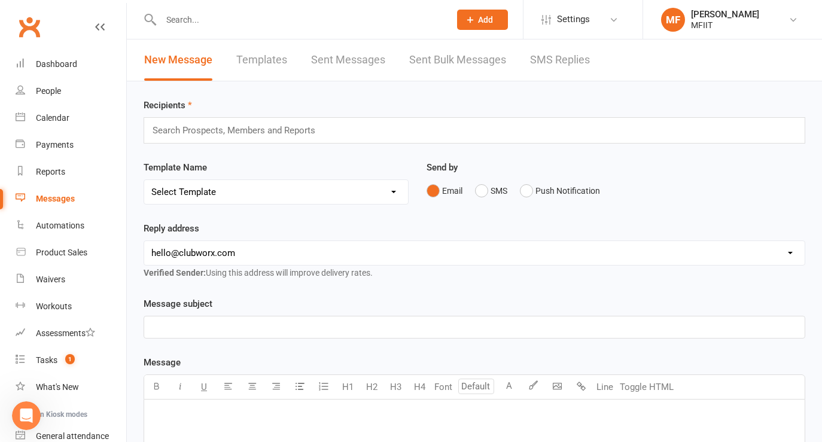
drag, startPoint x: 188, startPoint y: 394, endPoint x: 265, endPoint y: 218, distance: 191.9
click at [265, 218] on div "Recipients Search Prospects, Members and Reports Template Name Select Template …" at bounding box center [474, 420] width 695 height 679
click at [356, 57] on link "Sent Messages" at bounding box center [348, 60] width 74 height 41
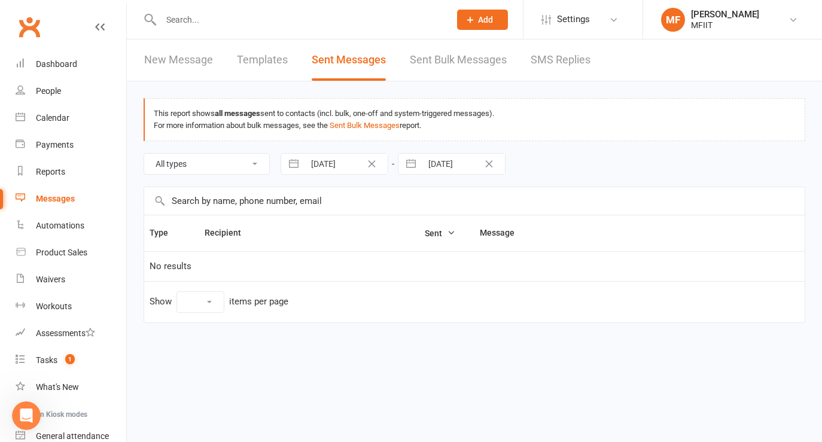
select select "100"
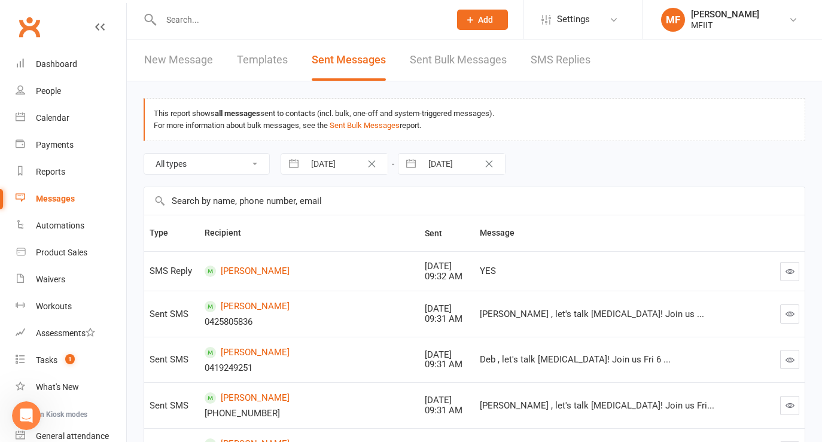
click at [460, 71] on link "Sent Bulk Messages" at bounding box center [458, 60] width 97 height 41
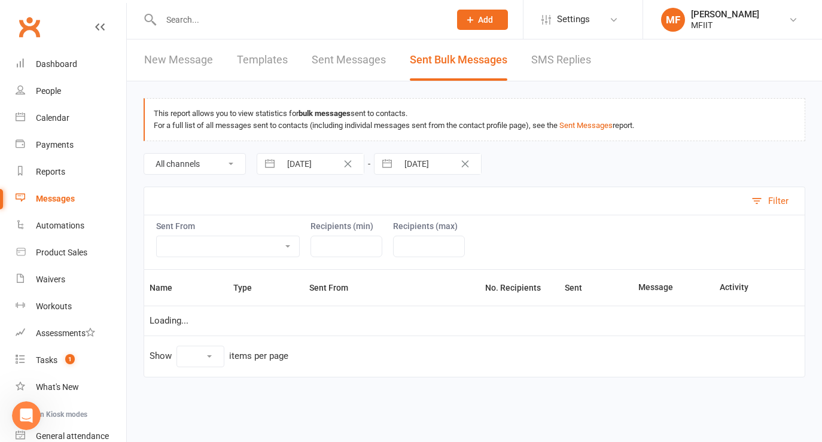
select select "10"
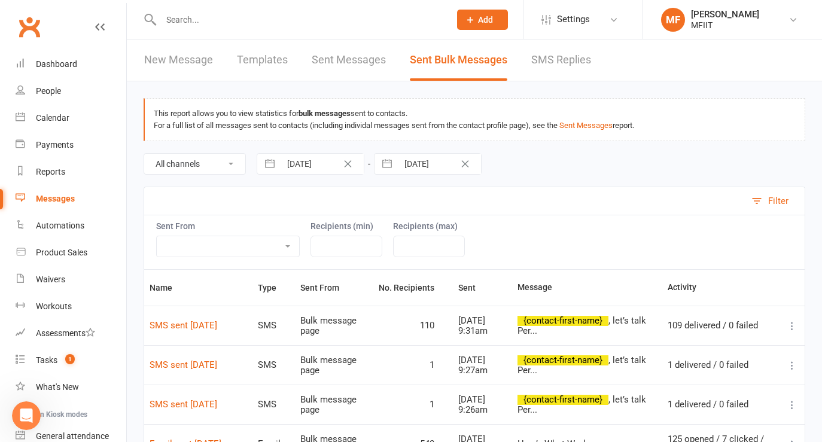
click at [793, 327] on icon at bounding box center [792, 326] width 12 height 12
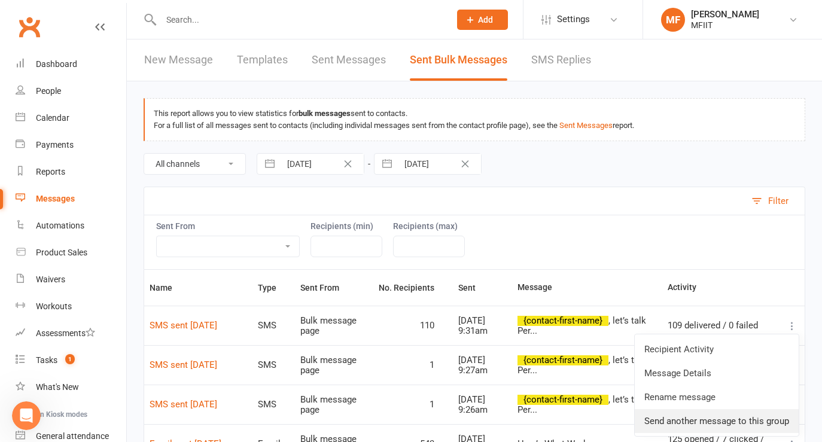
click at [697, 420] on link "Send another message to this group" at bounding box center [717, 421] width 164 height 24
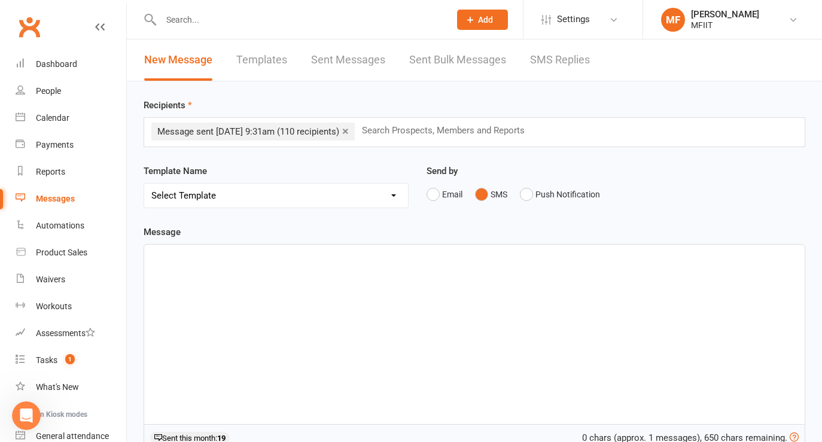
click at [239, 251] on p "﻿" at bounding box center [474, 255] width 646 height 14
click at [398, 262] on p "* [DATE]!! I blame the peri menopause" at bounding box center [474, 255] width 646 height 14
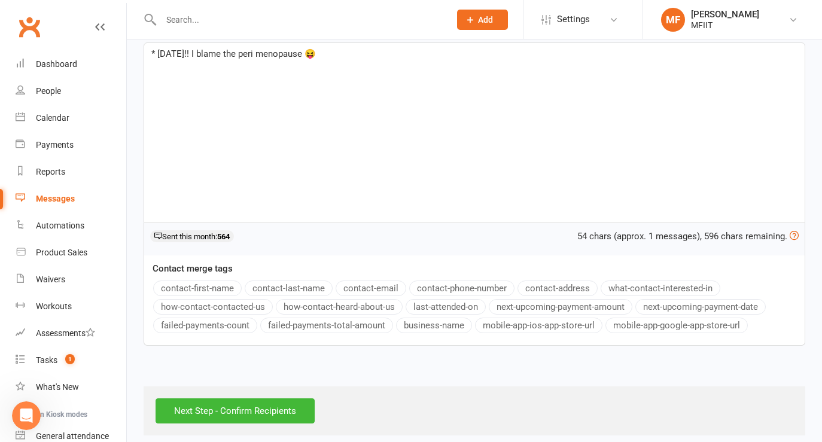
scroll to position [212, 0]
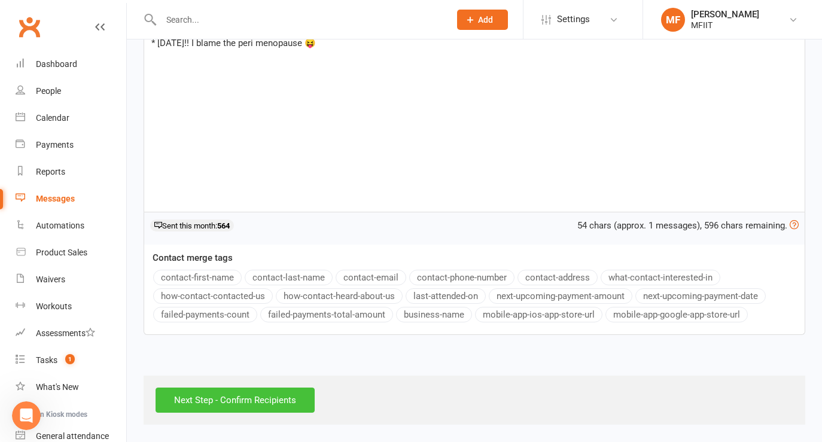
click at [214, 401] on input "Next Step - Confirm Recipients" at bounding box center [235, 400] width 159 height 25
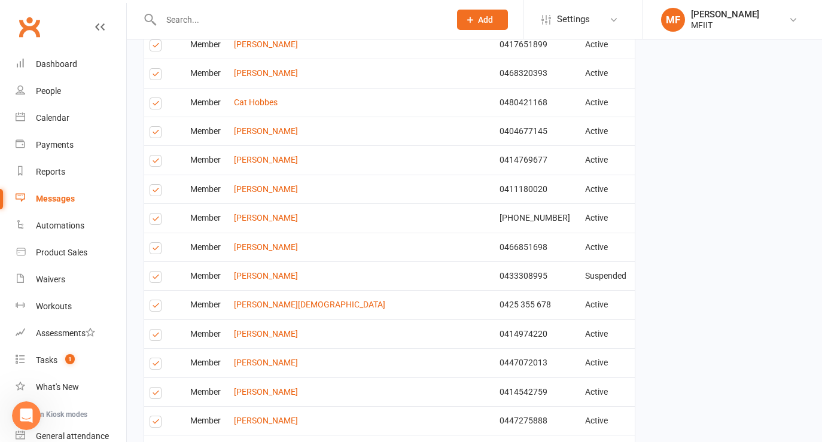
scroll to position [1429, 0]
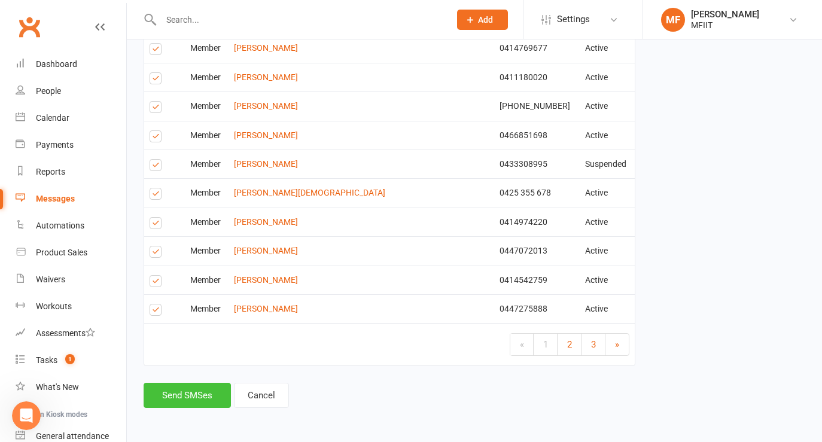
click at [175, 394] on button "Send SMSes" at bounding box center [187, 395] width 87 height 25
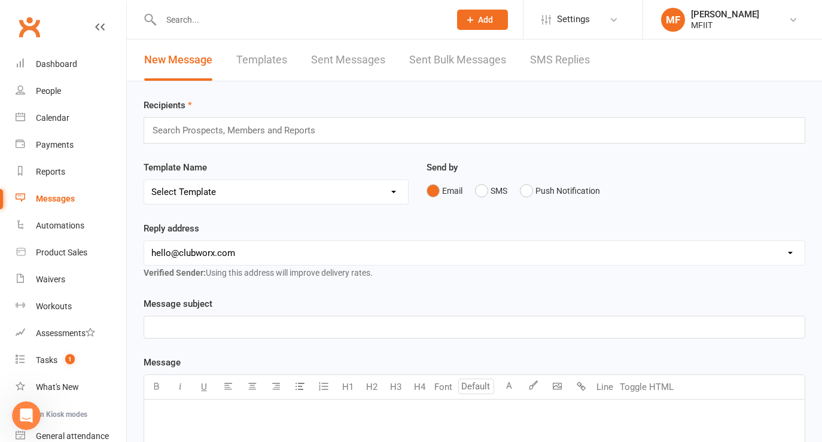
scroll to position [123, 0]
click at [556, 58] on link "SMS Replies" at bounding box center [560, 60] width 60 height 41
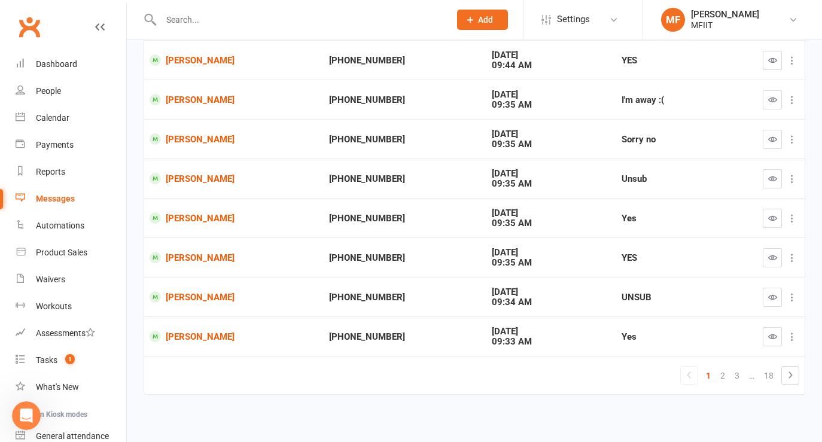
scroll to position [229, 0]
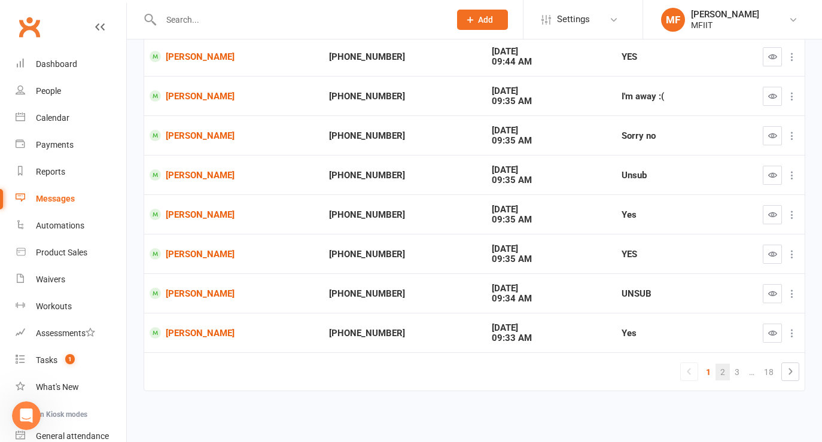
click at [722, 370] on link "2" at bounding box center [723, 372] width 14 height 17
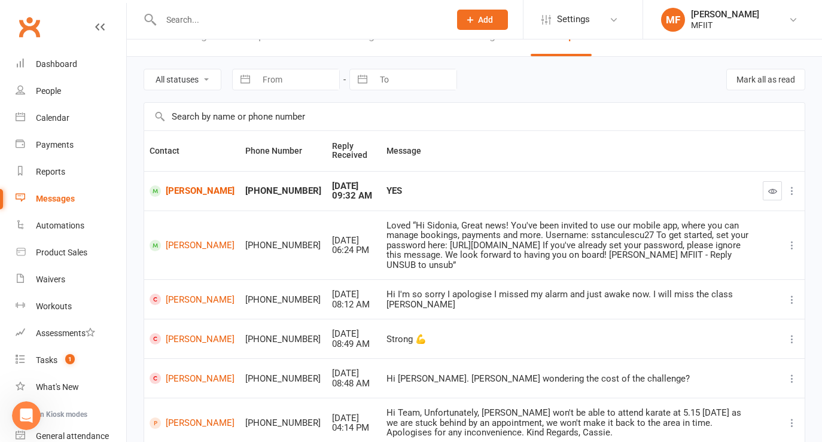
scroll to position [0, 0]
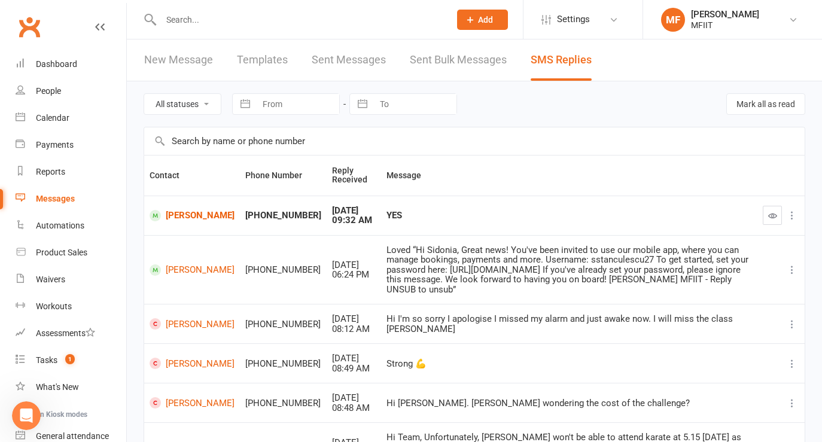
click at [556, 54] on link "SMS Replies" at bounding box center [561, 60] width 61 height 41
click at [549, 61] on link "SMS Replies" at bounding box center [561, 60] width 61 height 41
click at [443, 59] on link "Sent Bulk Messages" at bounding box center [458, 60] width 97 height 41
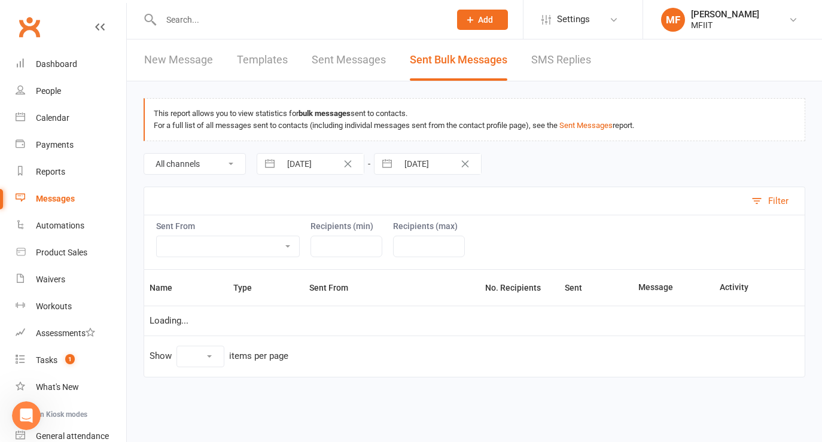
select select "10"
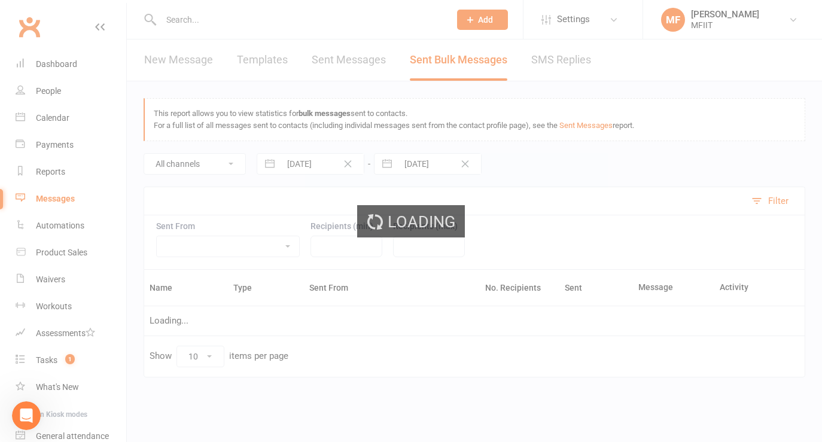
click at [554, 60] on div "Loading" at bounding box center [411, 221] width 822 height 442
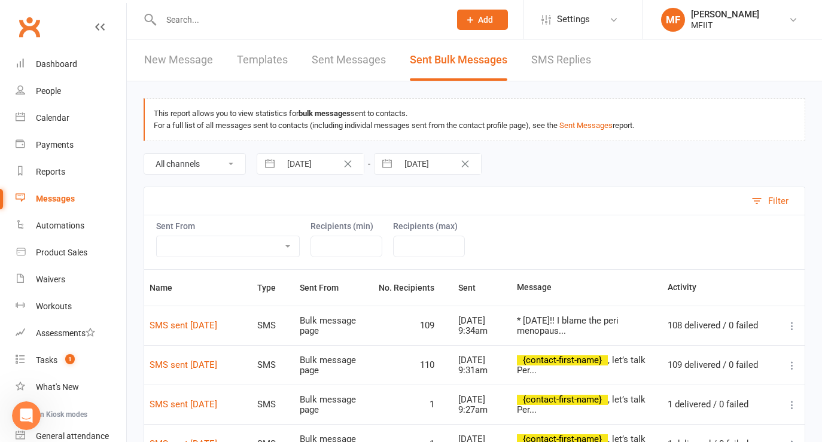
click at [551, 62] on link "SMS Replies" at bounding box center [561, 60] width 60 height 41
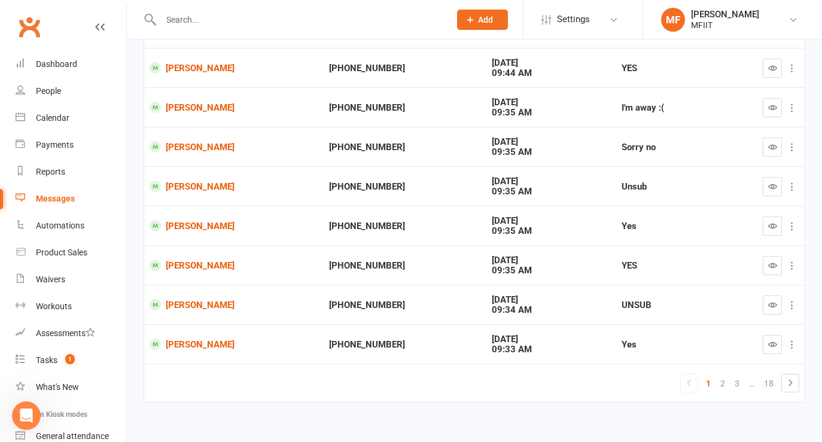
scroll to position [229, 0]
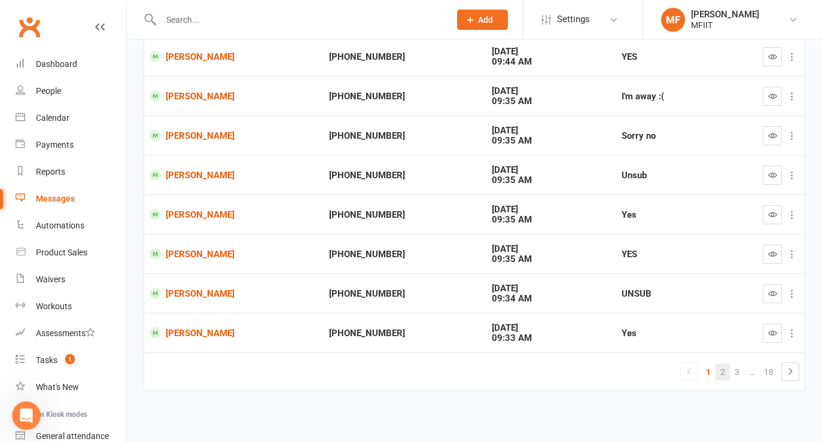
click at [725, 372] on link "2" at bounding box center [723, 372] width 14 height 17
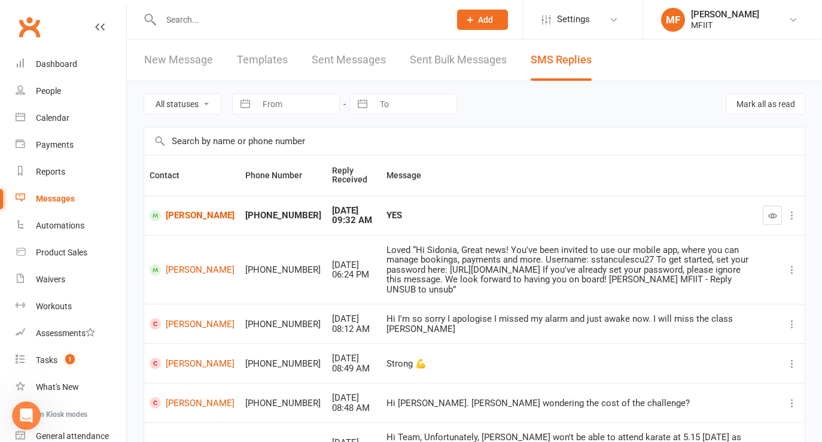
scroll to position [123, 0]
click at [158, 57] on link "New Message" at bounding box center [178, 60] width 69 height 41
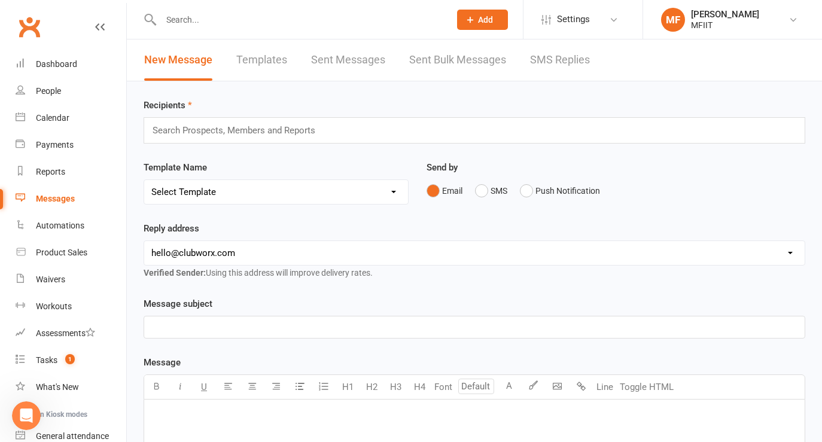
scroll to position [154, 0]
